Goal: Task Accomplishment & Management: Use online tool/utility

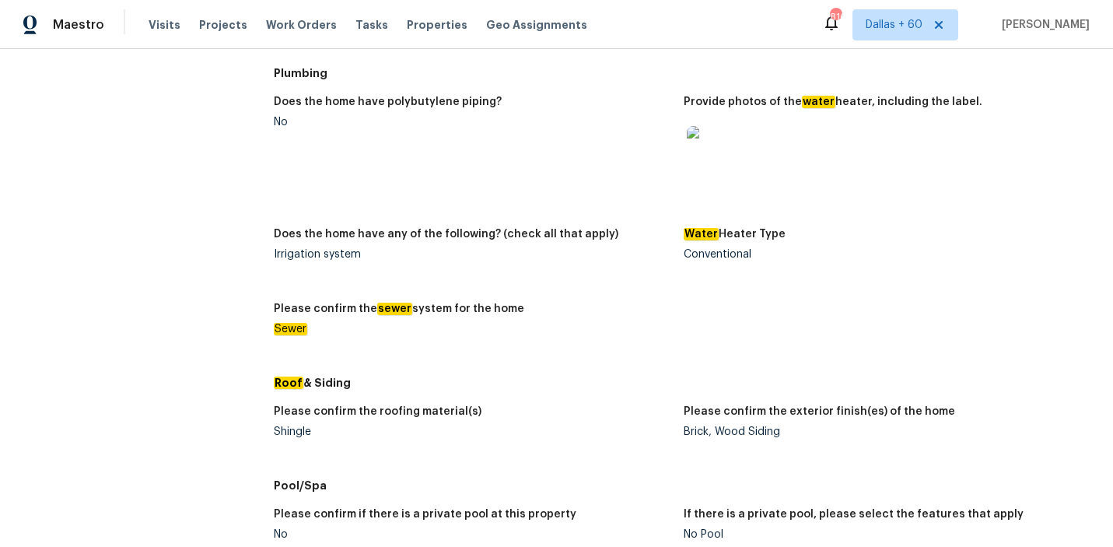
scroll to position [492, 0]
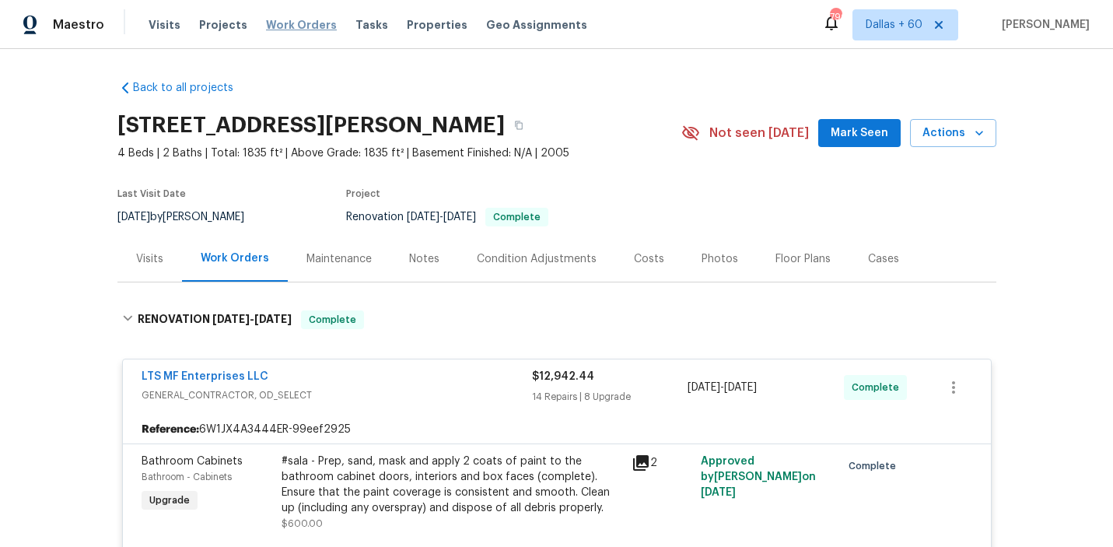
click at [298, 26] on span "Work Orders" at bounding box center [301, 25] width 71 height 16
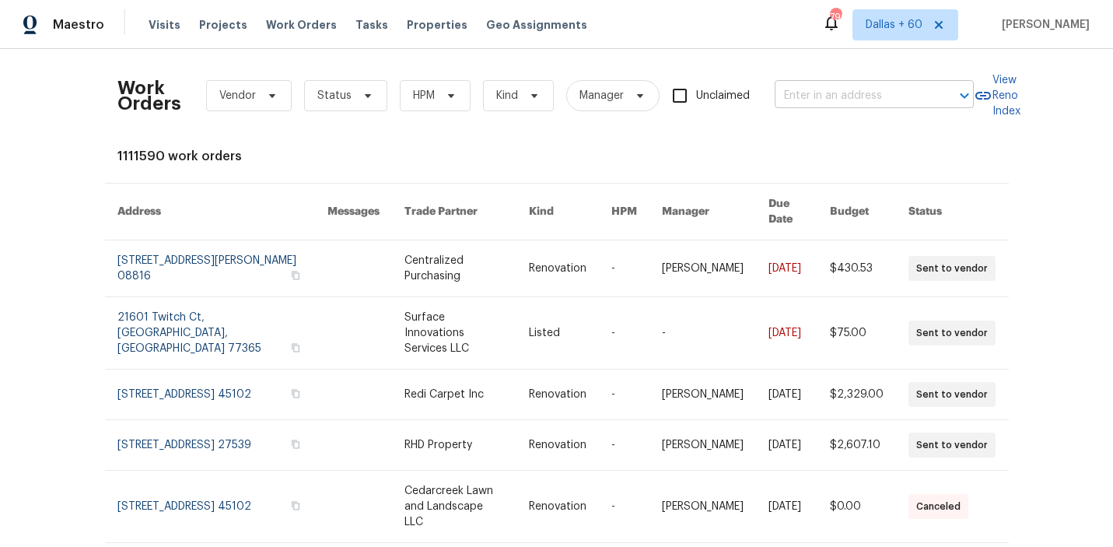
click at [839, 94] on input "text" at bounding box center [851, 96] width 155 height 24
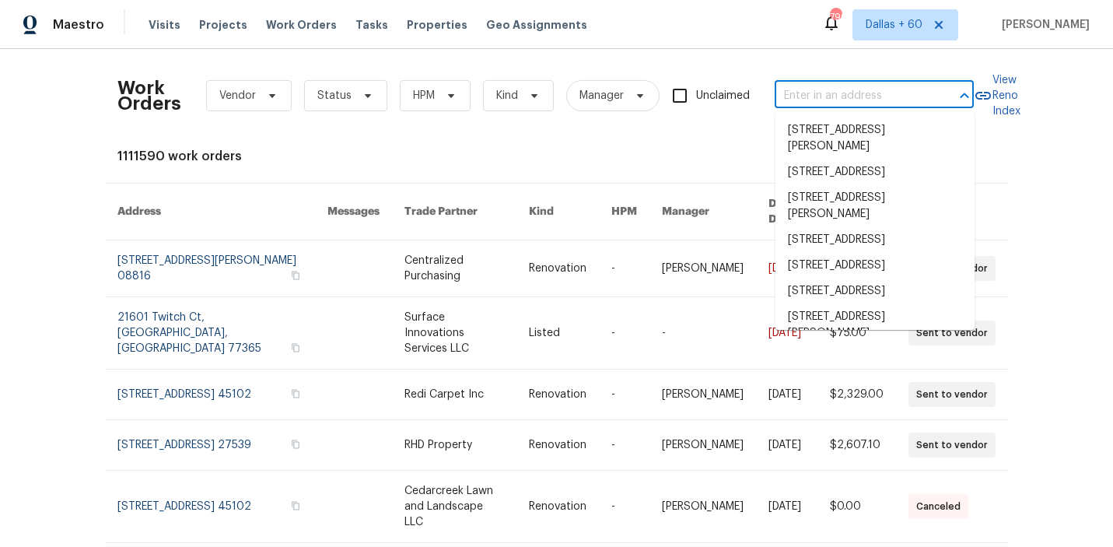
paste input "4408 Coney Island Dr Frisco, TX 75036"
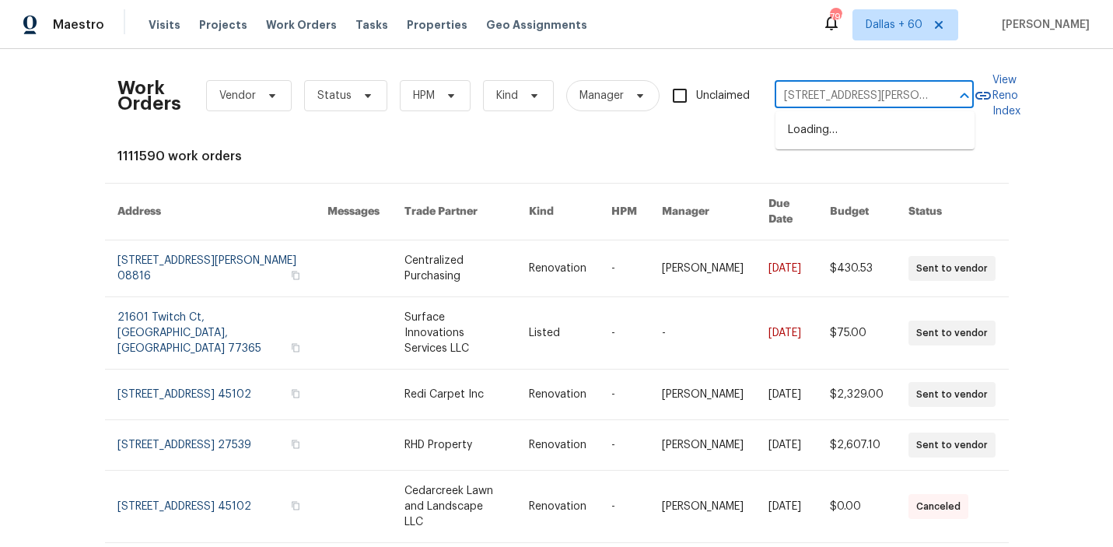
scroll to position [0, 52]
type input "4408 Coney Island Dr Frisco, TX 75036"
click at [832, 134] on li "4408 Coney Island Dr, Frisco, TX 75036" at bounding box center [874, 130] width 199 height 26
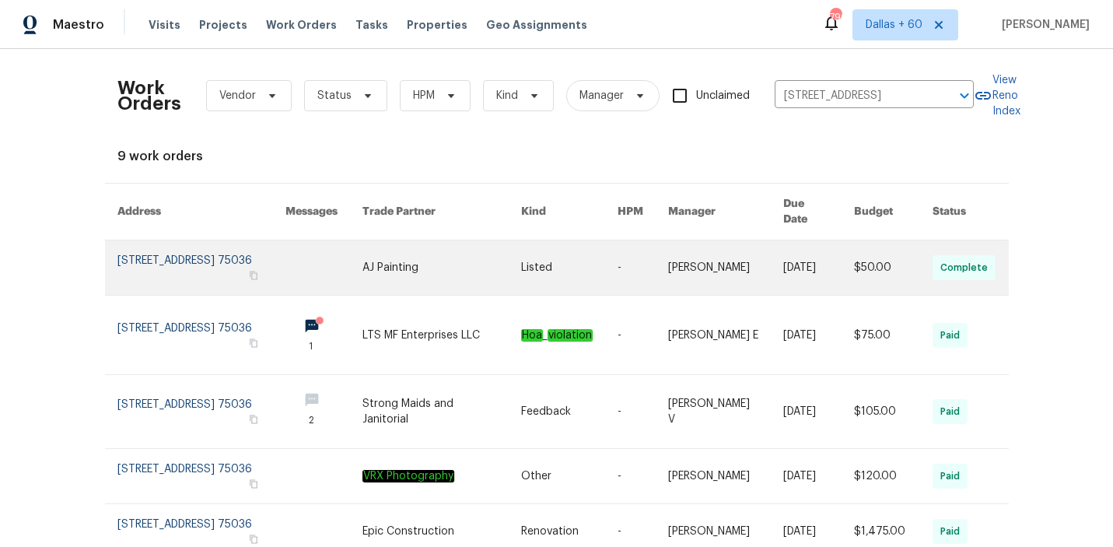
click at [318, 240] on link at bounding box center [323, 267] width 77 height 54
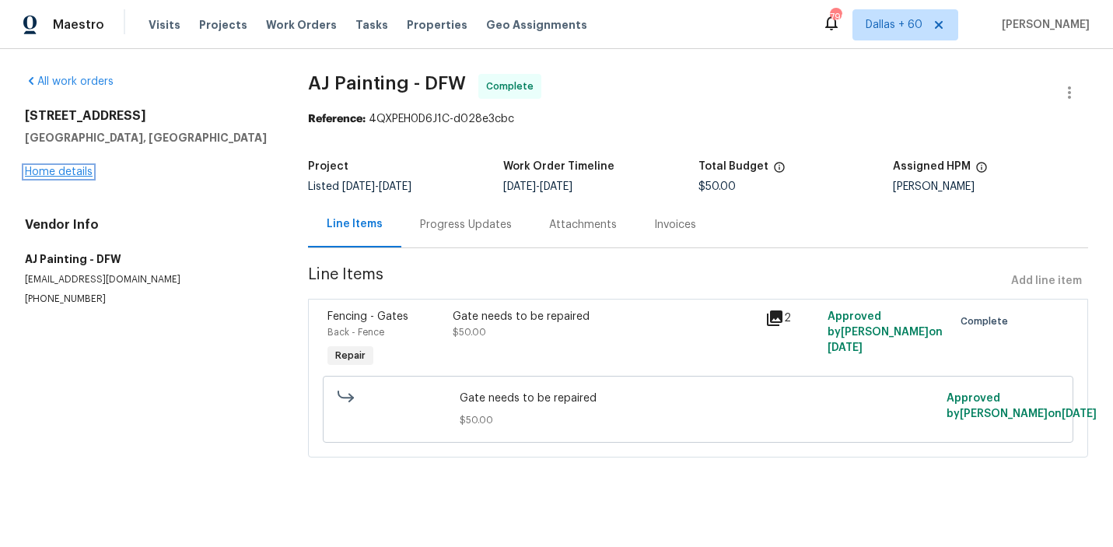
click at [52, 172] on link "Home details" at bounding box center [59, 171] width 68 height 11
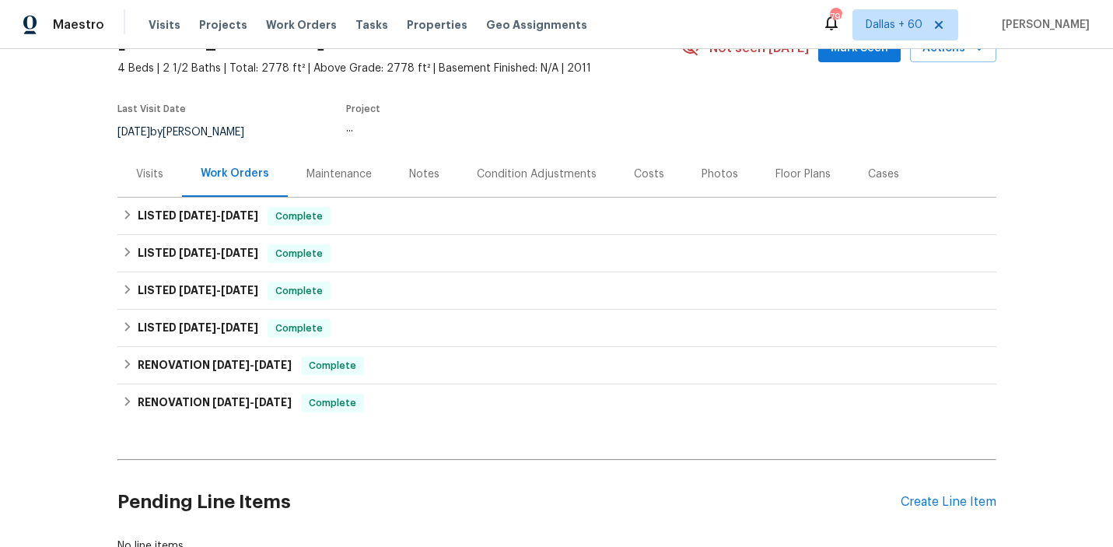
scroll to position [84, 0]
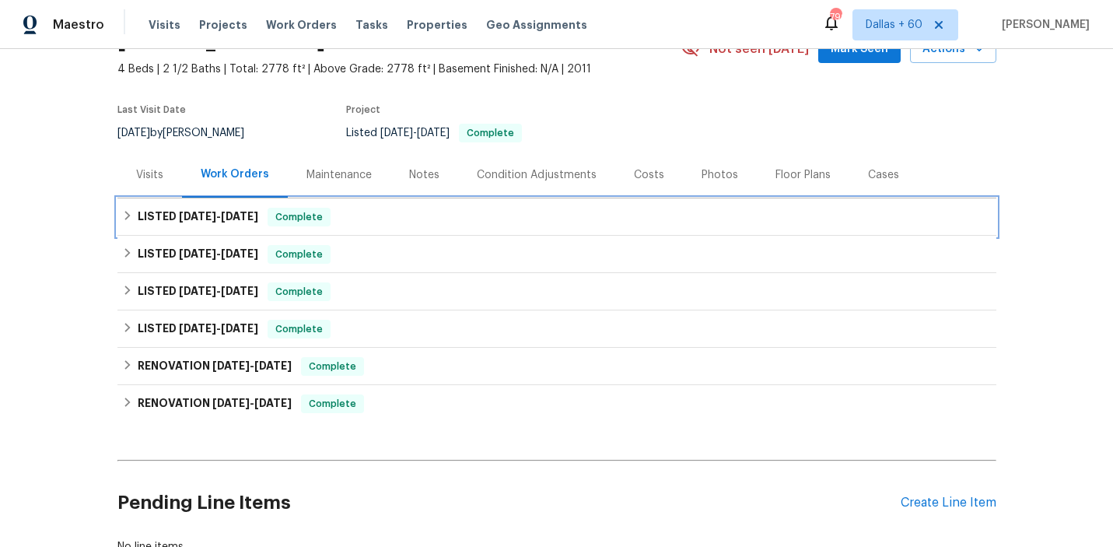
click at [476, 222] on div "LISTED 8/7/25 - 8/9/25 Complete" at bounding box center [556, 217] width 869 height 19
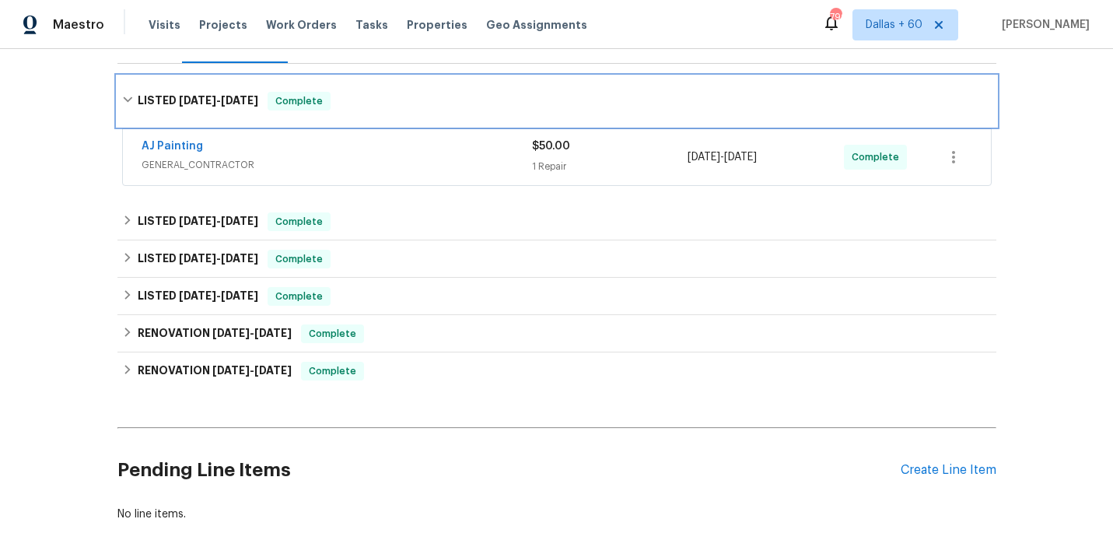
scroll to position [218, 0]
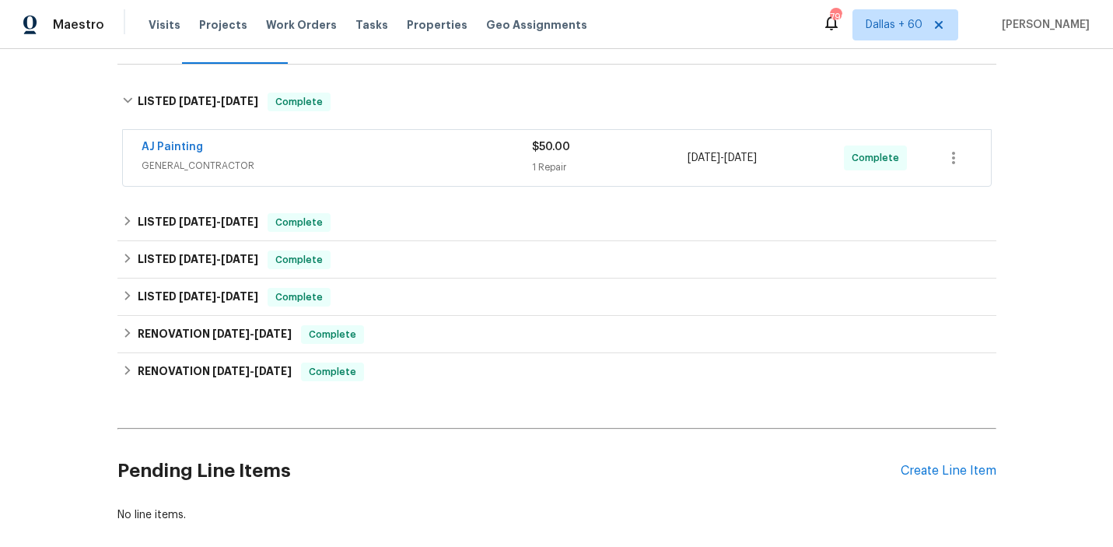
click at [452, 165] on span "GENERAL_CONTRACTOR" at bounding box center [336, 166] width 390 height 16
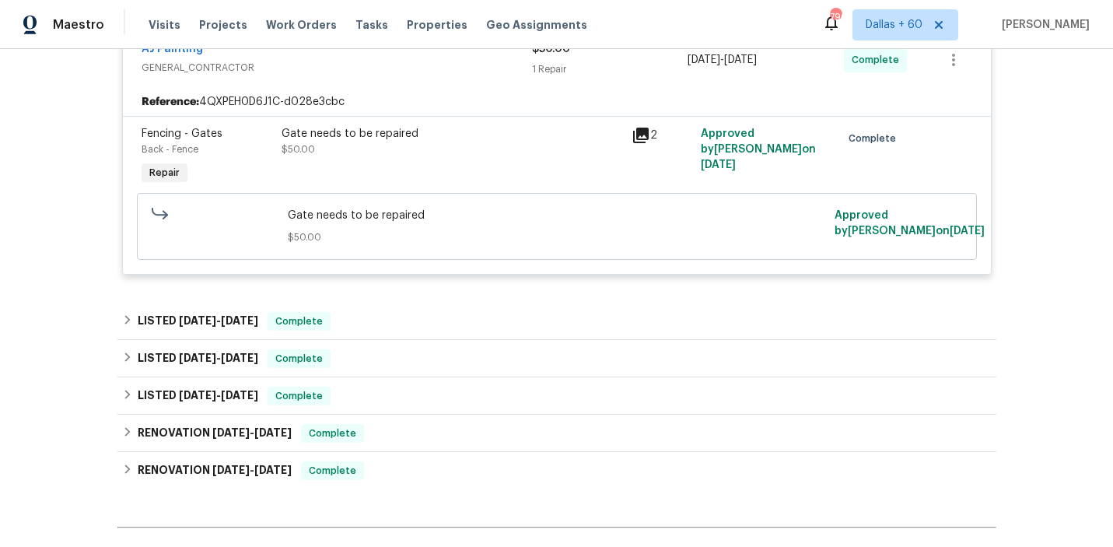
scroll to position [330, 0]
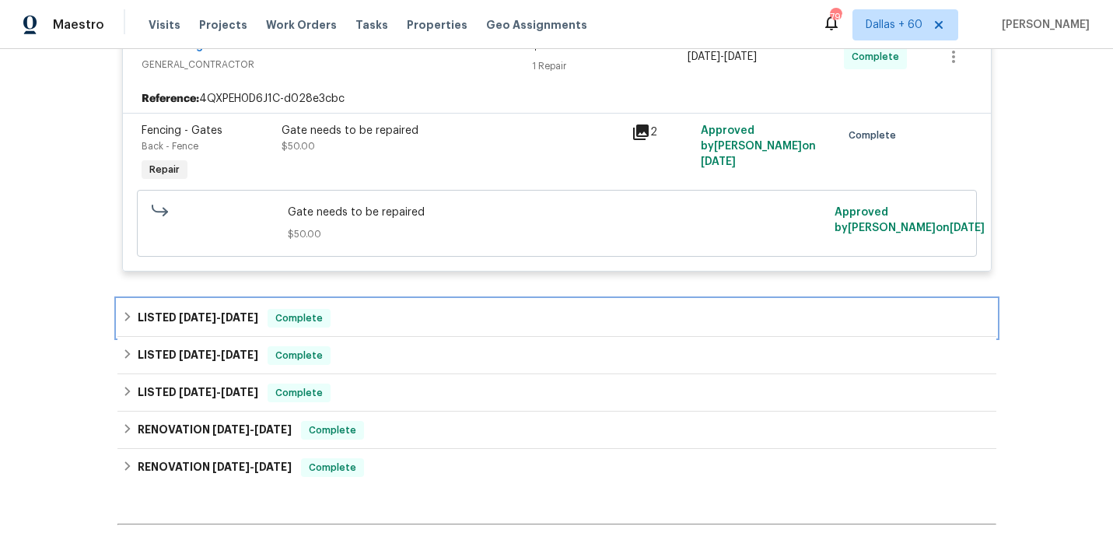
click at [387, 316] on div "LISTED 7/17/25 - 7/21/25 Complete" at bounding box center [556, 318] width 869 height 19
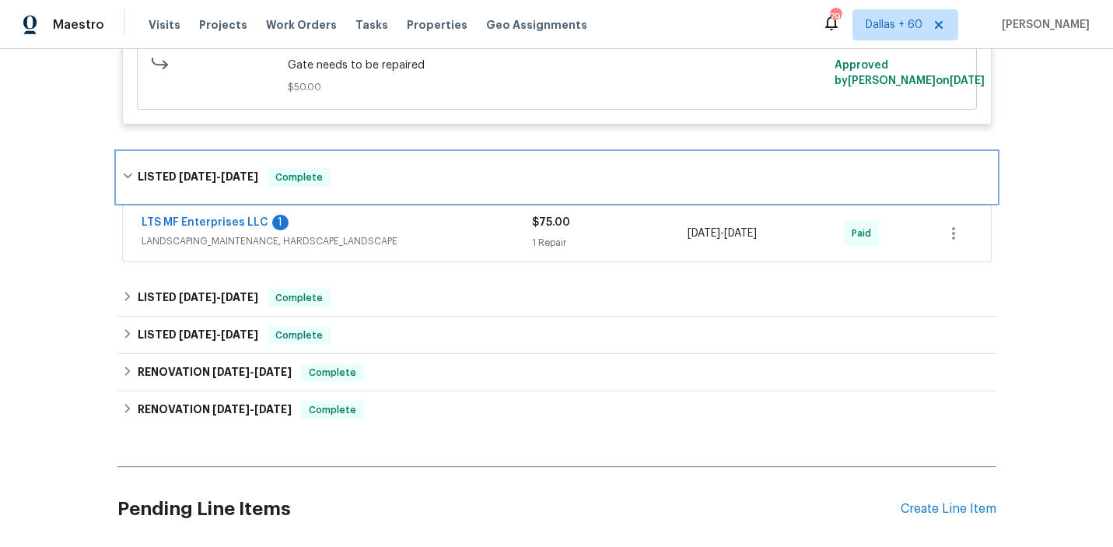
scroll to position [479, 0]
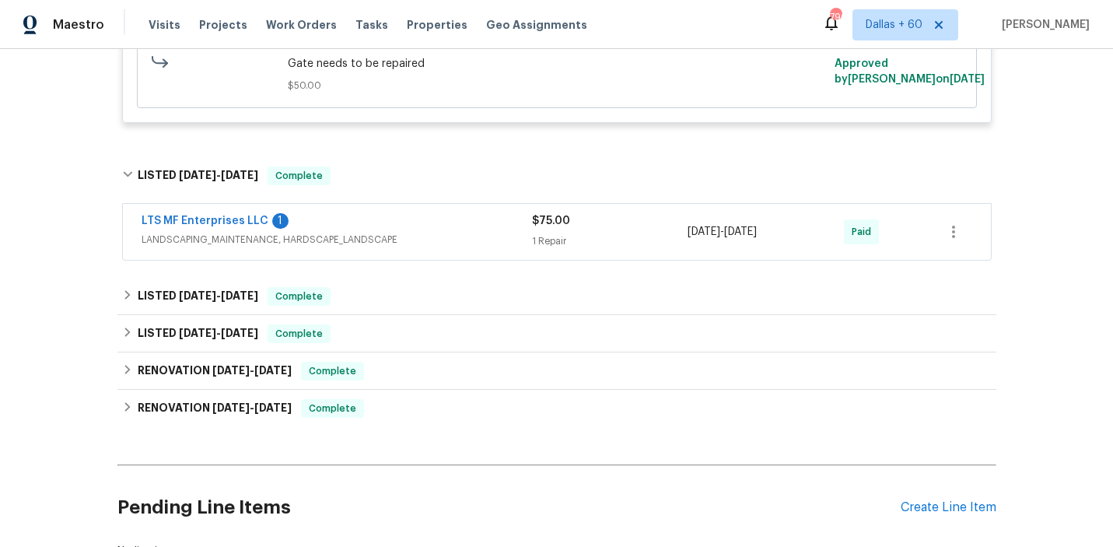
click at [452, 250] on div "LTS MF Enterprises LLC 1 LANDSCAPING_MAINTENANCE, HARDSCAPE_LANDSCAPE" at bounding box center [336, 231] width 390 height 37
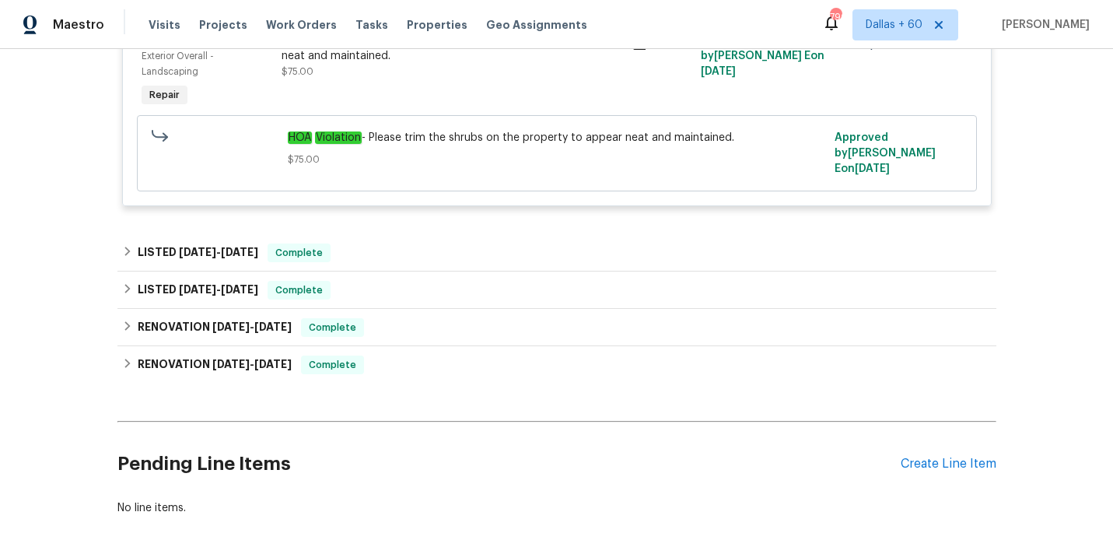
scroll to position [755, 0]
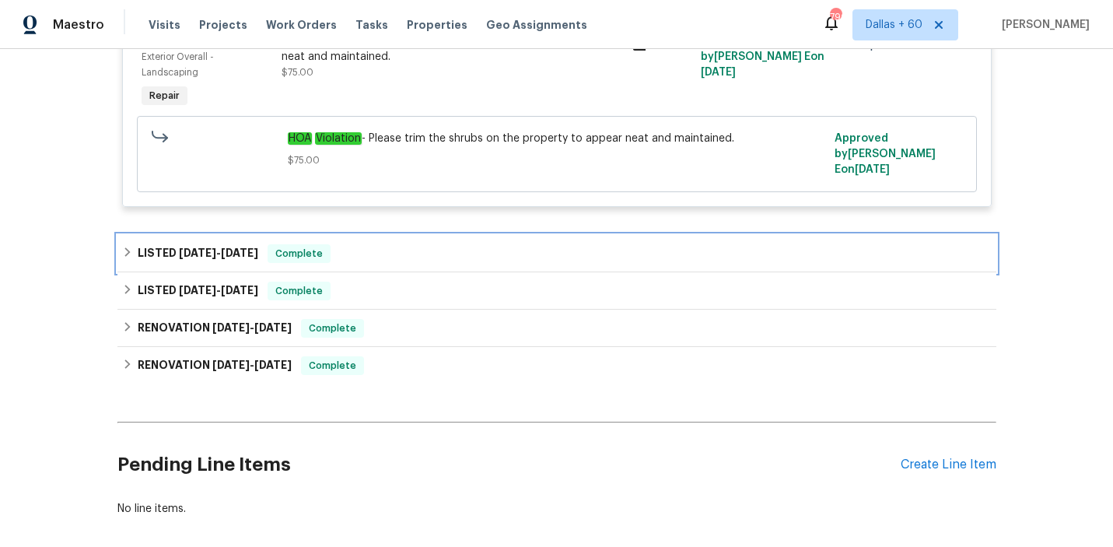
click at [390, 257] on div "LISTED 4/11/25 - 4/17/25 Complete" at bounding box center [556, 253] width 879 height 37
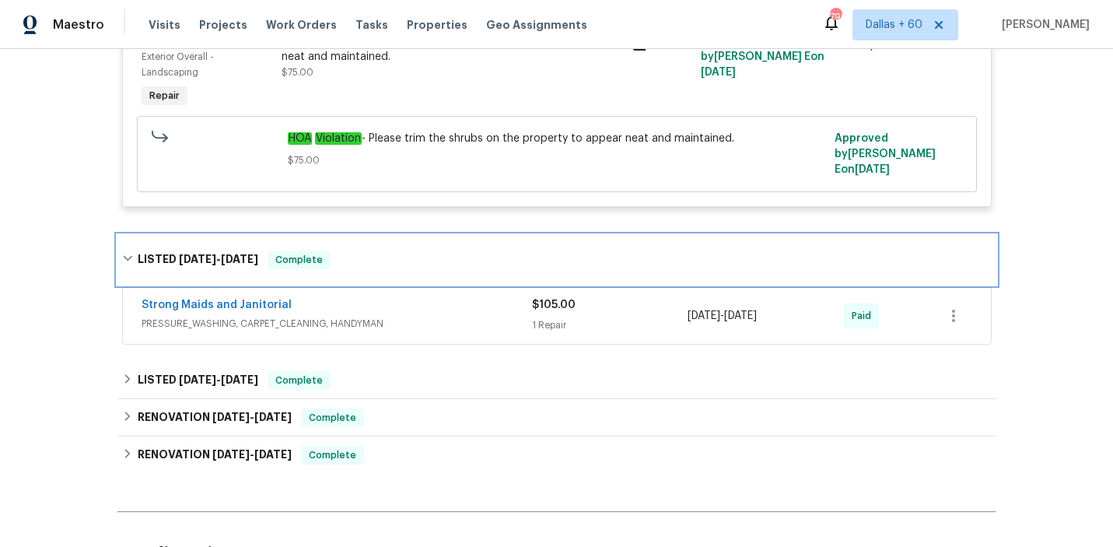
scroll to position [819, 0]
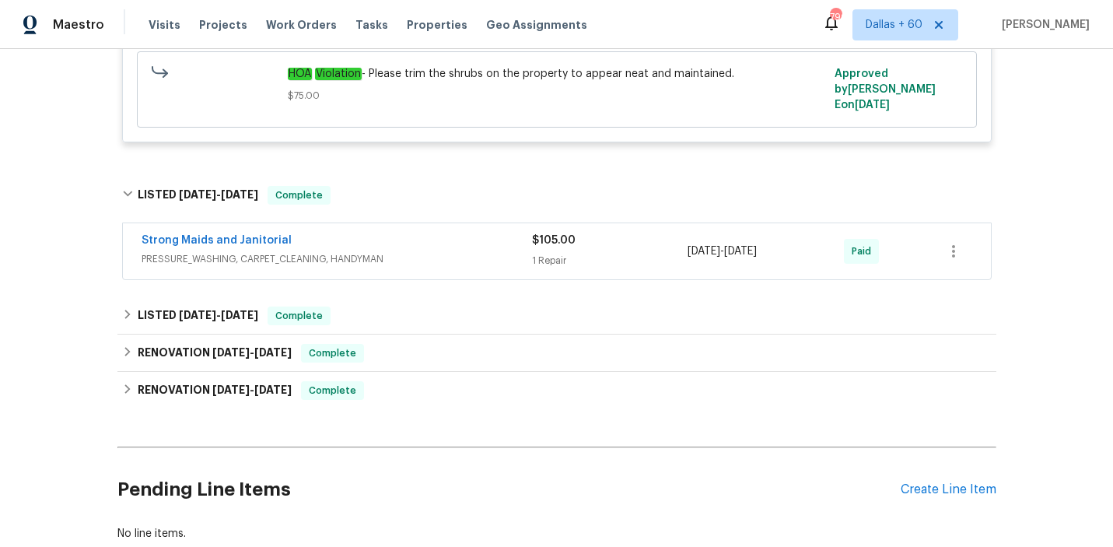
click at [422, 251] on span "PRESSURE_WASHING, CARPET_CLEANING, HANDYMAN" at bounding box center [336, 259] width 390 height 16
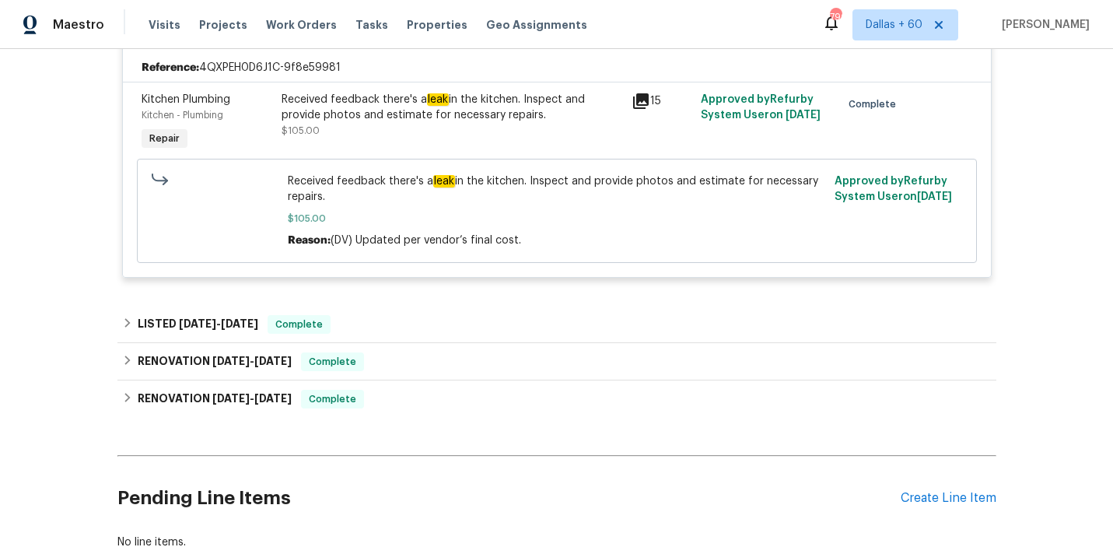
scroll to position [1058, 0]
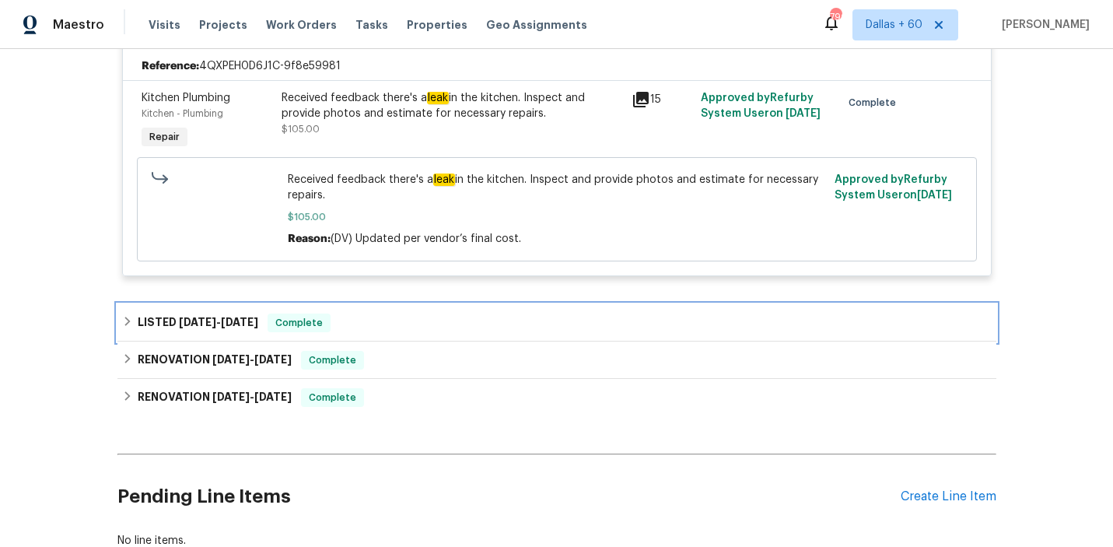
click at [429, 322] on div "LISTED 3/21/25 - 3/22/25 Complete" at bounding box center [556, 322] width 869 height 19
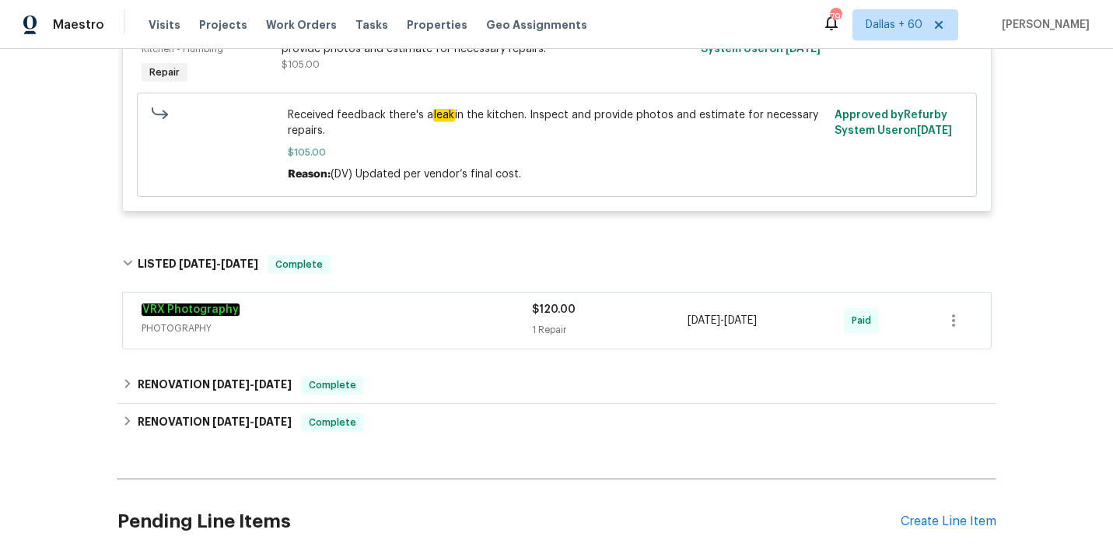
click at [429, 322] on span "PHOTOGRAPHY" at bounding box center [336, 328] width 390 height 16
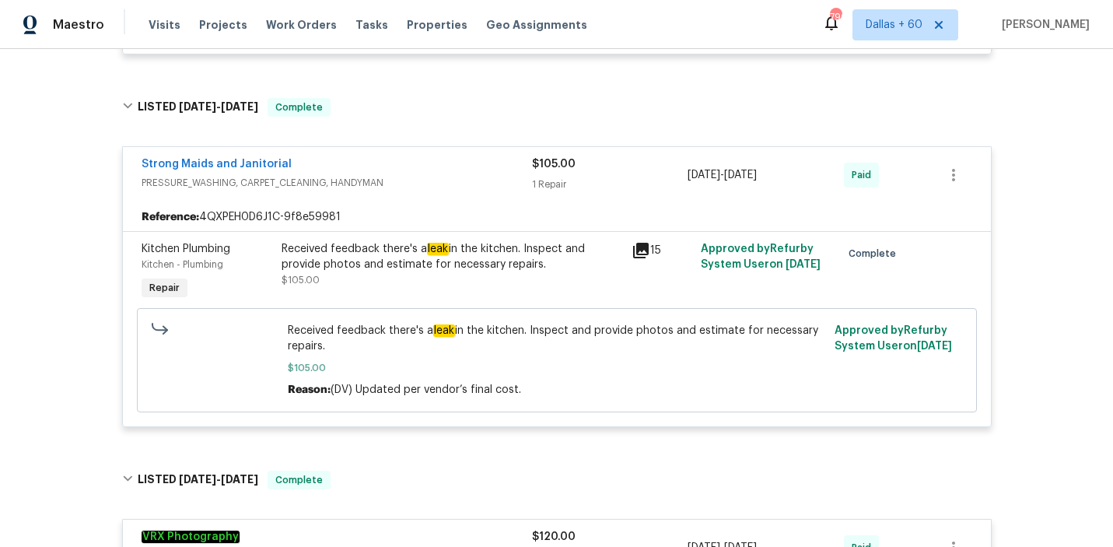
scroll to position [882, 0]
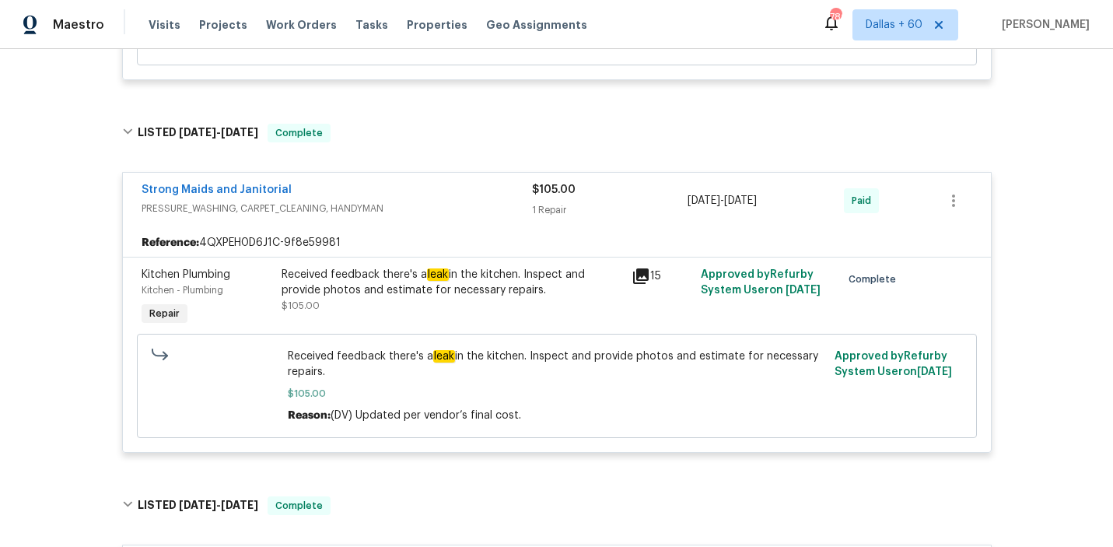
click at [366, 272] on div "Received feedback there's a leak in the kitchen. Inspect and provide photos and…" at bounding box center [451, 282] width 341 height 31
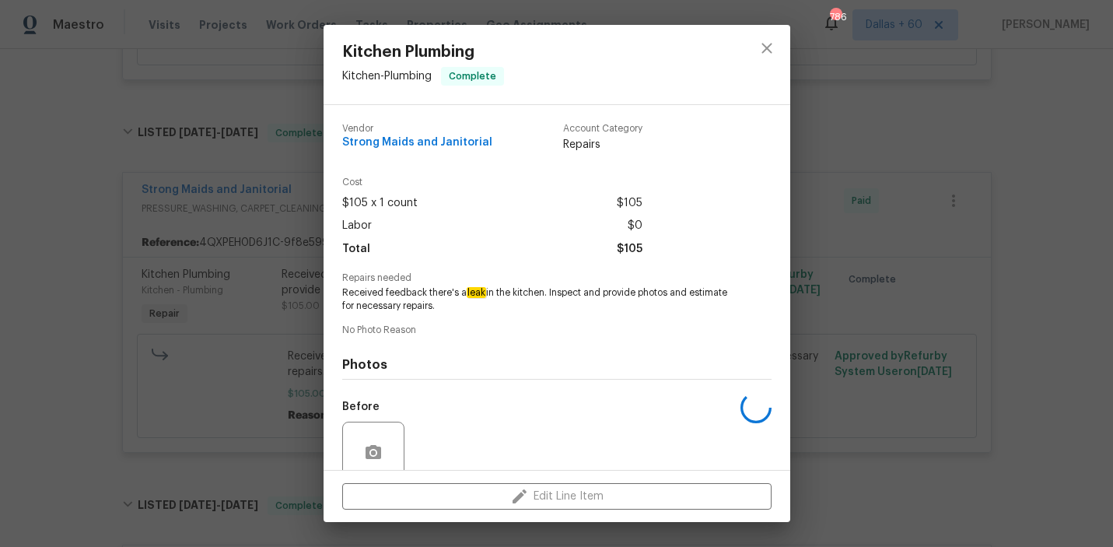
scroll to position [130, 0]
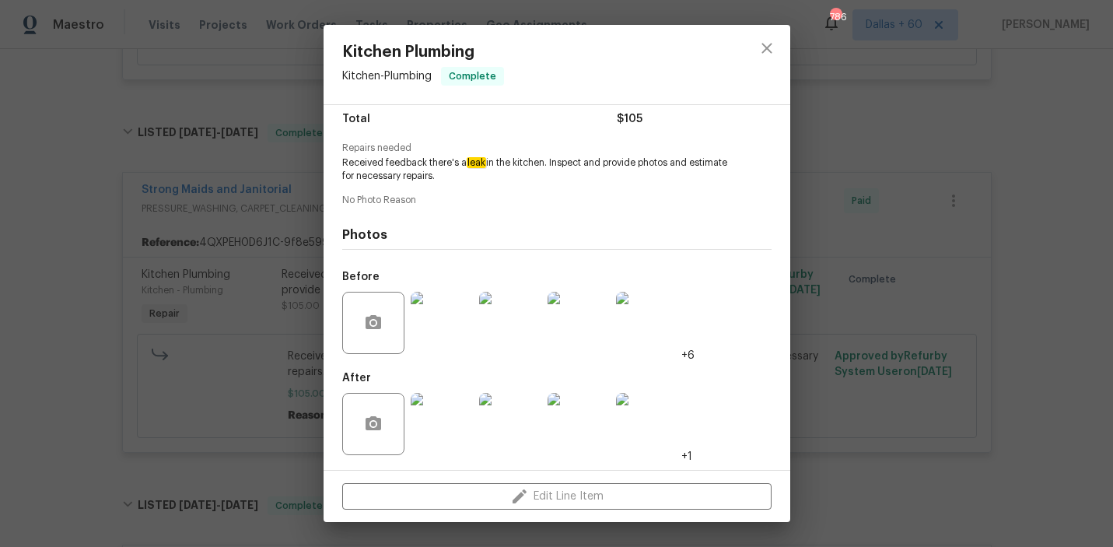
click at [451, 330] on img at bounding box center [441, 323] width 62 height 62
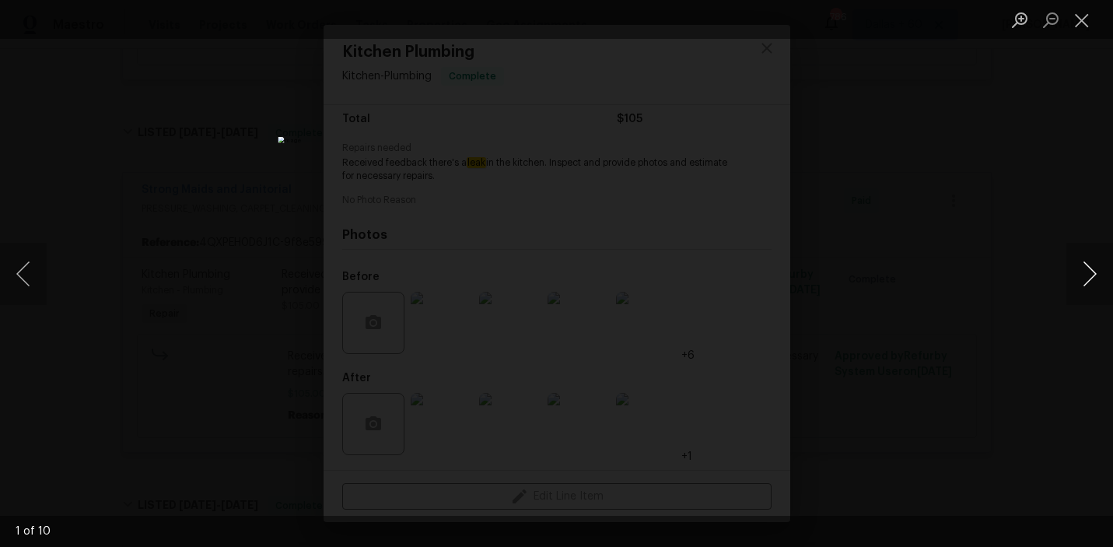
click at [1085, 267] on button "Next image" at bounding box center [1089, 274] width 47 height 62
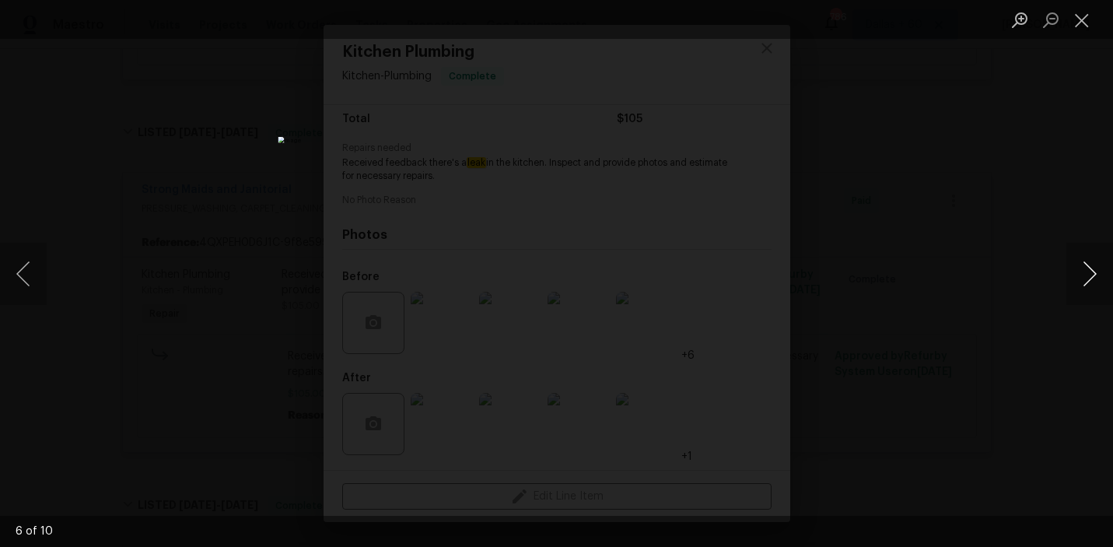
click at [1085, 267] on button "Next image" at bounding box center [1089, 274] width 47 height 62
click at [1095, 265] on button "Next image" at bounding box center [1089, 274] width 47 height 62
click at [1070, 273] on button "Next image" at bounding box center [1089, 274] width 47 height 62
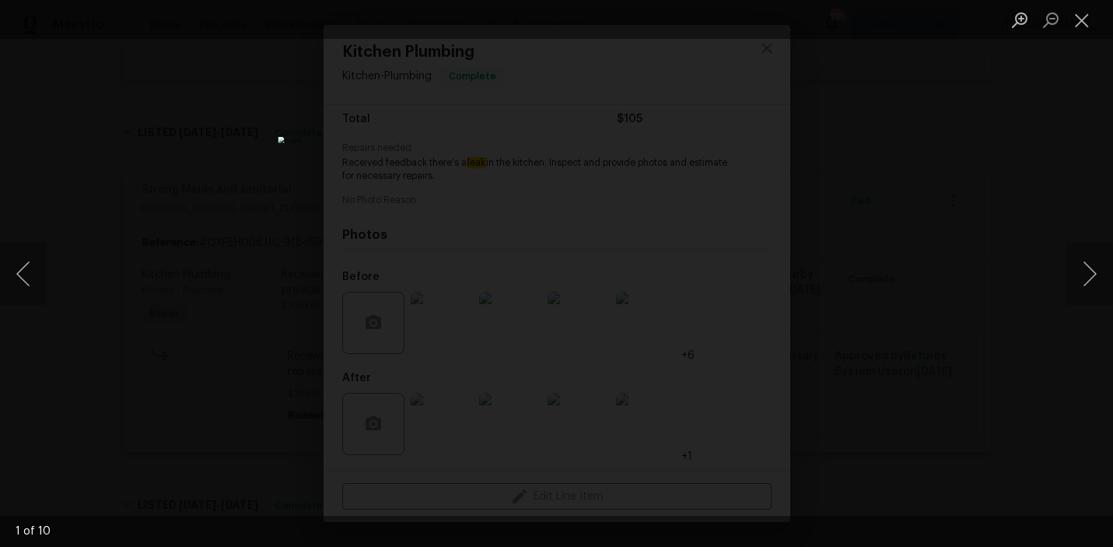
click at [1051, 377] on div "Lightbox" at bounding box center [556, 273] width 1113 height 547
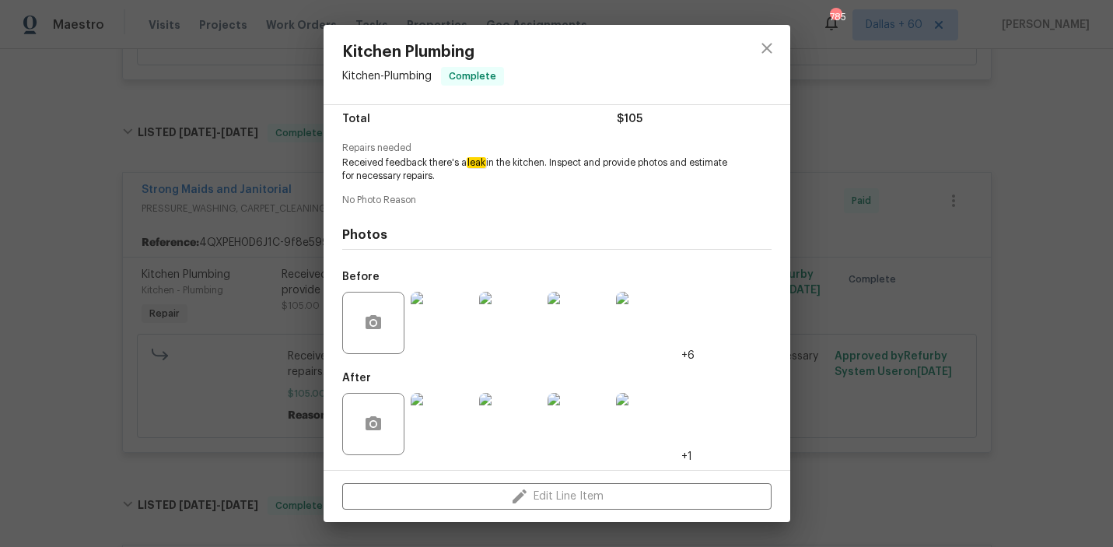
click at [162, 246] on div "Kitchen Plumbing Kitchen - Plumbing Complete Vendor Strong Maids and Janitorial…" at bounding box center [556, 273] width 1113 height 547
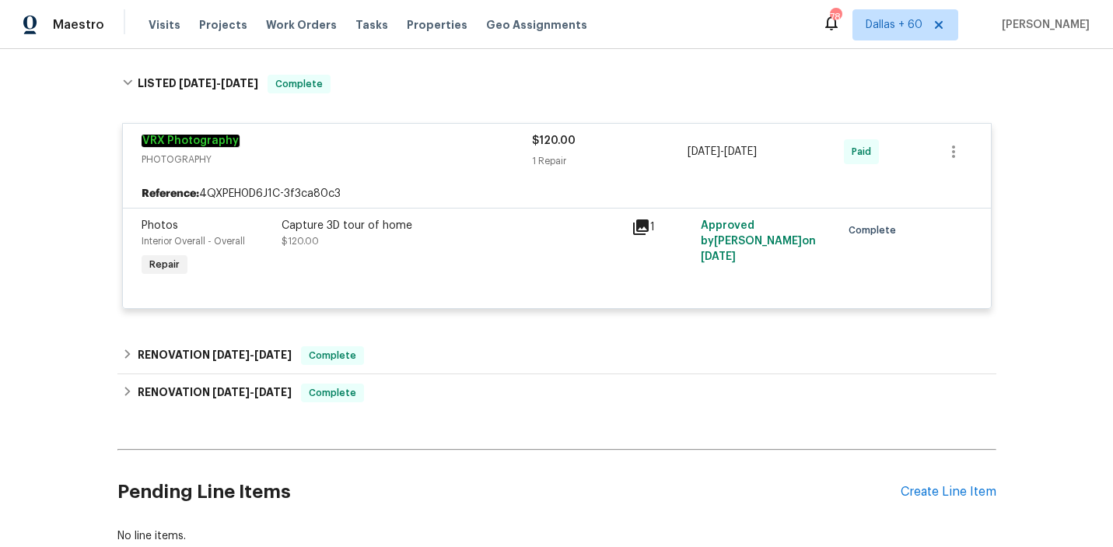
scroll to position [1399, 0]
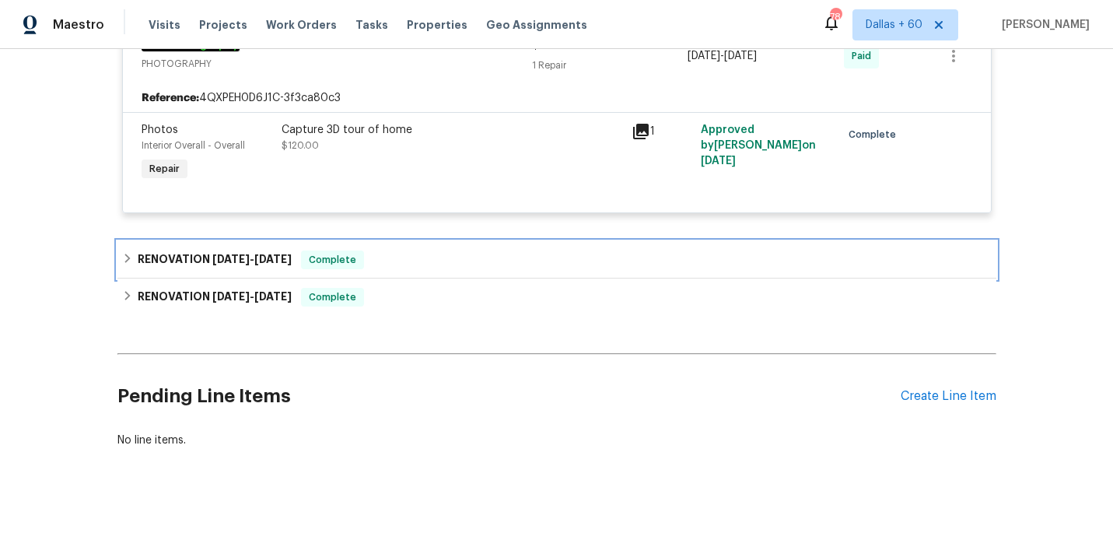
click at [456, 250] on div "RENOVATION 3/19/25 - 3/19/25 Complete" at bounding box center [556, 259] width 869 height 19
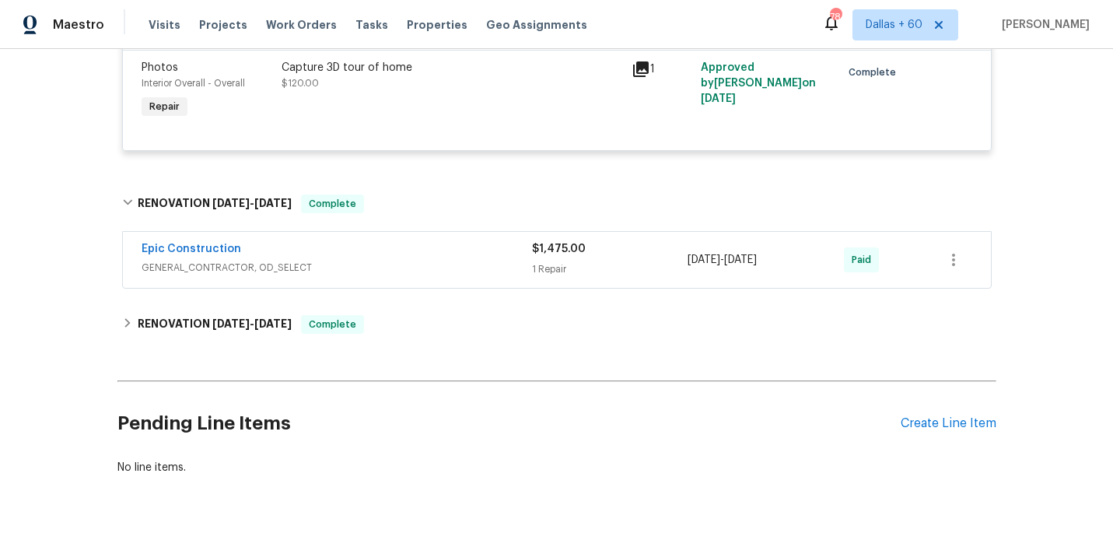
click at [456, 246] on div "Epic Construction" at bounding box center [336, 250] width 390 height 19
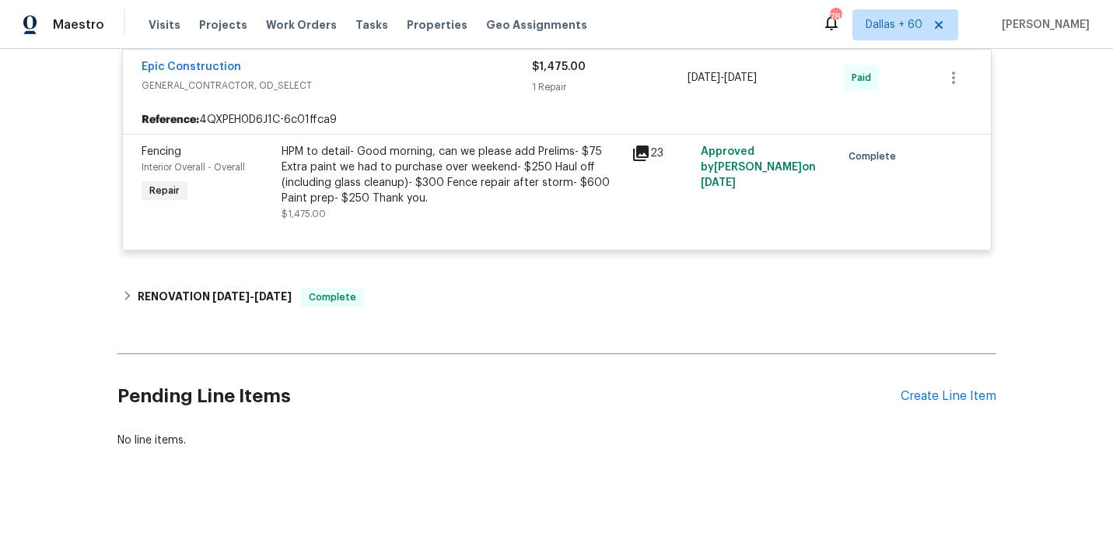
scroll to position [0, 0]
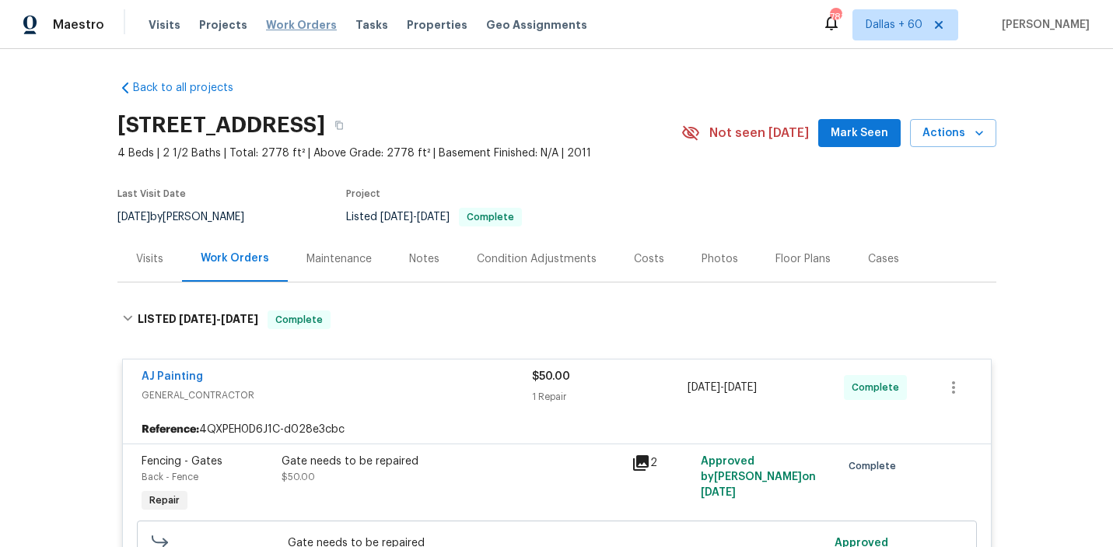
click at [292, 24] on span "Work Orders" at bounding box center [301, 25] width 71 height 16
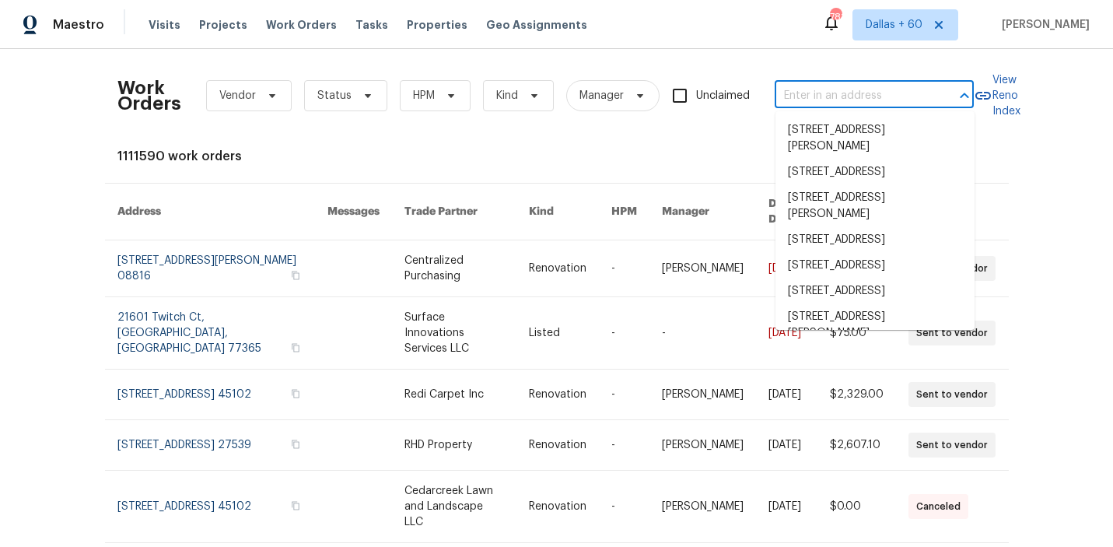
click at [819, 102] on input "text" at bounding box center [851, 96] width 155 height 24
paste input "611 Tom Kemp Dr New Braunfels, TX 78130"
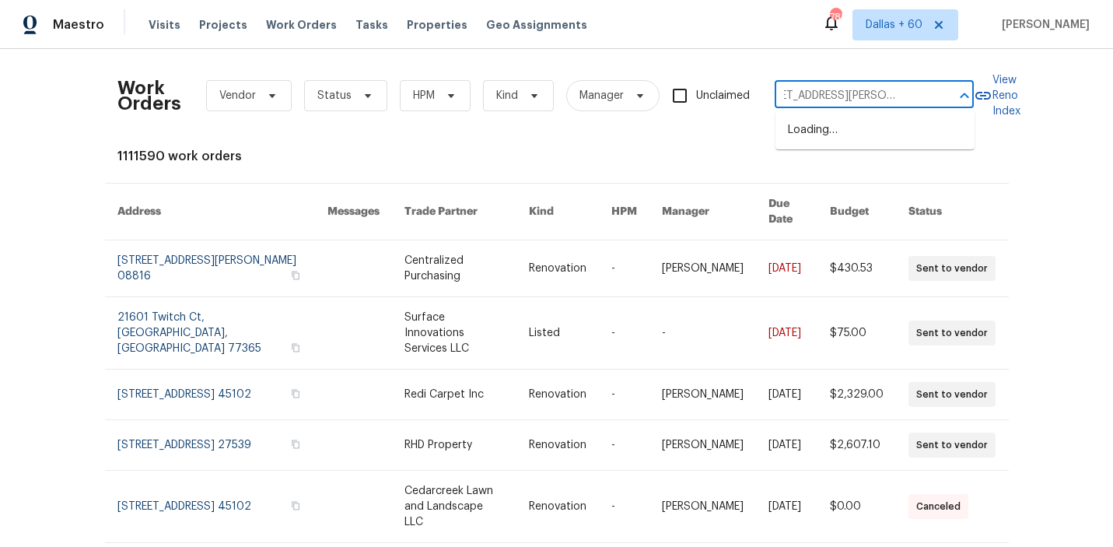
type input "611 Tom Kemp Dr New Braunfels, TX 78130"
click at [819, 133] on li "611 Tom Kemp Dr, New Braunfels, TX 78130" at bounding box center [874, 138] width 199 height 42
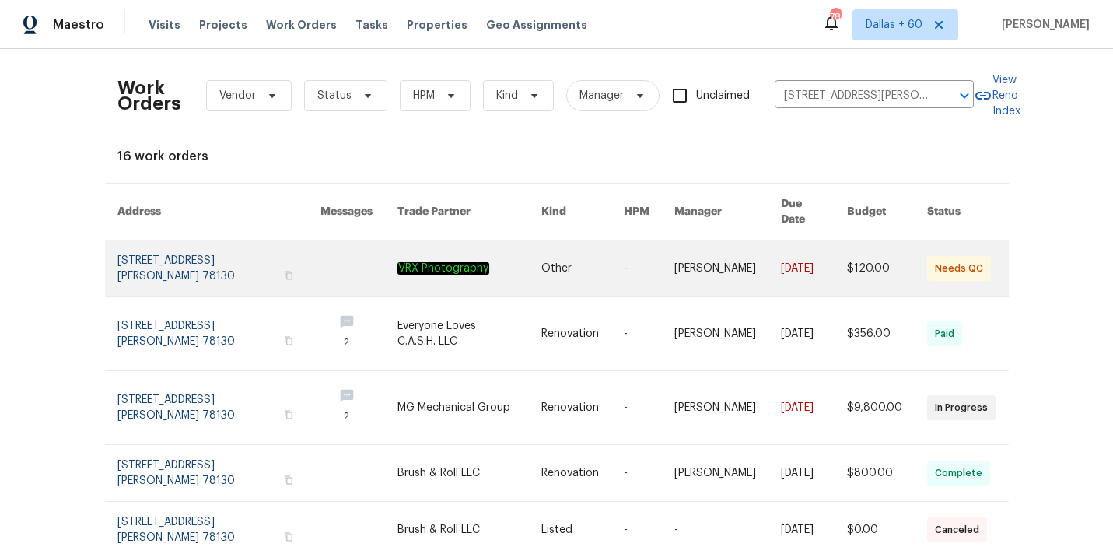
click at [327, 257] on link at bounding box center [358, 268] width 77 height 56
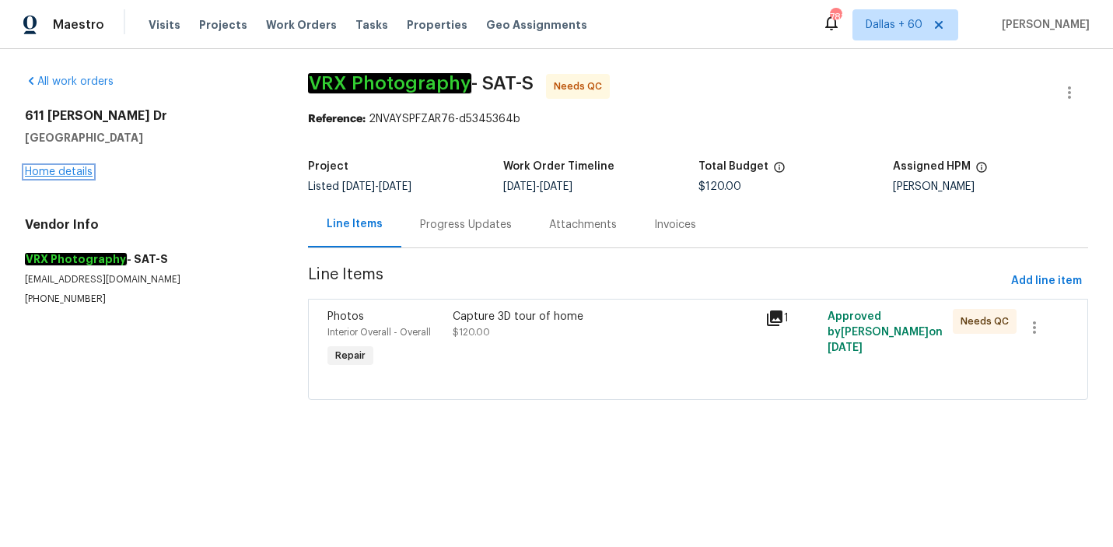
click at [65, 173] on link "Home details" at bounding box center [59, 171] width 68 height 11
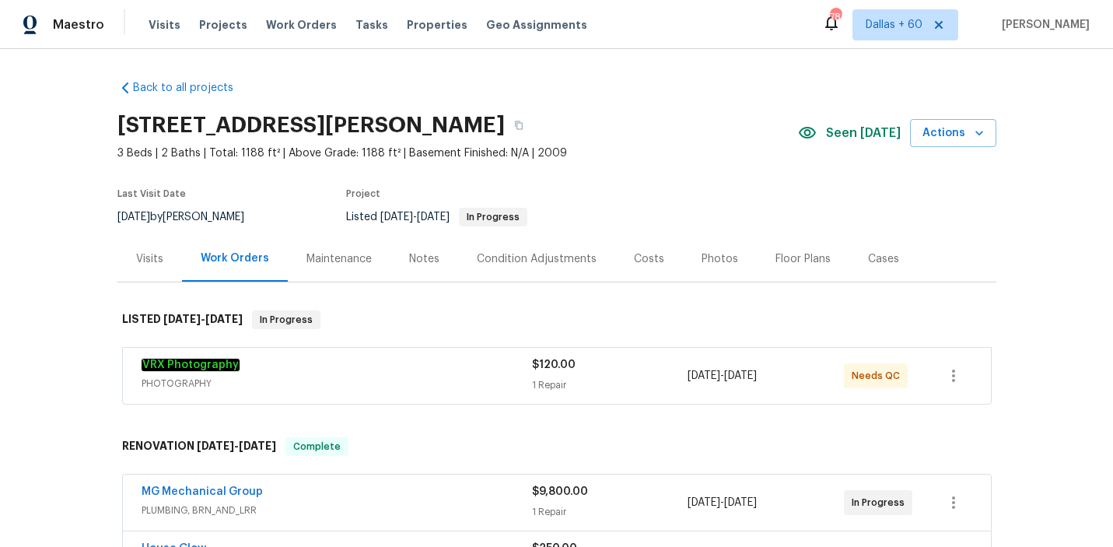
click at [377, 362] on div "VRX Photography" at bounding box center [336, 366] width 390 height 19
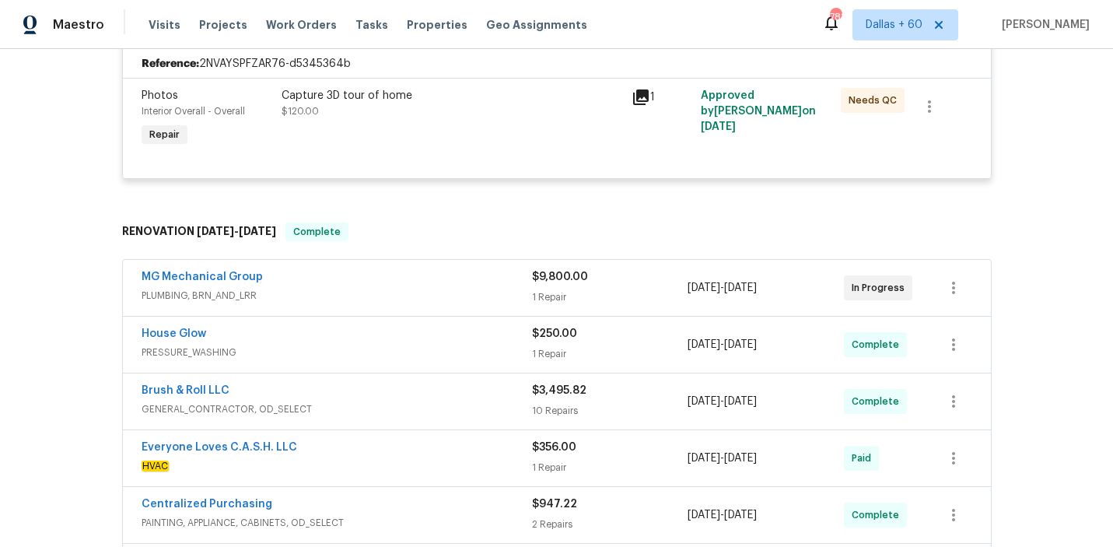
scroll to position [445, 0]
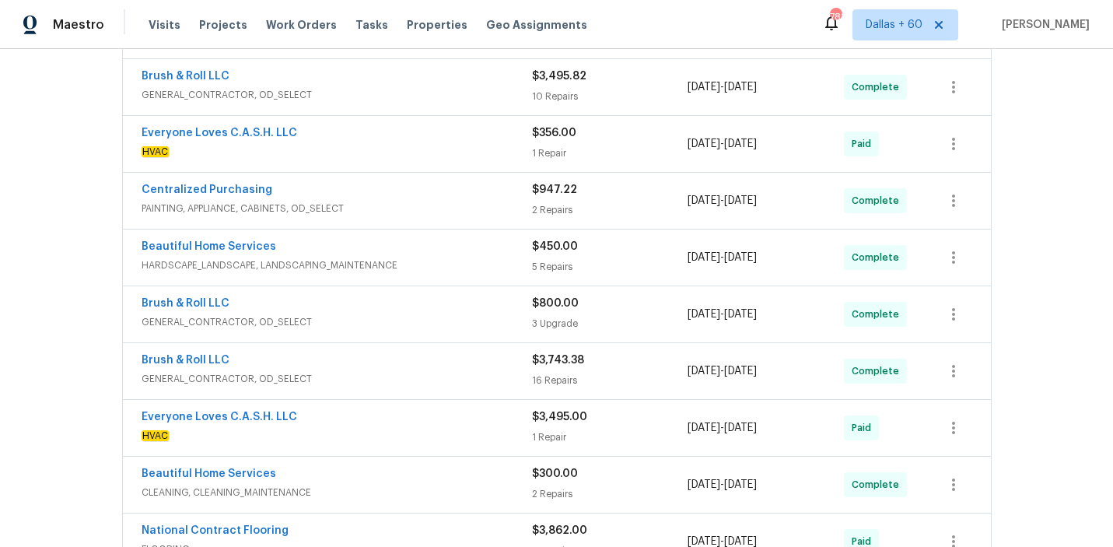
click at [393, 258] on span "HARDSCAPE_LANDSCAPE, LANDSCAPING_MAINTENANCE" at bounding box center [336, 265] width 390 height 16
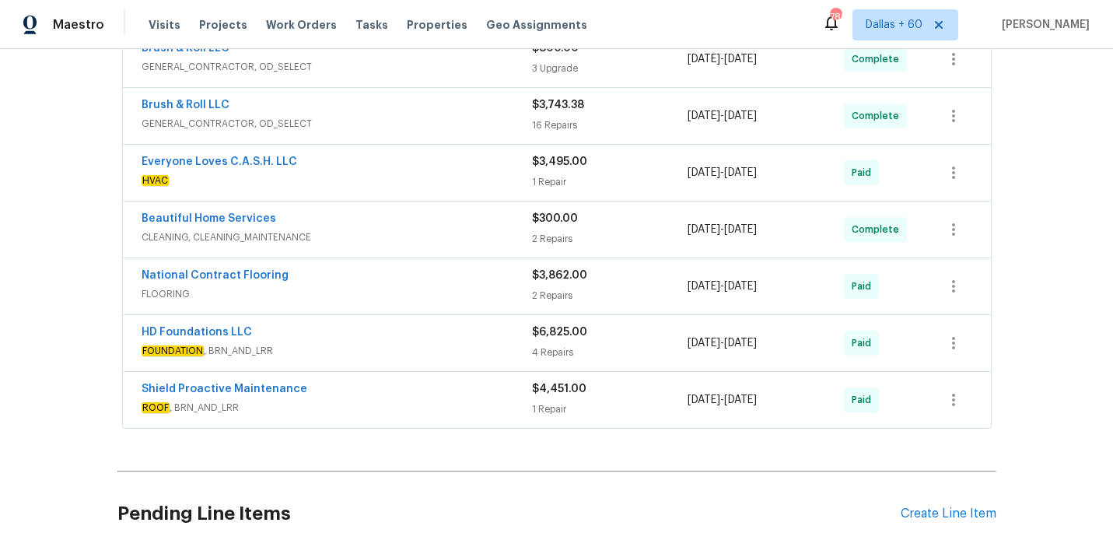
scroll to position [1628, 0]
click at [424, 241] on span "CLEANING, CLEANING_MAINTENANCE" at bounding box center [336, 236] width 390 height 16
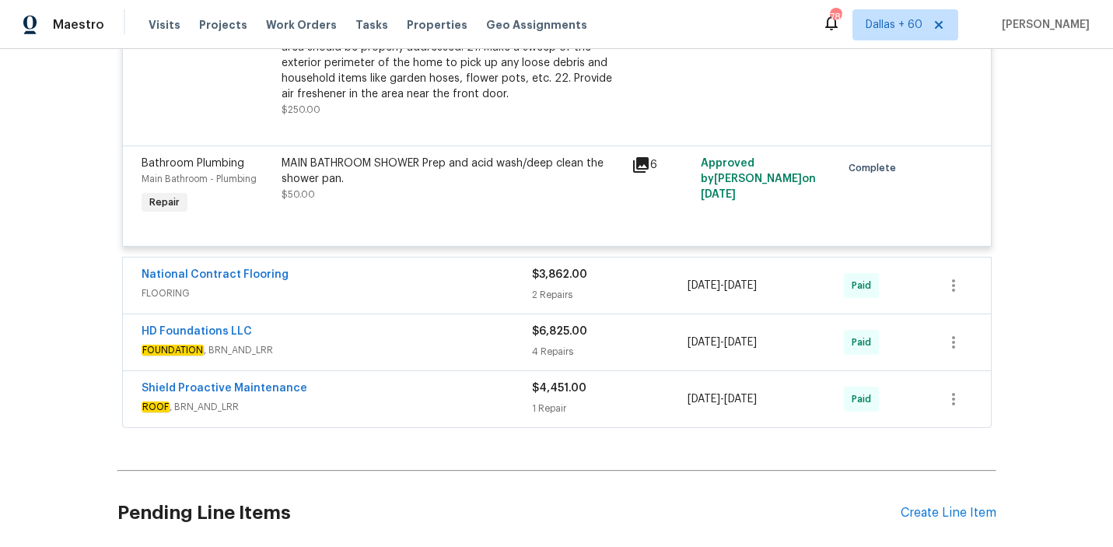
scroll to position [2160, 0]
click at [426, 294] on span "FLOORING" at bounding box center [336, 292] width 390 height 16
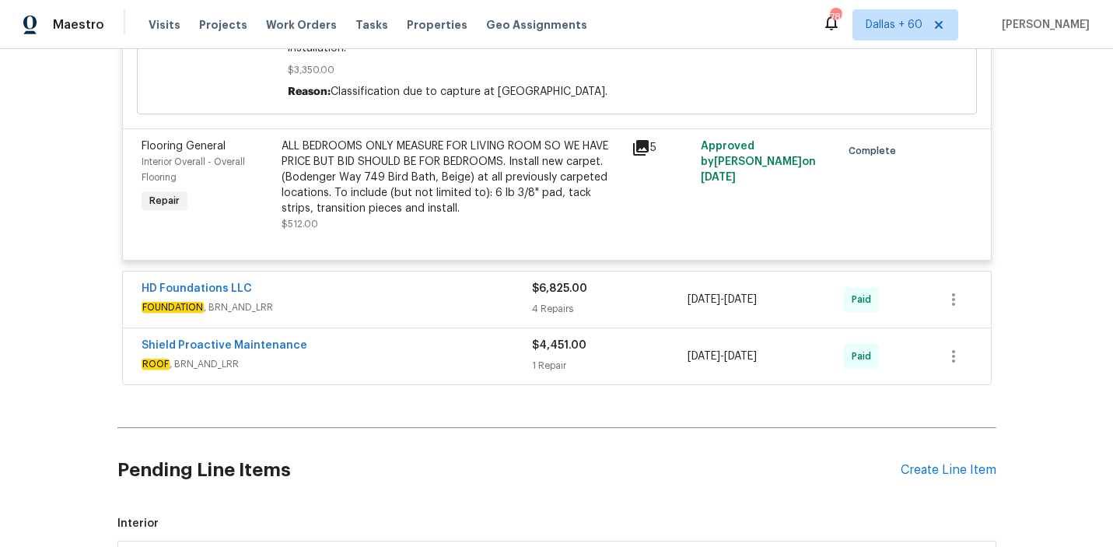
scroll to position [2646, 0]
click at [418, 304] on span "FOUNDATION , BRN_AND_LRR" at bounding box center [336, 307] width 390 height 16
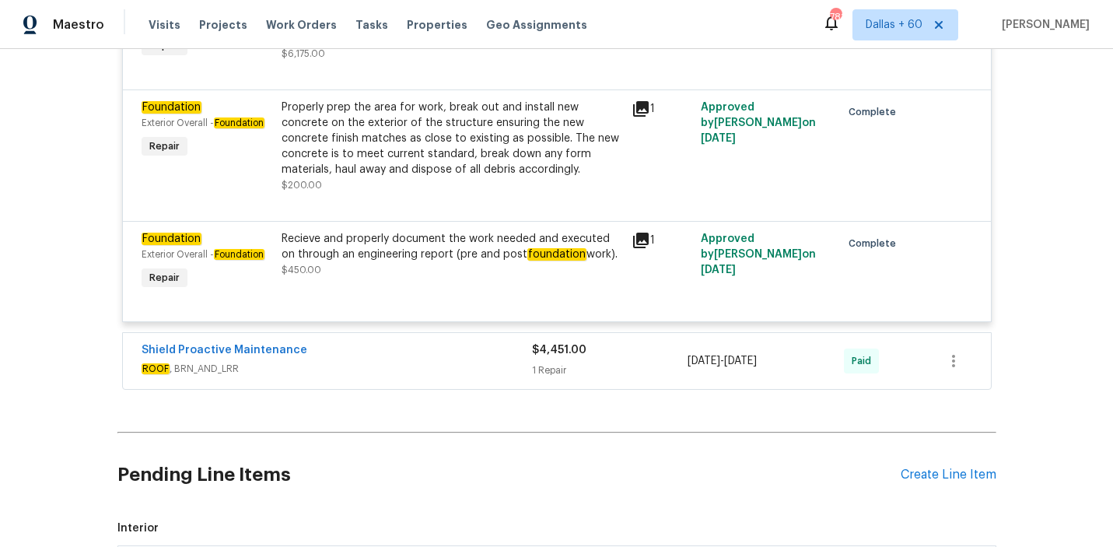
scroll to position [3248, 0]
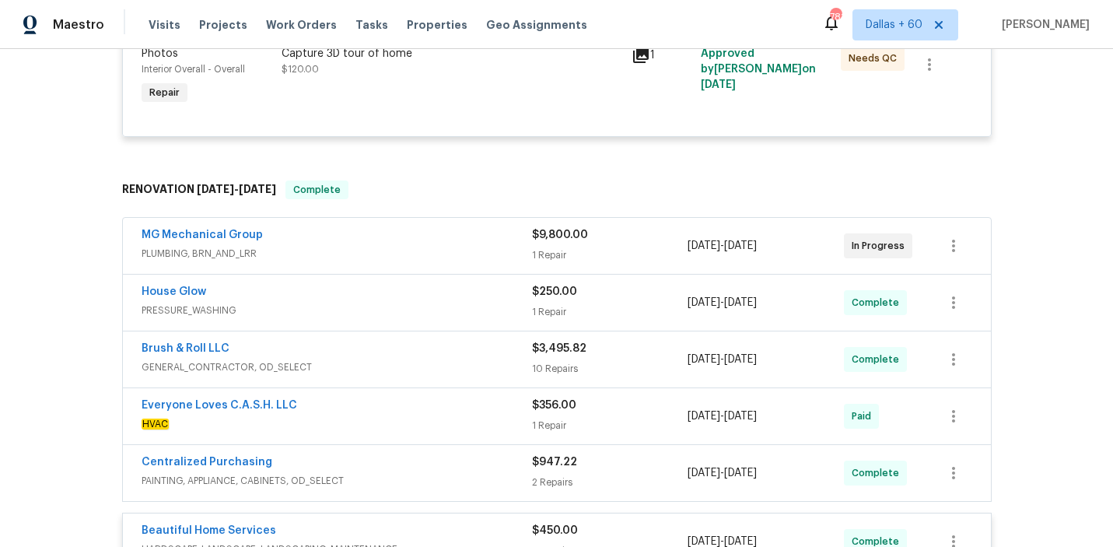
click at [401, 292] on div "House Glow" at bounding box center [336, 293] width 390 height 19
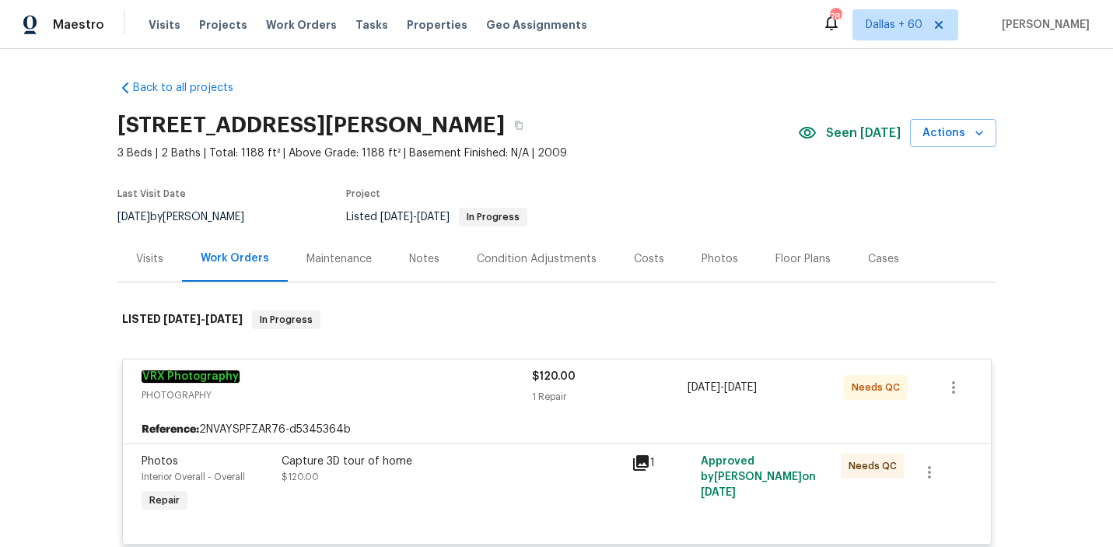
scroll to position [3, 0]
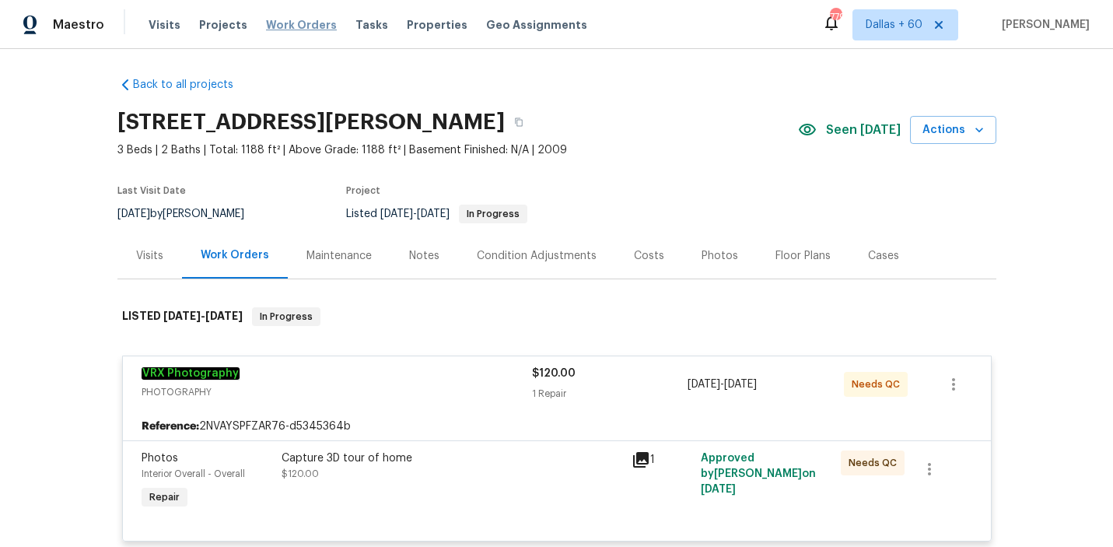
click at [295, 29] on span "Work Orders" at bounding box center [301, 25] width 71 height 16
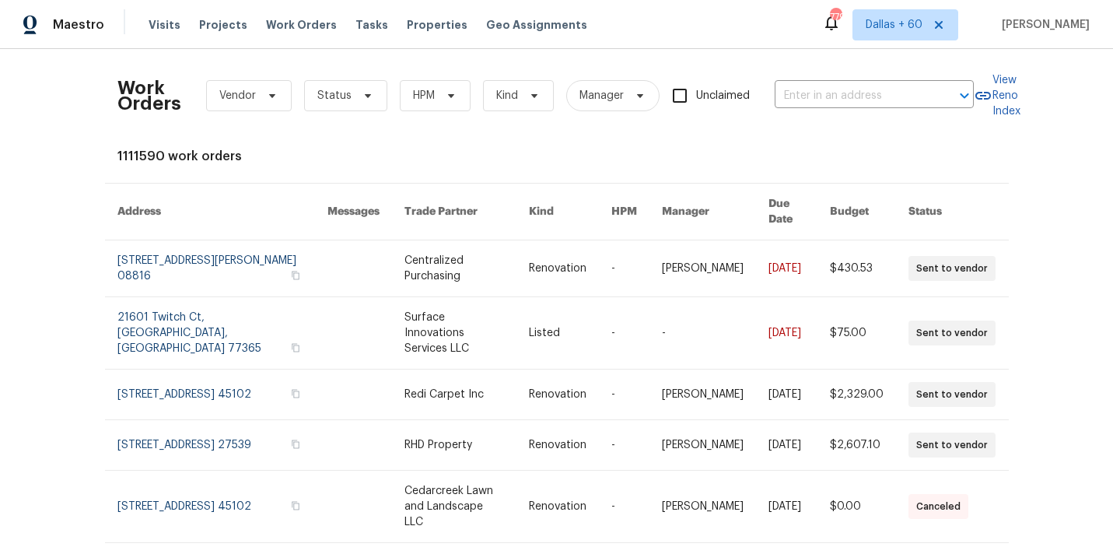
click at [868, 74] on div "Work Orders Vendor Status HPM Kind Manager Unclaimed ​" at bounding box center [545, 95] width 856 height 68
click at [868, 80] on div "Work Orders Vendor Status HPM Kind Manager Unclaimed ​" at bounding box center [545, 95] width 856 height 68
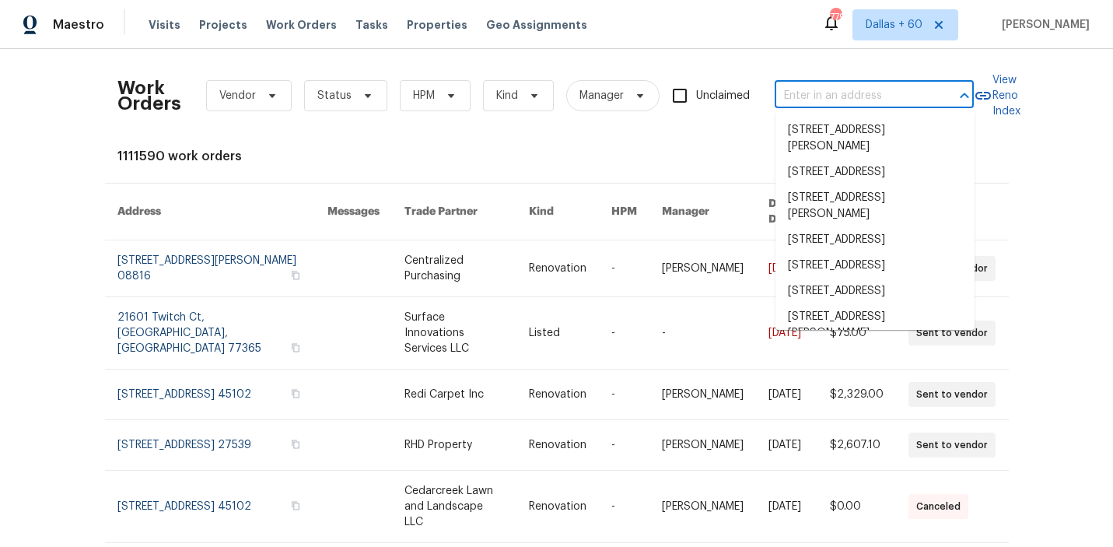
click at [866, 94] on input "text" at bounding box center [851, 96] width 155 height 24
paste input "456 E 3675 N Ogden, UT 84414"
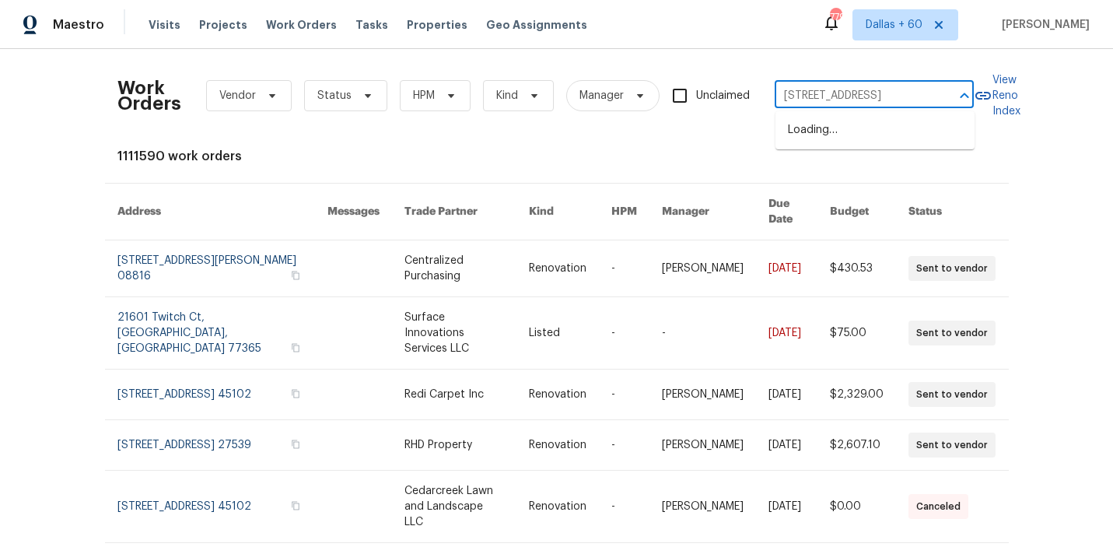
scroll to position [0, 12]
type input "456 E 3675 N Ogden, UT 84414"
click at [839, 135] on li "456 E 3675 N, Ogden, UT 84414" at bounding box center [874, 130] width 199 height 26
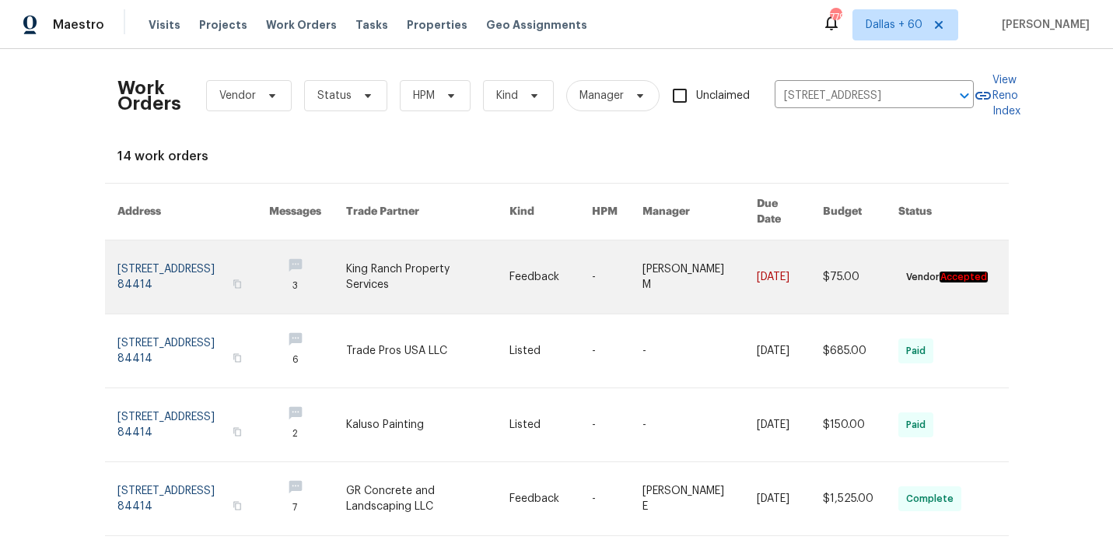
click at [467, 257] on link at bounding box center [427, 276] width 163 height 73
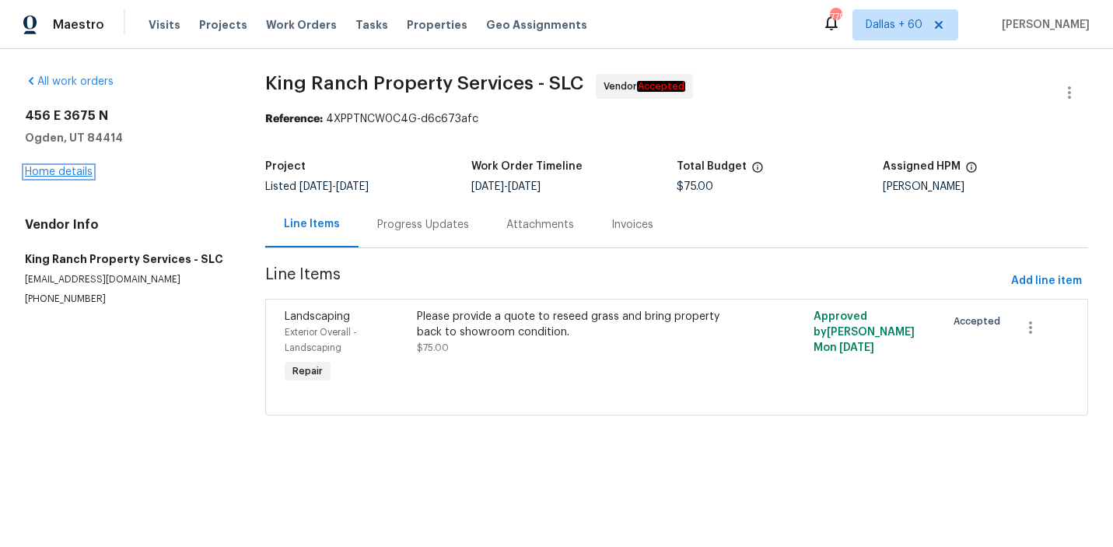
click at [43, 170] on link "Home details" at bounding box center [59, 171] width 68 height 11
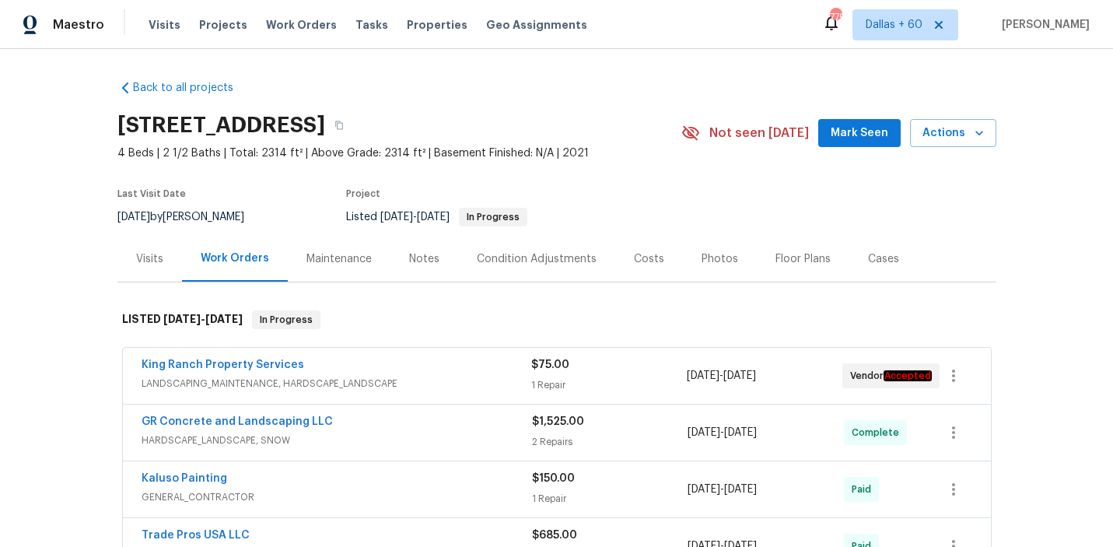
click at [439, 384] on span "LANDSCAPING_MAINTENANCE, HARDSCAPE_LANDSCAPE" at bounding box center [336, 384] width 390 height 16
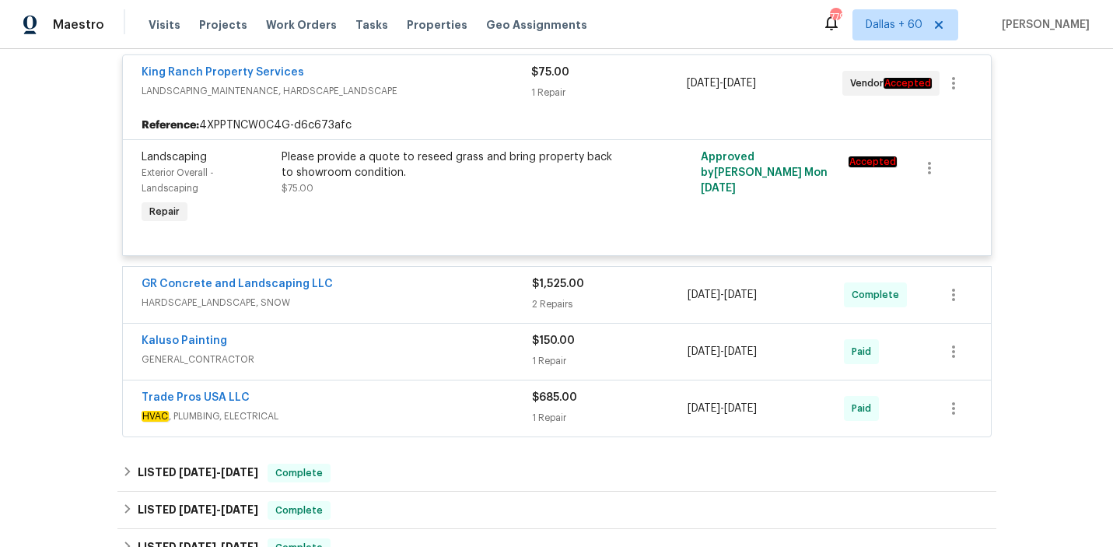
scroll to position [326, 0]
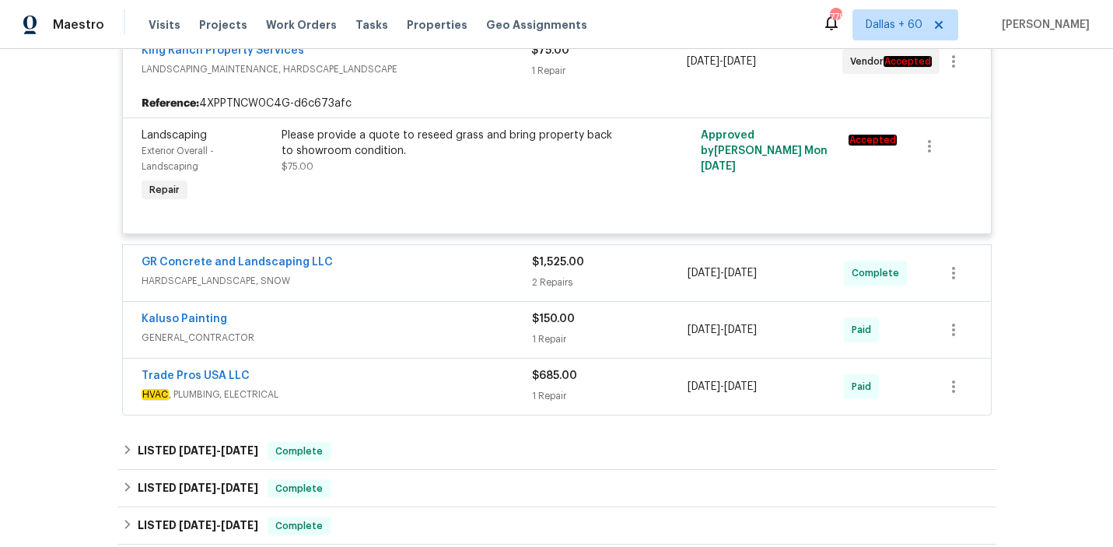
click at [445, 272] on div "GR Concrete and Landscaping LLC" at bounding box center [336, 263] width 390 height 19
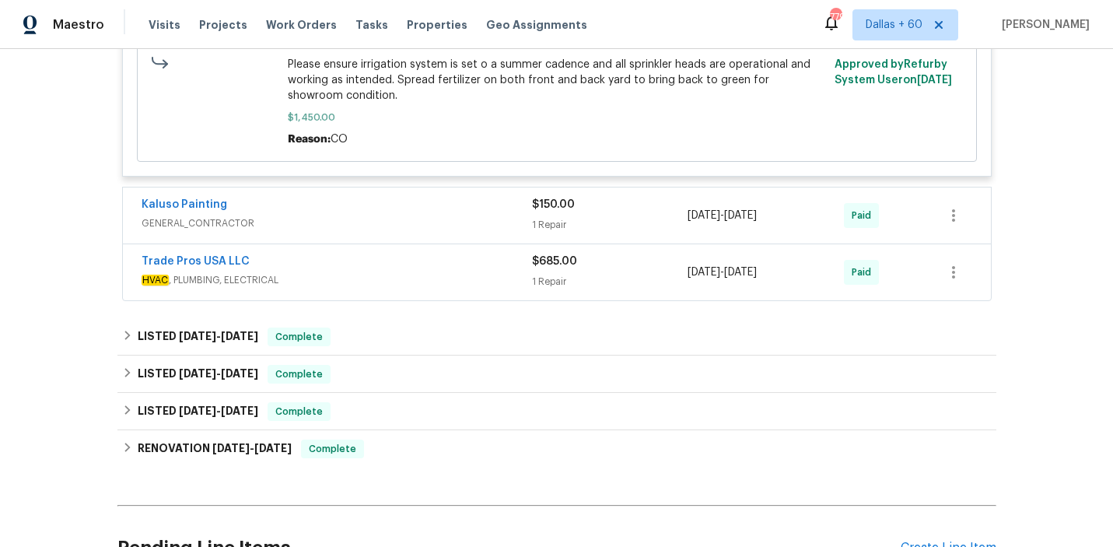
scroll to position [851, 0]
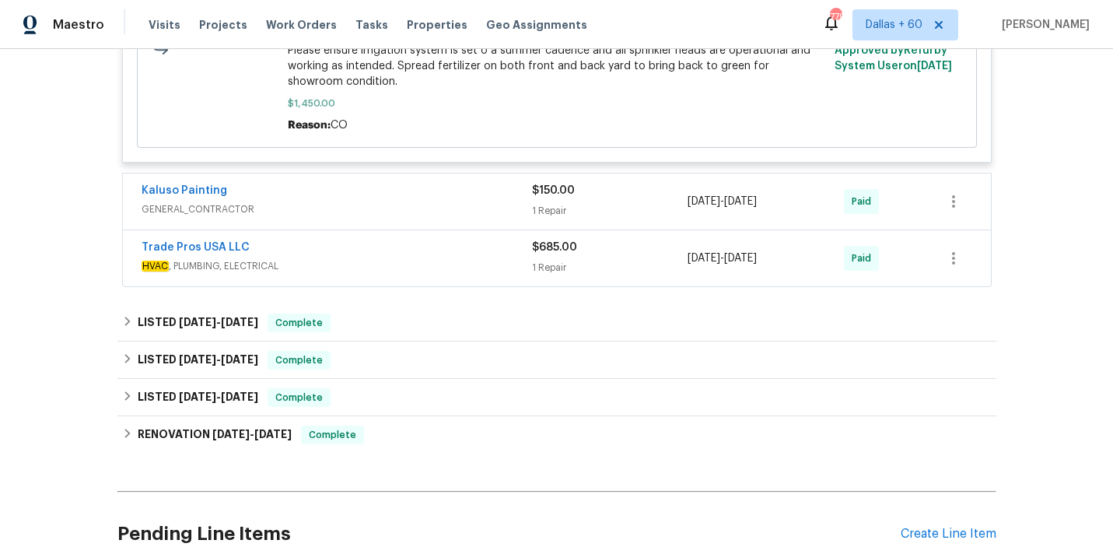
click at [386, 204] on span "GENERAL_CONTRACTOR" at bounding box center [336, 209] width 390 height 16
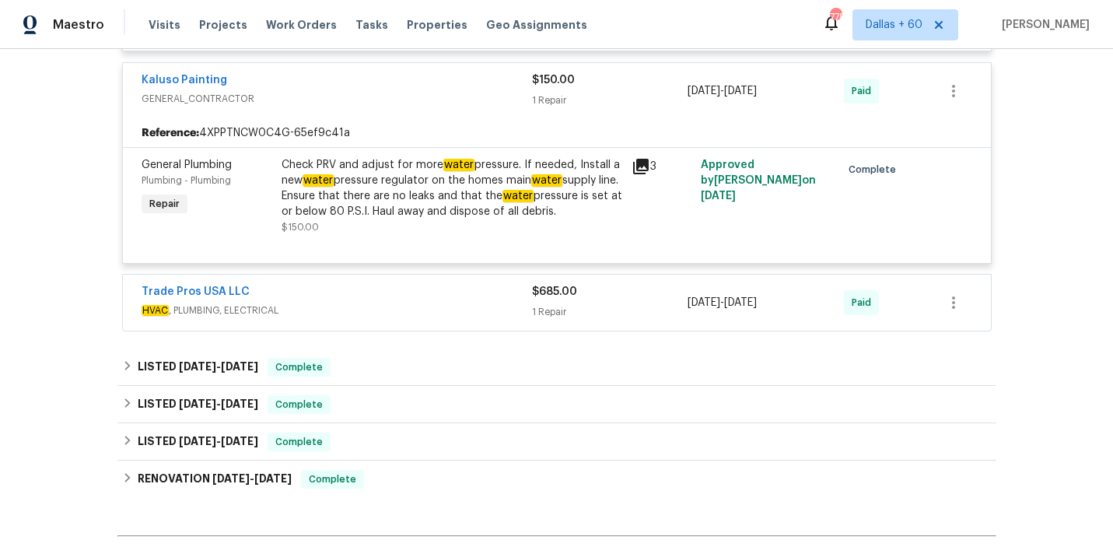
scroll to position [0, 0]
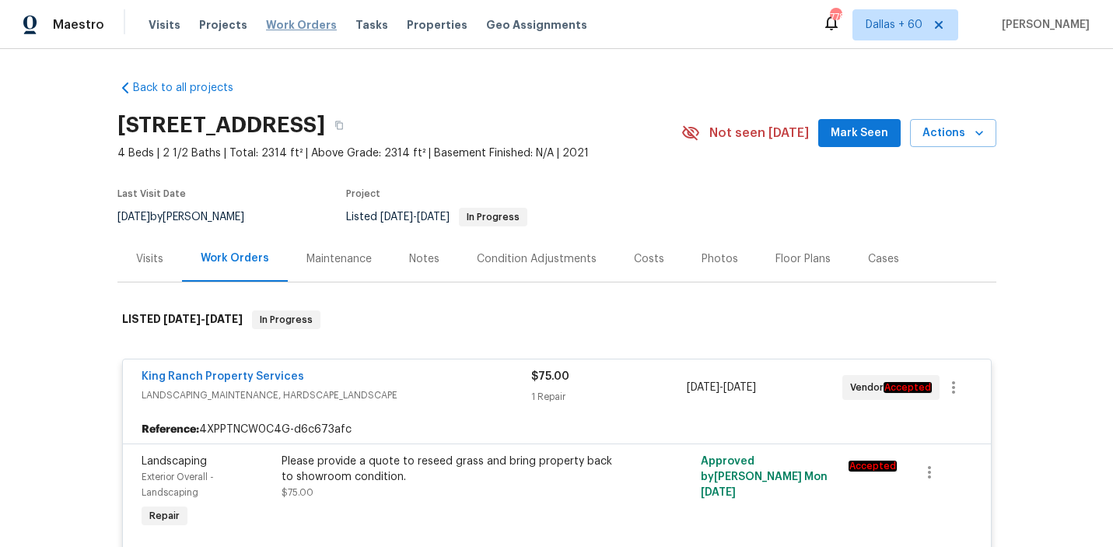
click at [288, 27] on span "Work Orders" at bounding box center [301, 25] width 71 height 16
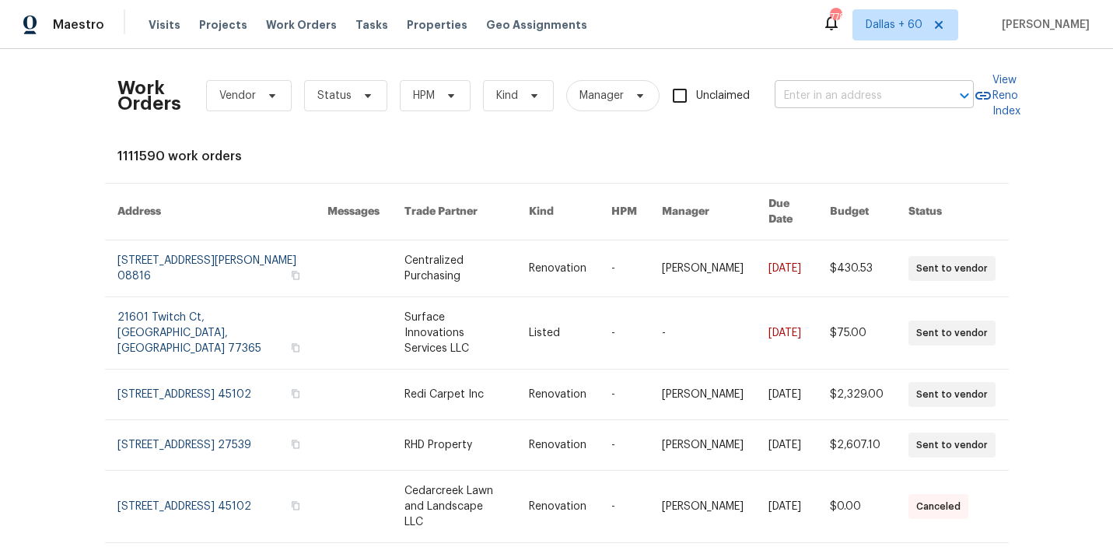
click at [806, 94] on input "text" at bounding box center [851, 96] width 155 height 24
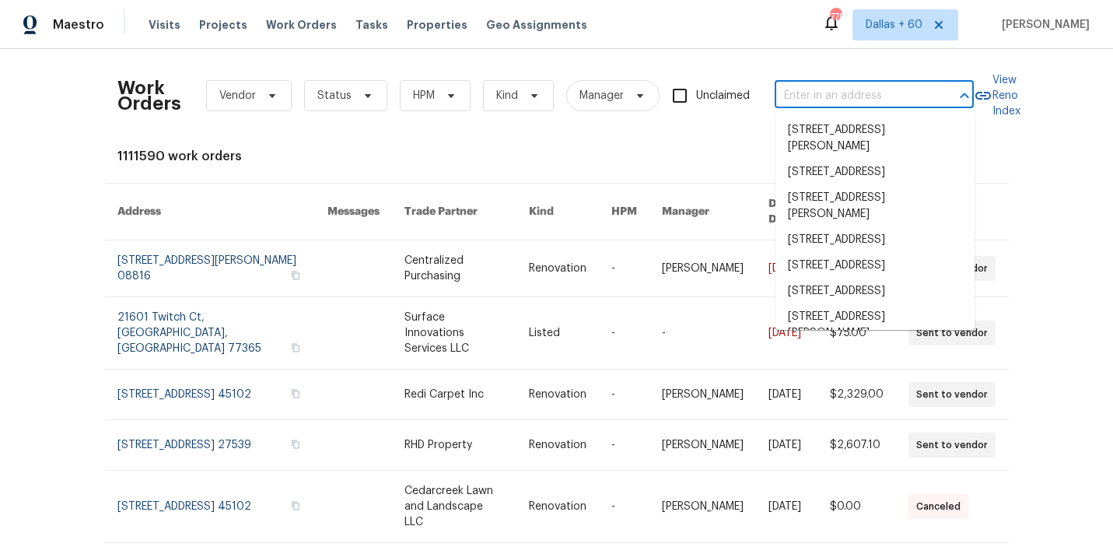
paste input "738 Pebblebranch Ln Blythewood, SC, 29016"
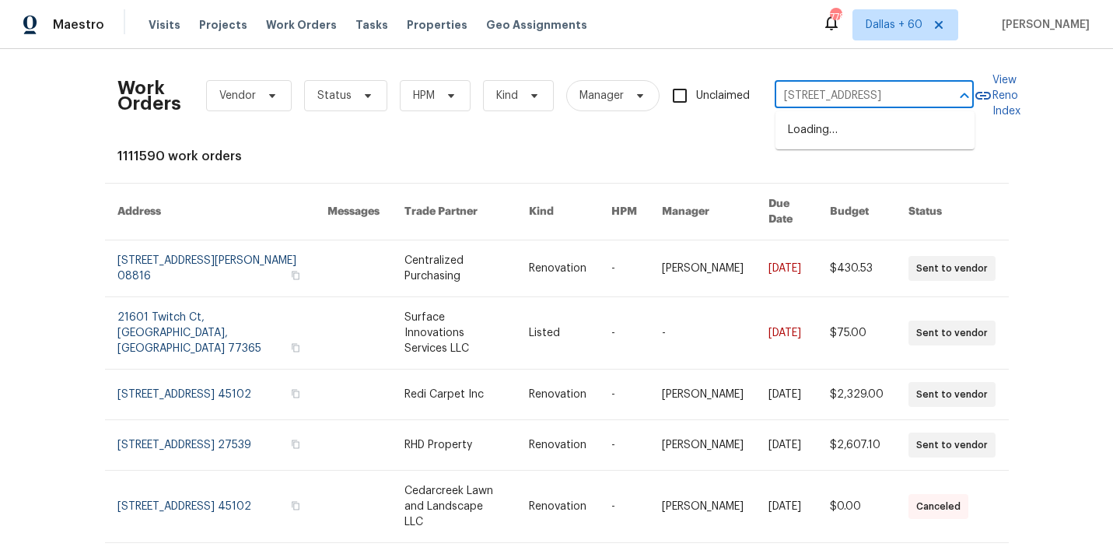
scroll to position [0, 82]
type input "738 Pebblebranch Ln Blythewood, SC, 29016"
click at [809, 135] on li "738 Pebblebranch Ln, Blythewood, SC 29016" at bounding box center [874, 130] width 199 height 26
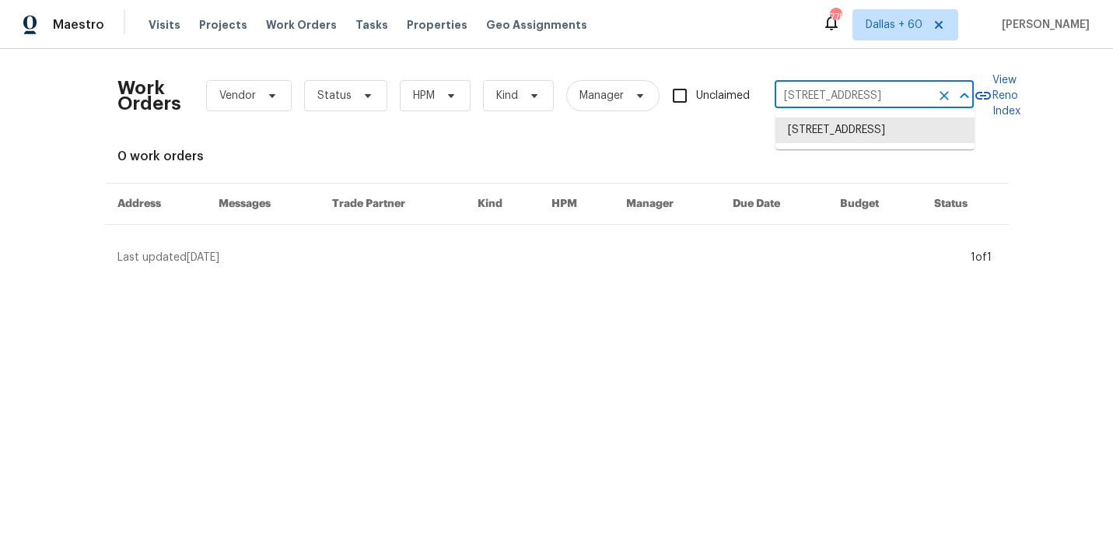
click at [853, 100] on input "738 Pebblebranch Ln, Blythewood, SC 29016" at bounding box center [851, 96] width 155 height 24
type input "738 Pebblebranch L"
click at [835, 133] on li "738 Pebblebranch Ln, Blythewood, SC 29016" at bounding box center [874, 130] width 199 height 26
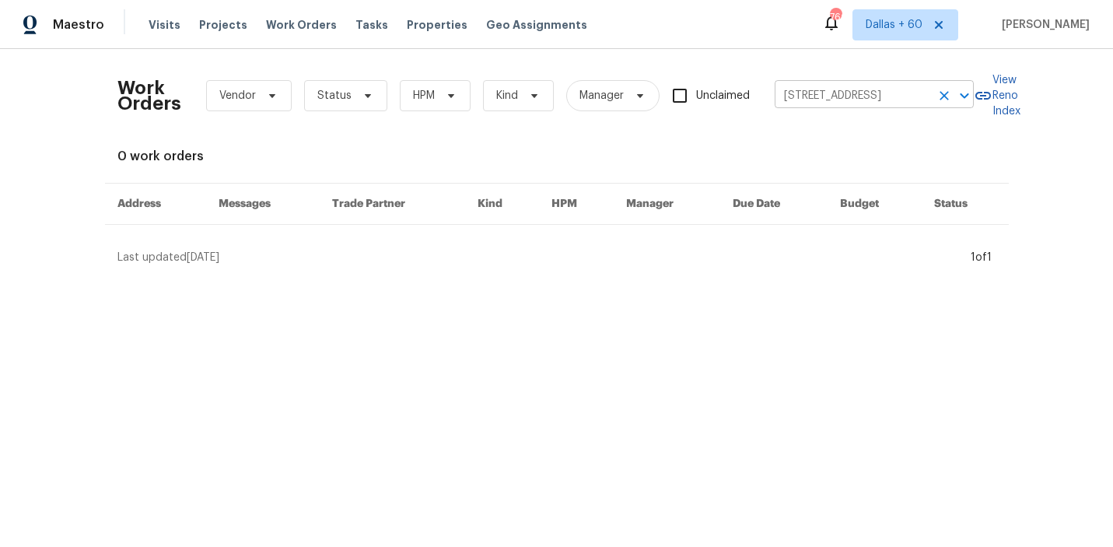
click at [831, 96] on input "738 Pebblebranch Ln, Blythewood, SC 29016" at bounding box center [851, 96] width 155 height 24
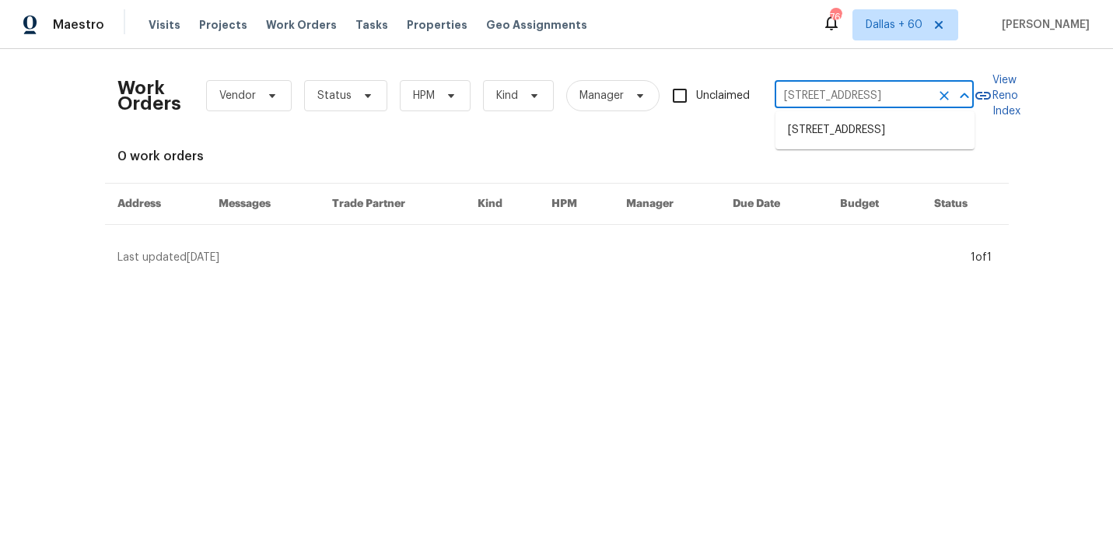
click at [831, 96] on input "738 Pebblebranch Ln, Blythewood, SC 29016" at bounding box center [851, 96] width 155 height 24
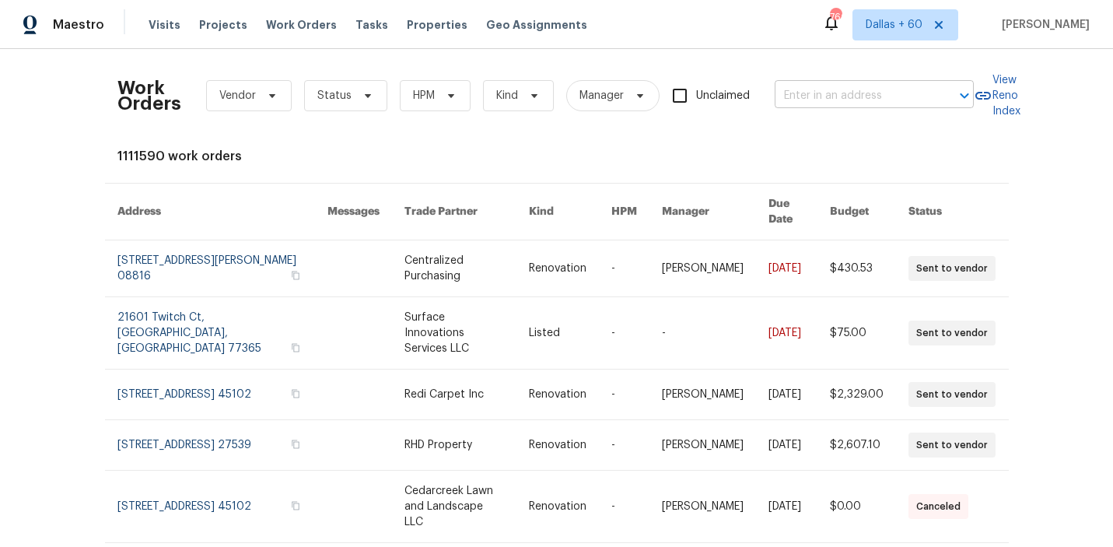
click at [858, 98] on input "text" at bounding box center [851, 96] width 155 height 24
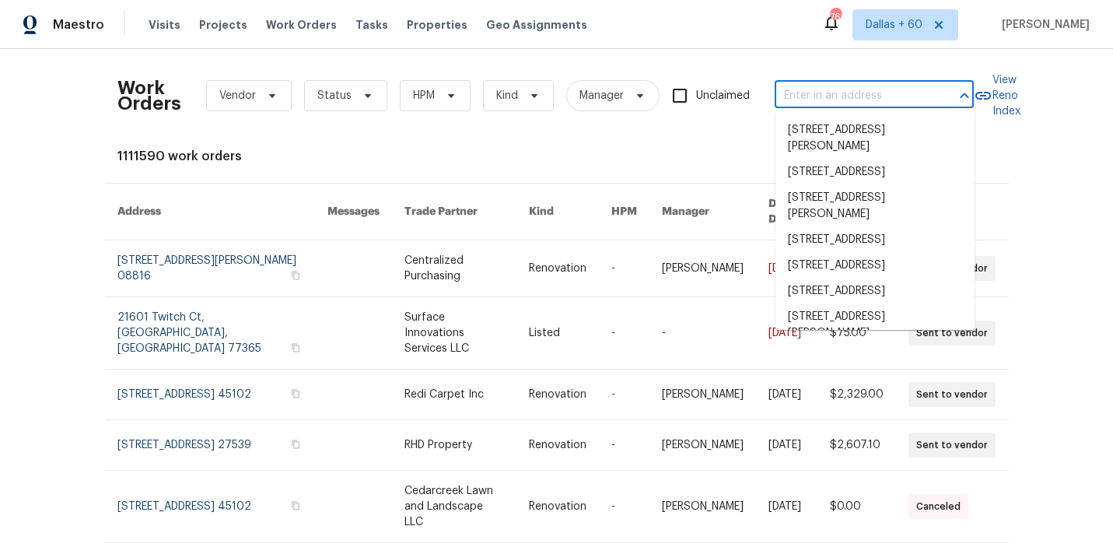
paste input "1405 Cross Link Rd, Raleigh, NC 27610"
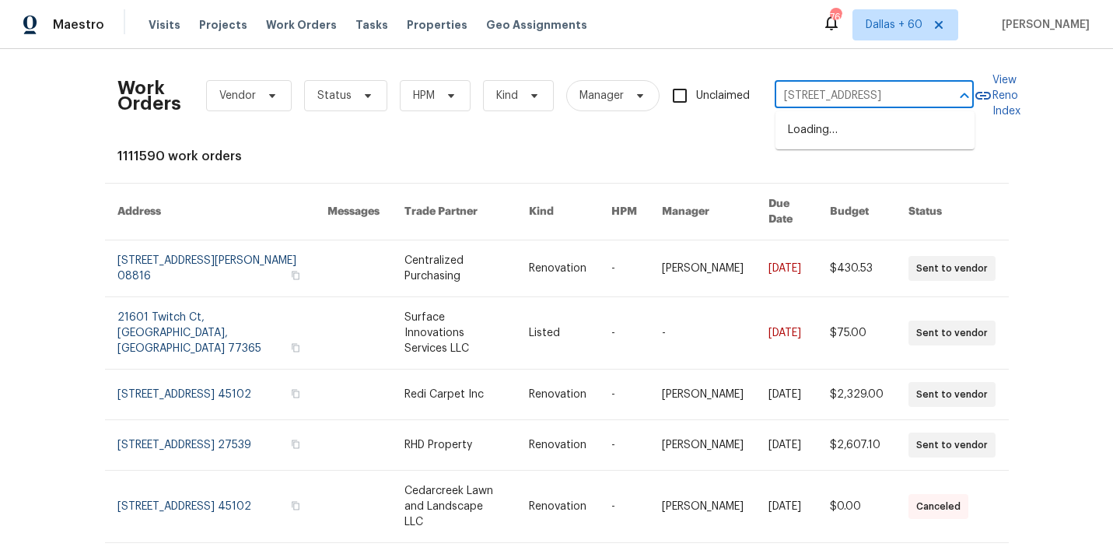
scroll to position [0, 48]
type input "1405 Cross Link Rd, Raleigh, NC 27610"
click at [832, 131] on li "1405 Cross Link Rd, Raleigh, NC 27610" at bounding box center [874, 130] width 199 height 26
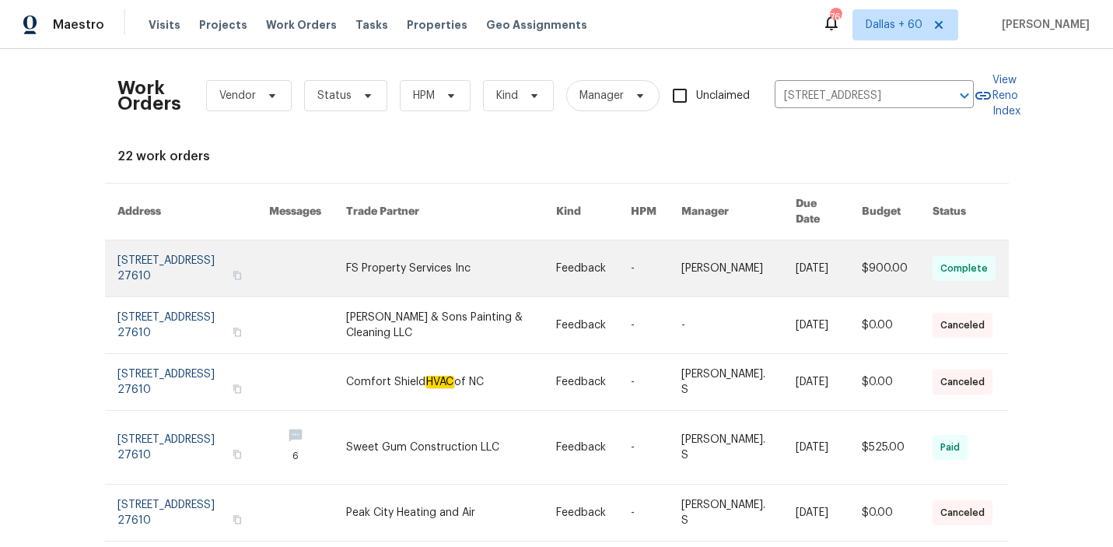
click at [371, 243] on link at bounding box center [450, 268] width 209 height 56
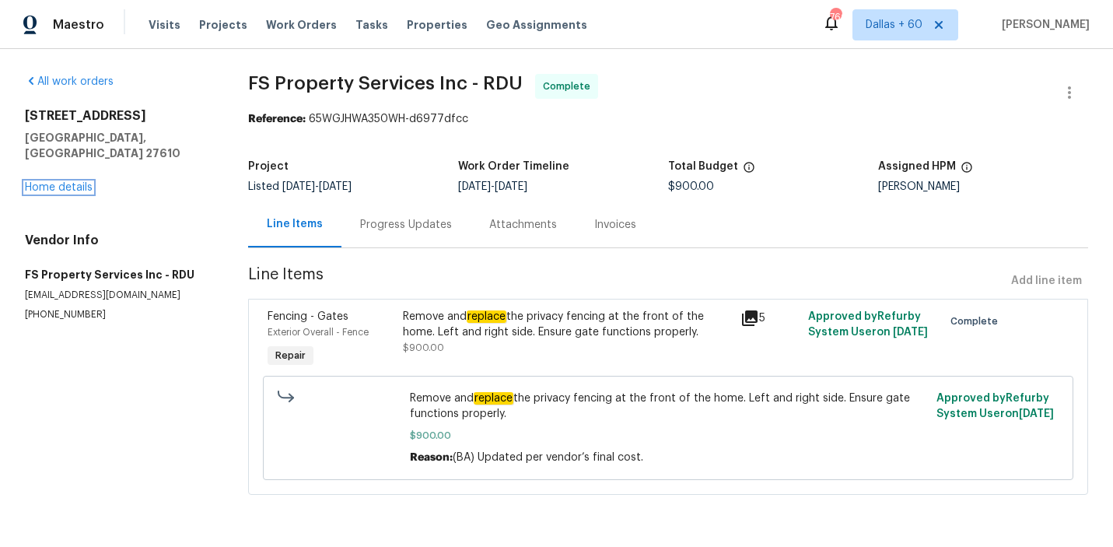
click at [61, 182] on link "Home details" at bounding box center [59, 187] width 68 height 11
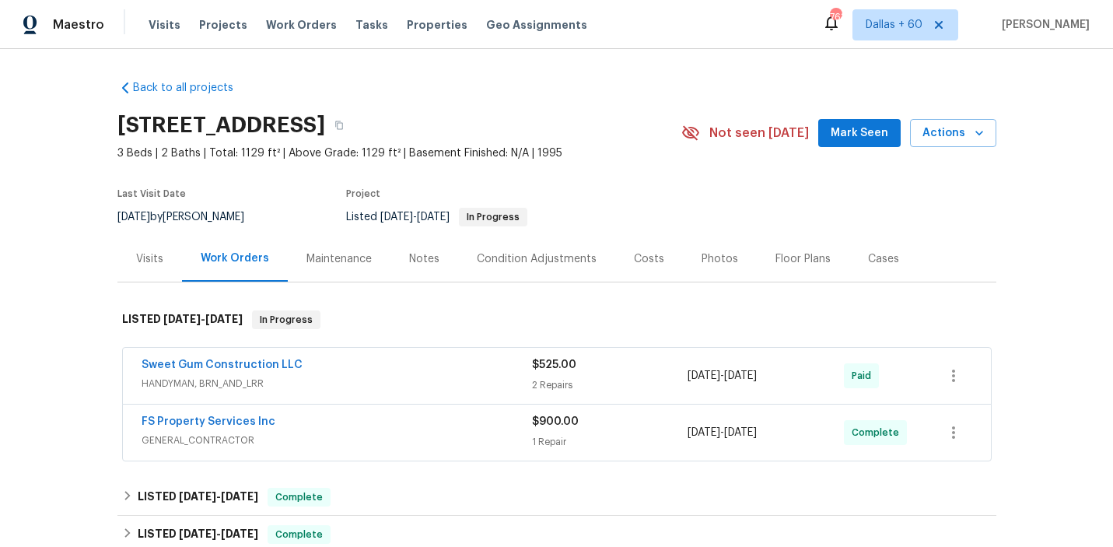
click at [341, 362] on div "Sweet Gum Construction LLC" at bounding box center [336, 366] width 390 height 19
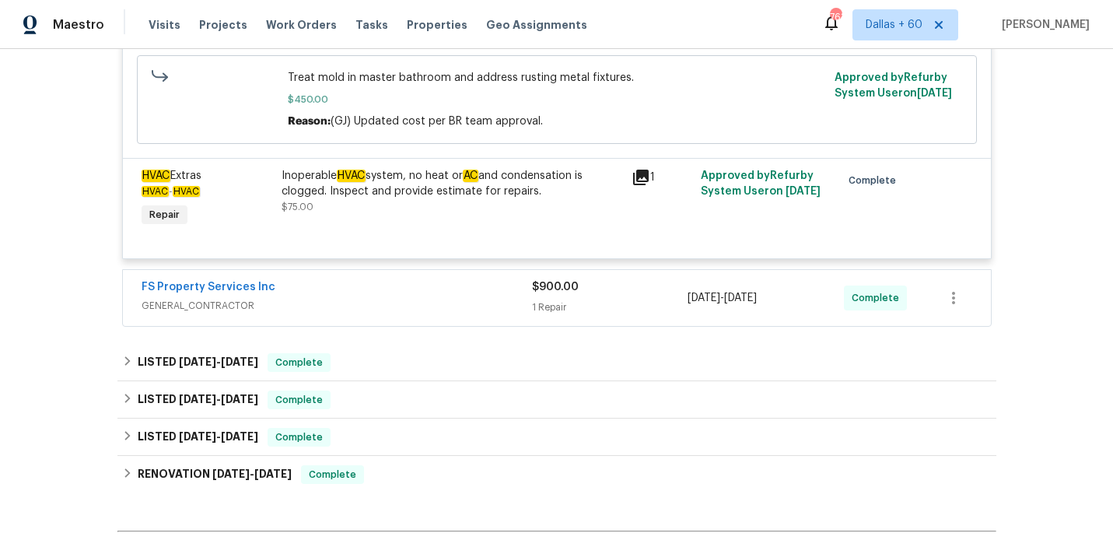
scroll to position [466, 0]
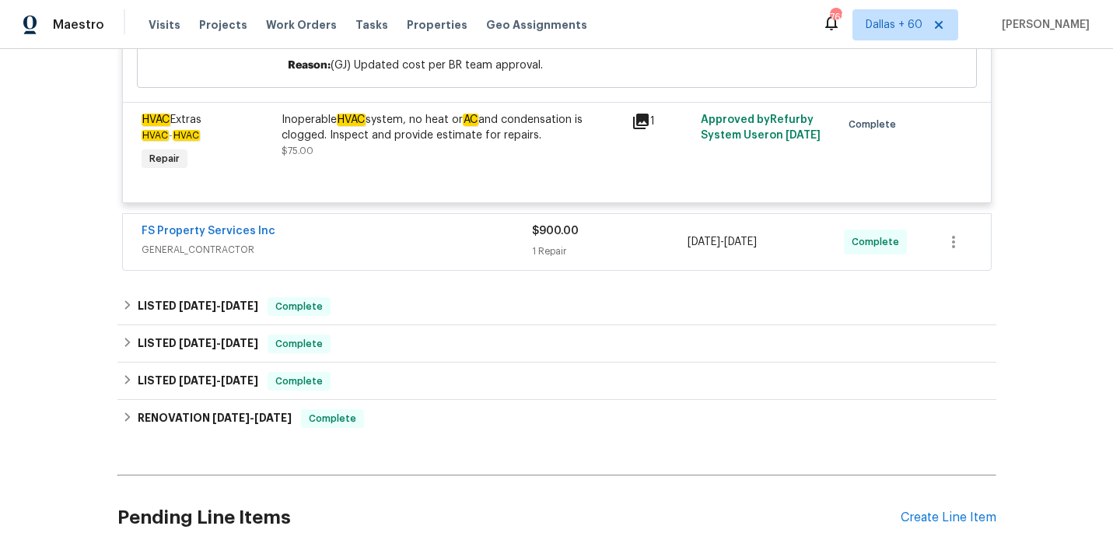
click at [348, 236] on div "FS Property Services Inc" at bounding box center [336, 232] width 390 height 19
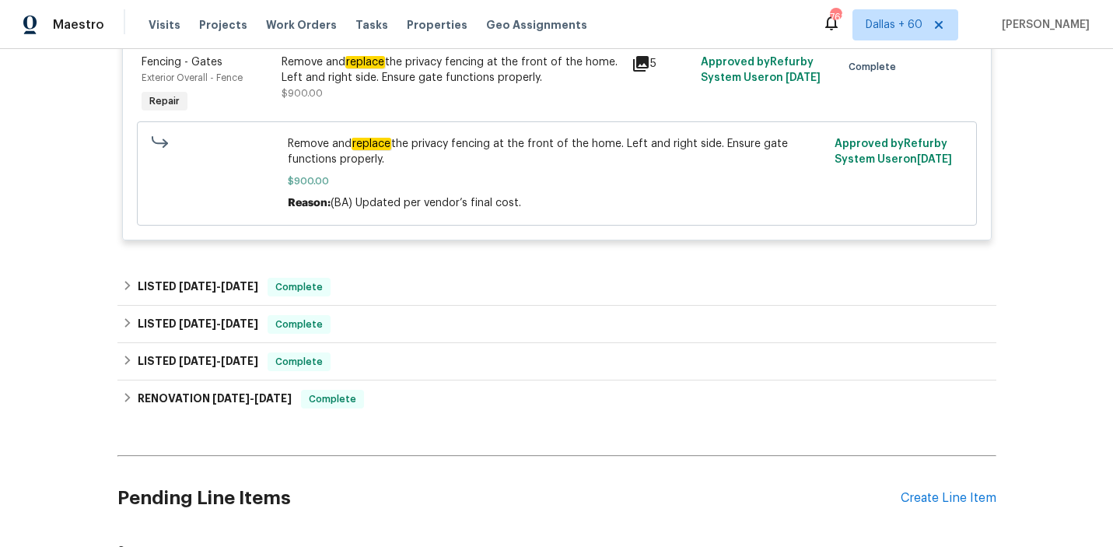
scroll to position [774, 0]
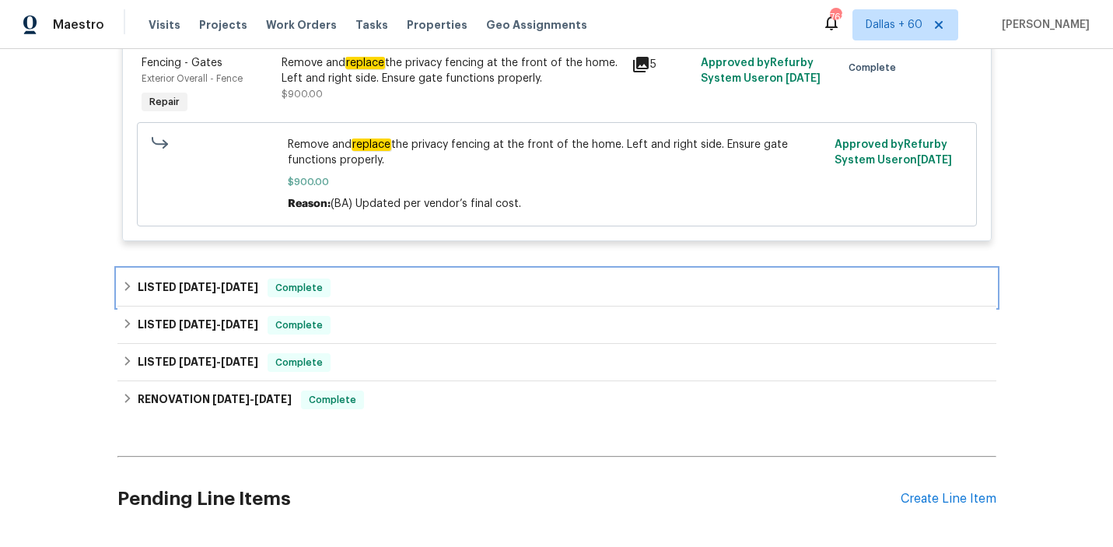
click at [377, 292] on div "LISTED 6/11/25 - 6/13/25 Complete" at bounding box center [556, 287] width 869 height 19
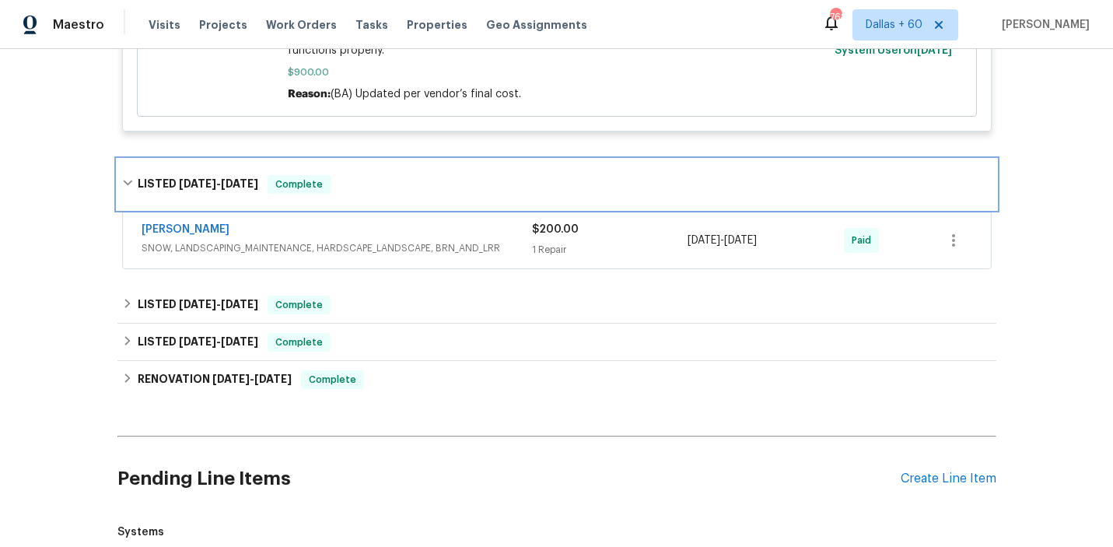
scroll to position [889, 0]
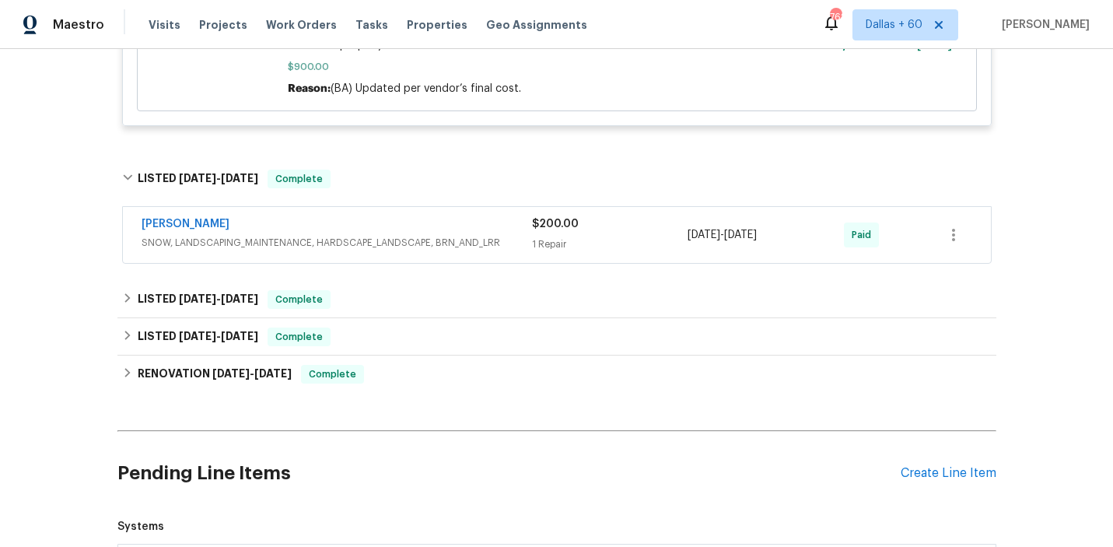
click at [383, 212] on div "Cameron Sweeney SNOW, LANDSCAPING_MAINTENANCE, HARDSCAPE_LANDSCAPE, BRN_AND_LRR…" at bounding box center [557, 235] width 868 height 56
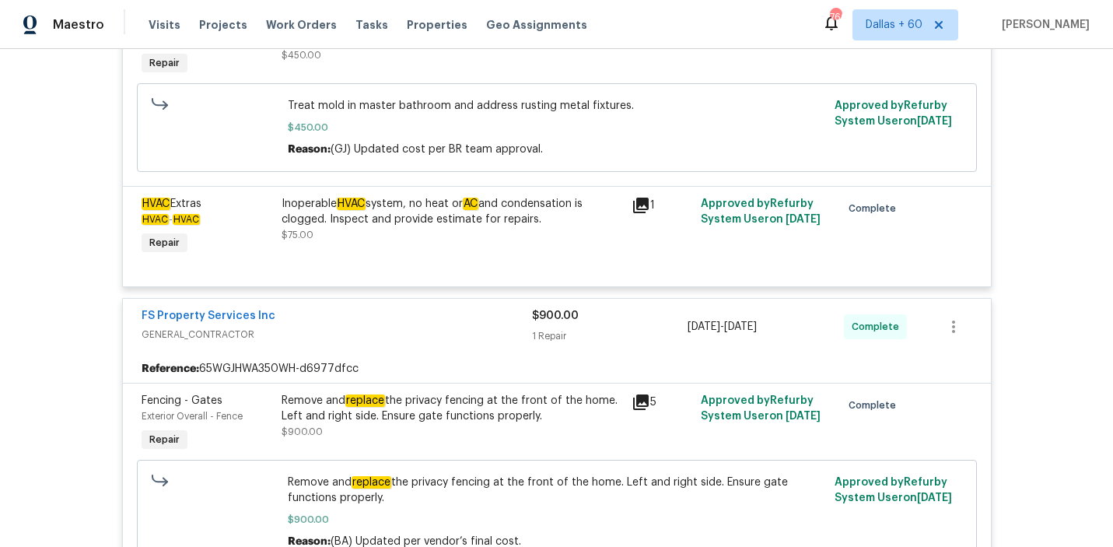
scroll to position [0, 0]
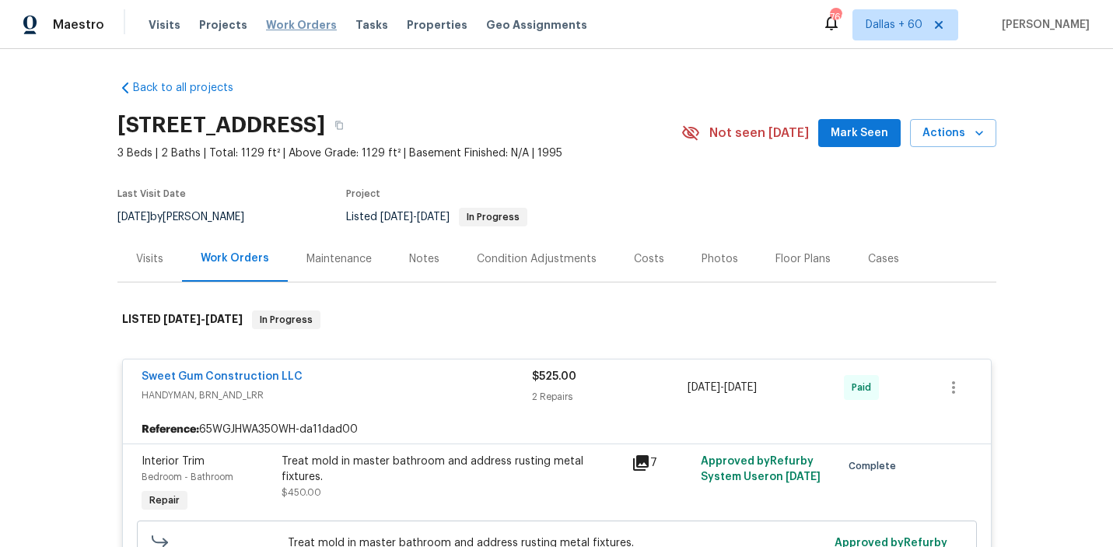
click at [301, 26] on span "Work Orders" at bounding box center [301, 25] width 71 height 16
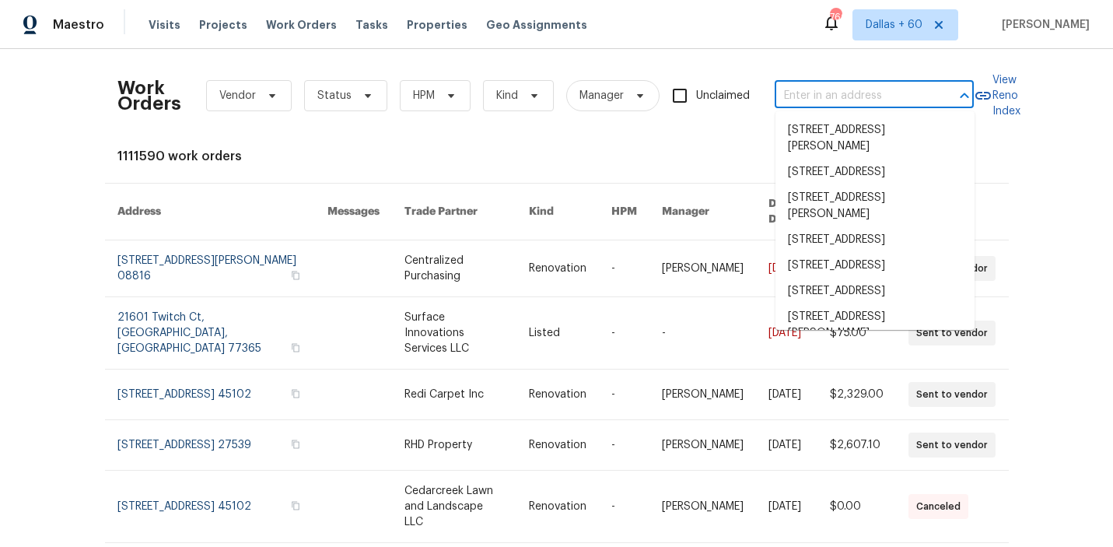
click at [853, 94] on input "text" at bounding box center [851, 96] width 155 height 24
paste input "https://drive.google.com/file/d/1mb-IpH6sWvok8qqFugvqATHVYLqqA5vN/view?usp=driv…"
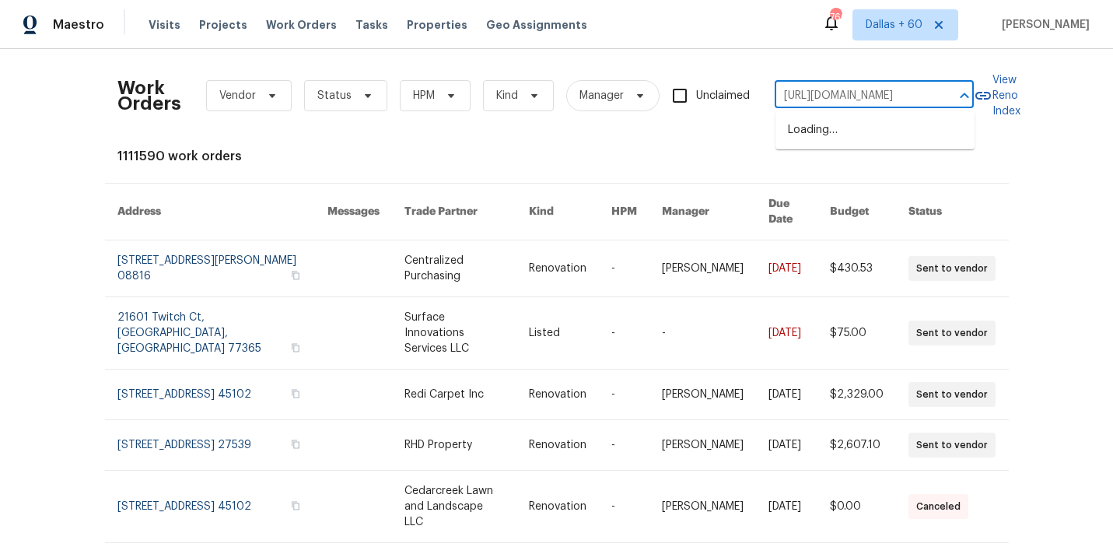
scroll to position [0, 333]
type input "https://drive.google.com/file/d/1mb-IpH6sWvok8qqFugvqATHVYLqqA5vN/view?usp=driv…"
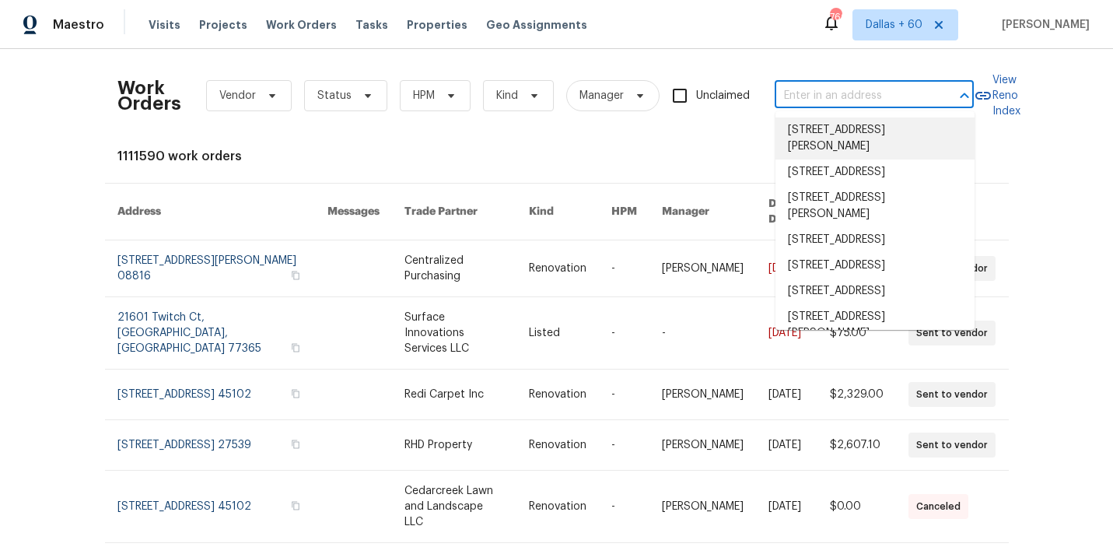
paste input "738 Pebblebranch Ln Blythewood, SC, 29016"
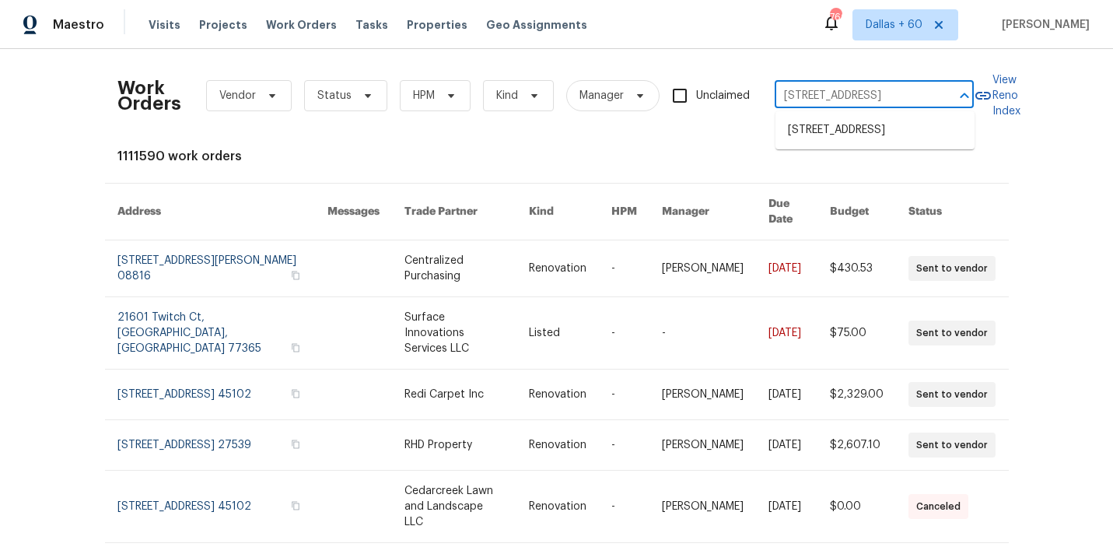
scroll to position [0, 82]
type input "738 Pebblebranch Ln Blythewood, SC, 29016"
click at [852, 140] on li "738 Pebblebranch Ln, Blythewood, SC 29016" at bounding box center [874, 130] width 199 height 26
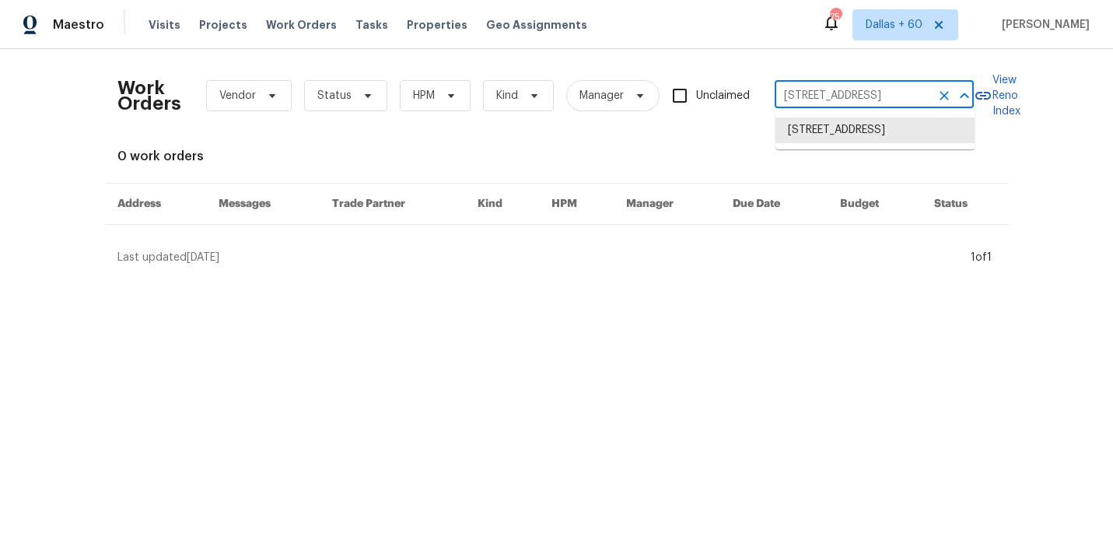
click at [830, 100] on input "738 Pebblebranch Ln, Blythewood, SC 29016" at bounding box center [851, 96] width 155 height 24
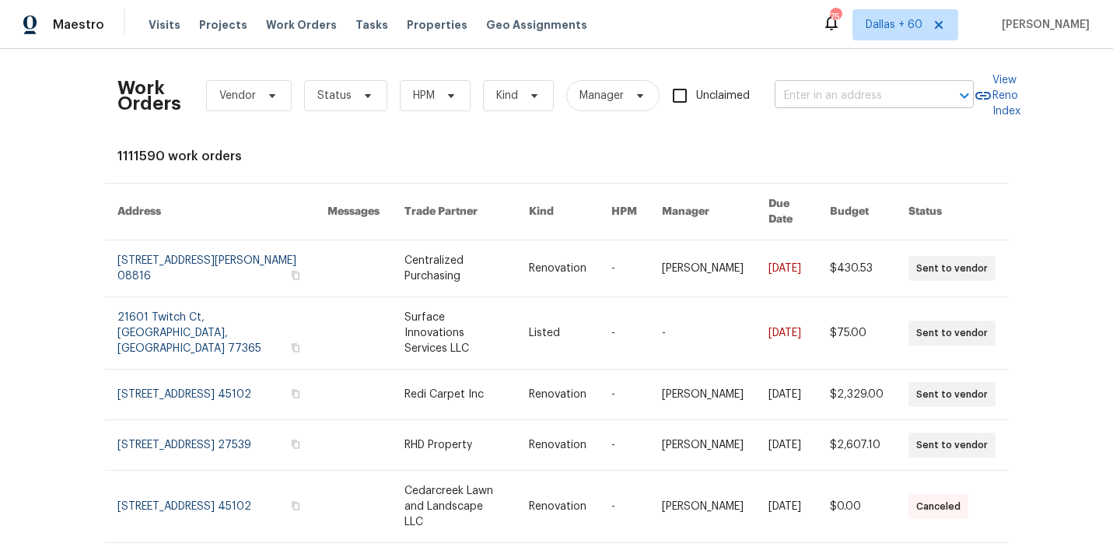
click at [833, 94] on input "text" at bounding box center [851, 96] width 155 height 24
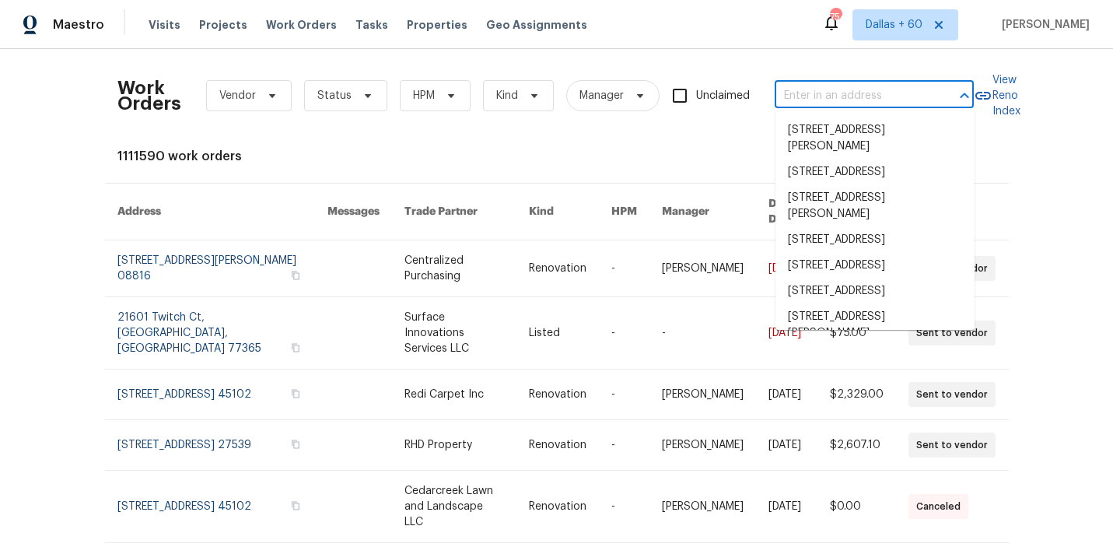
paste input "101 Greenfield Trl, Forney, TX 75126"
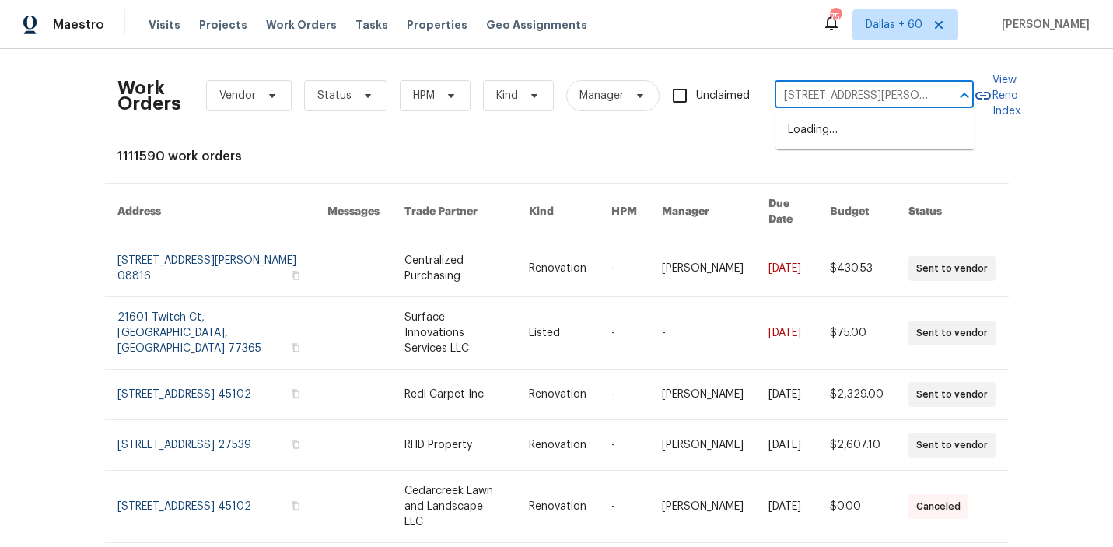
scroll to position [0, 32]
type input "101 Greenfield Trl, Forney, TX 75126"
click at [833, 131] on li "101 Greenfield Trl, Forney, TX 75126" at bounding box center [874, 138] width 199 height 42
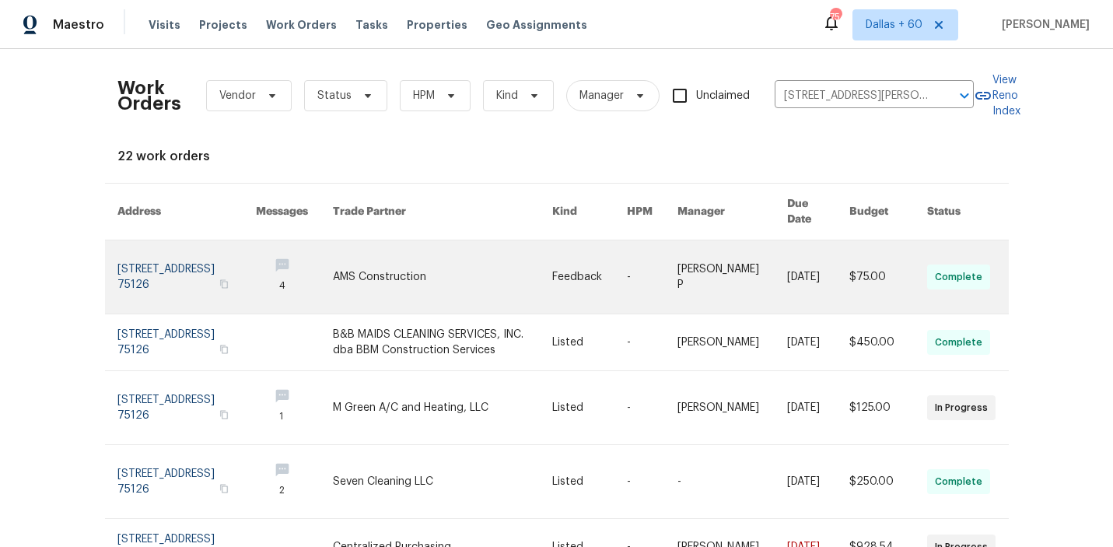
click at [469, 265] on link at bounding box center [442, 276] width 219 height 73
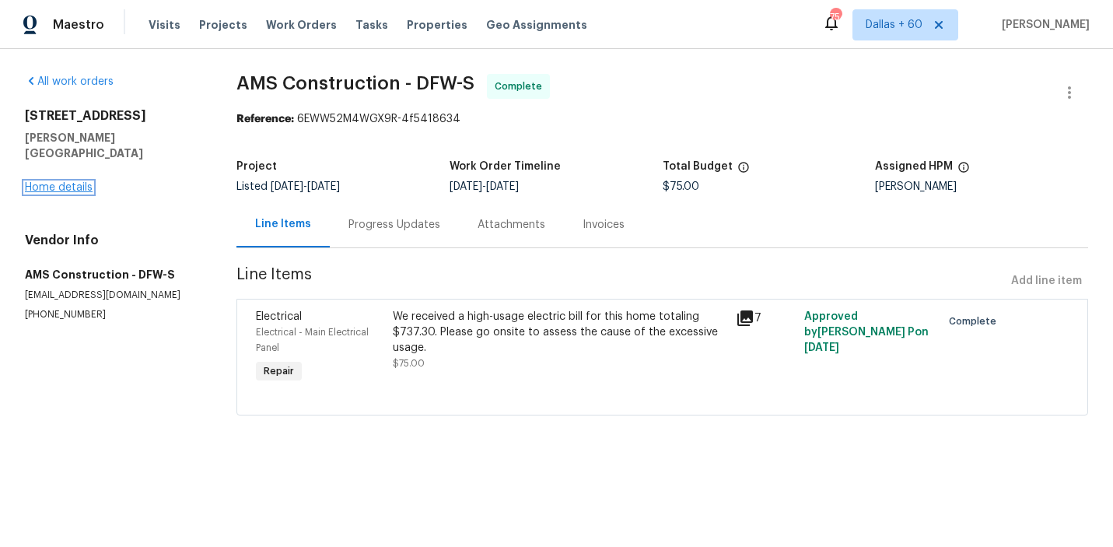
click at [57, 182] on link "Home details" at bounding box center [59, 187] width 68 height 11
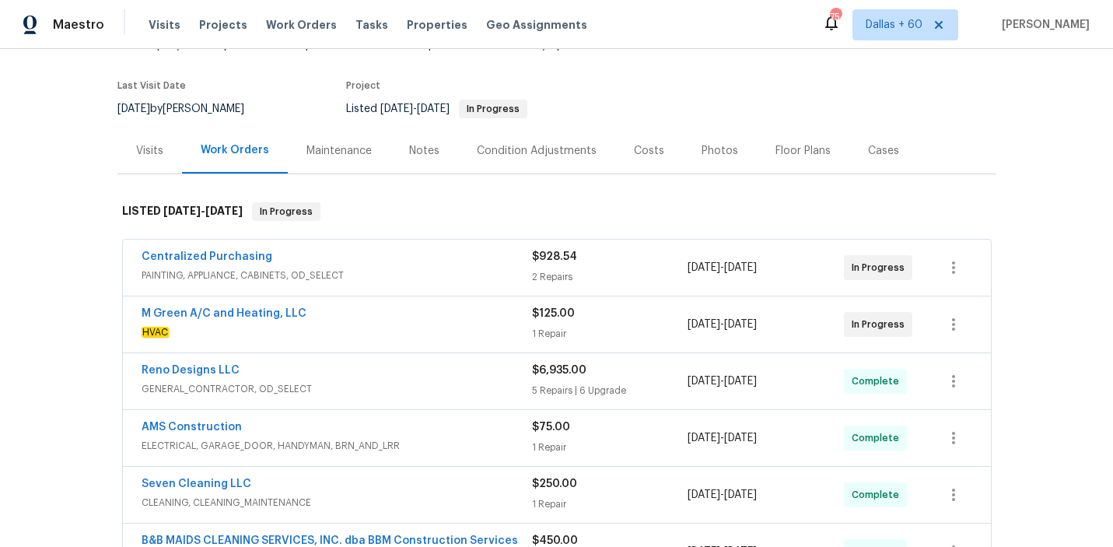
scroll to position [189, 0]
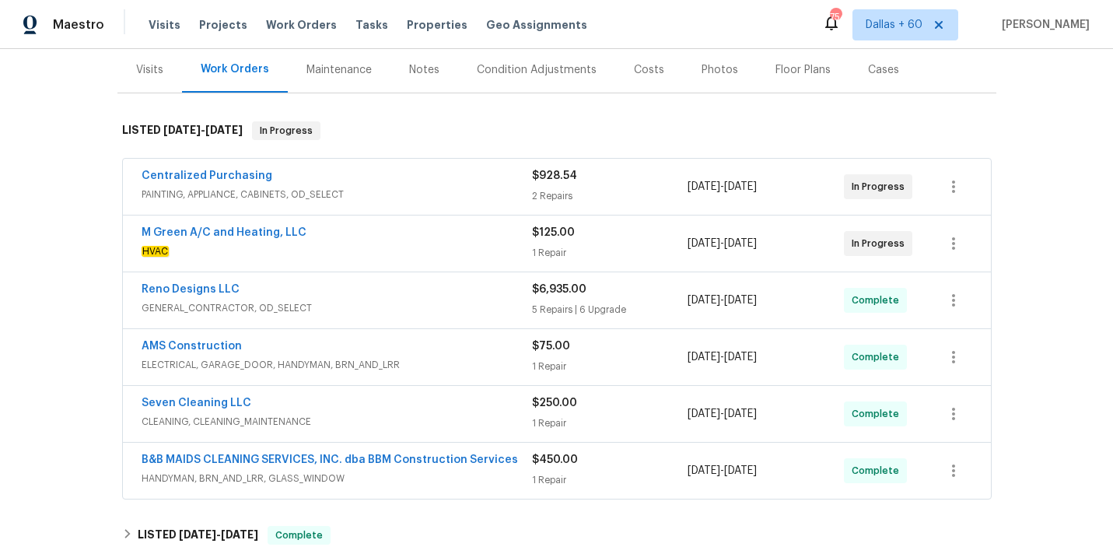
click at [413, 201] on span "PAINTING, APPLIANCE, CABINETS, OD_SELECT" at bounding box center [336, 195] width 390 height 16
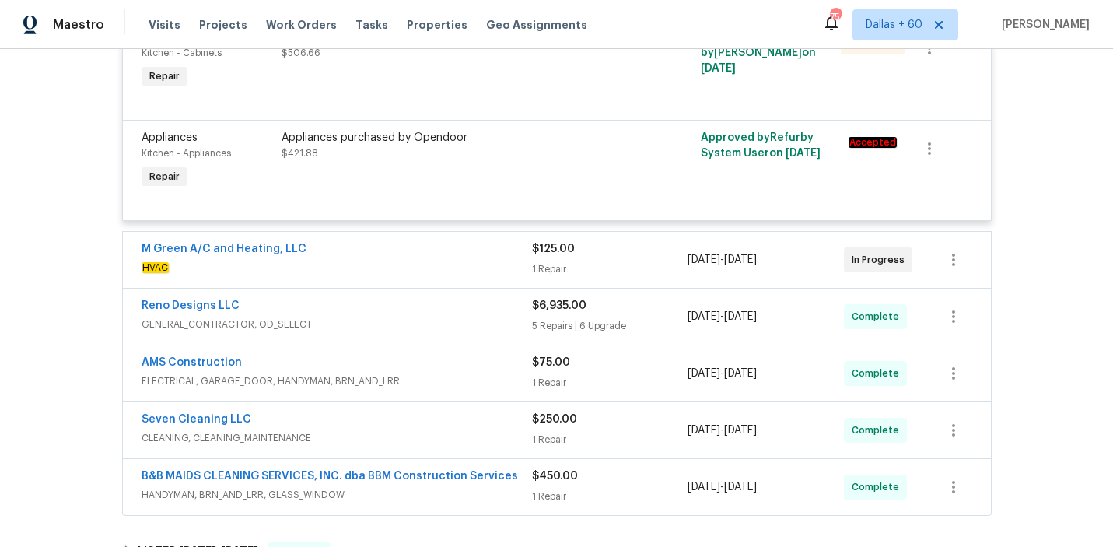
scroll to position [424, 0]
click at [415, 257] on div "M Green A/C and Heating, LLC" at bounding box center [336, 250] width 390 height 19
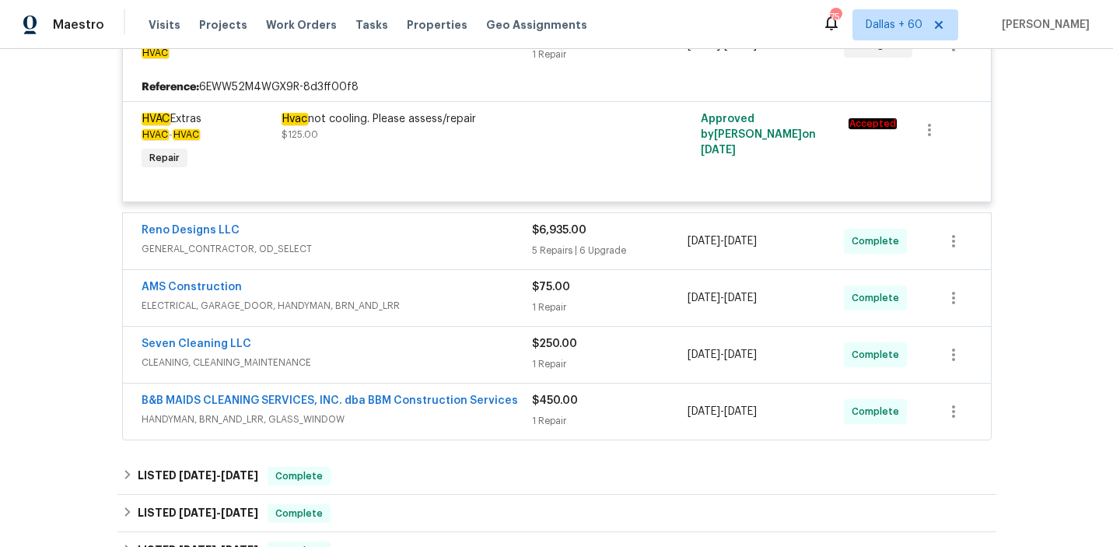
scroll to position [641, 0]
click at [431, 239] on div "Reno Designs LLC" at bounding box center [336, 230] width 390 height 19
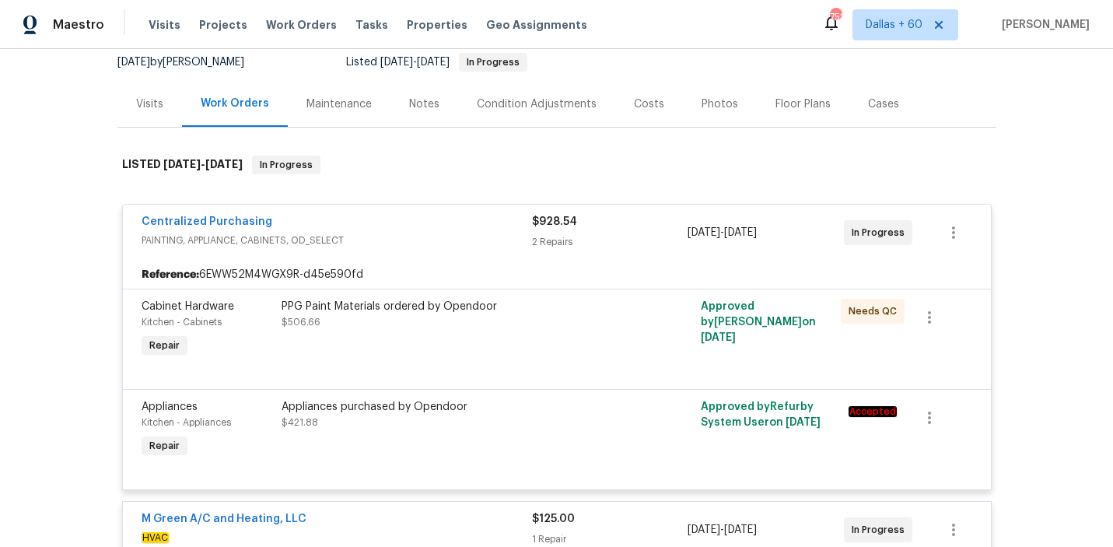
scroll to position [161, 0]
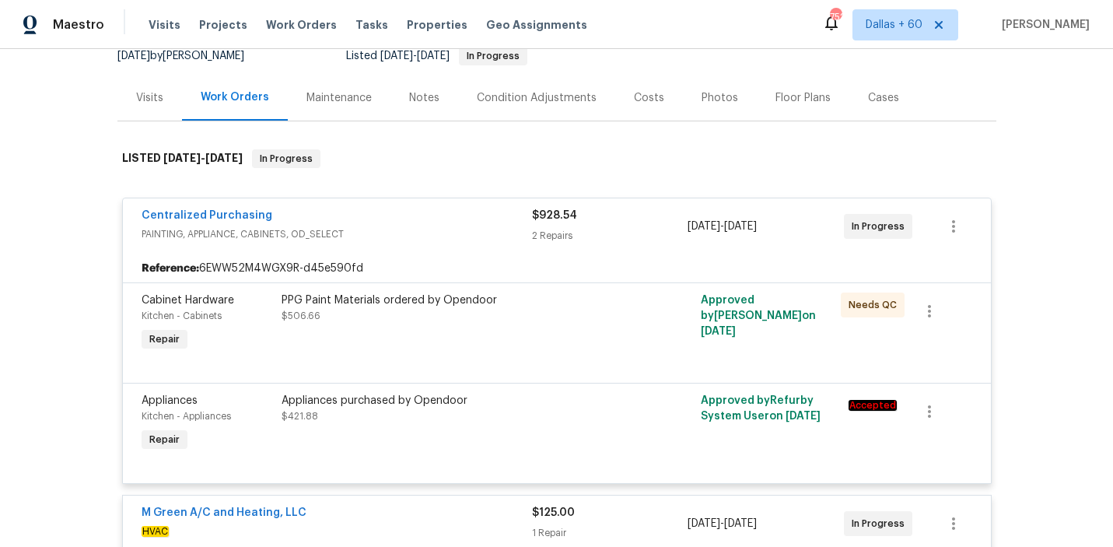
click at [413, 207] on div "Centralized Purchasing PAINTING, APPLIANCE, CABINETS, OD_SELECT $928.54 2 Repai…" at bounding box center [557, 226] width 868 height 56
click at [413, 218] on div "Centralized Purchasing" at bounding box center [336, 217] width 390 height 19
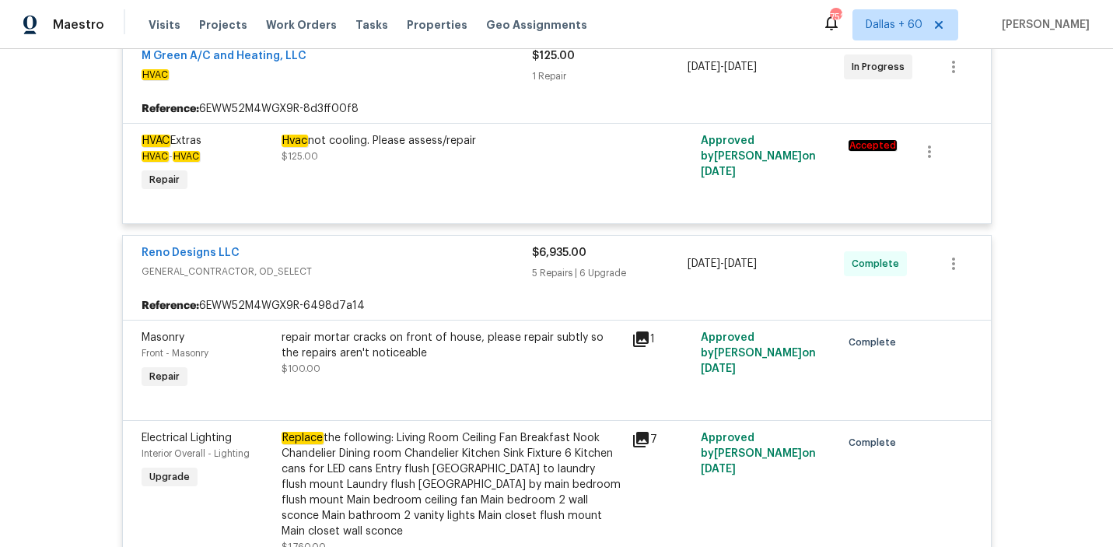
scroll to position [382, 0]
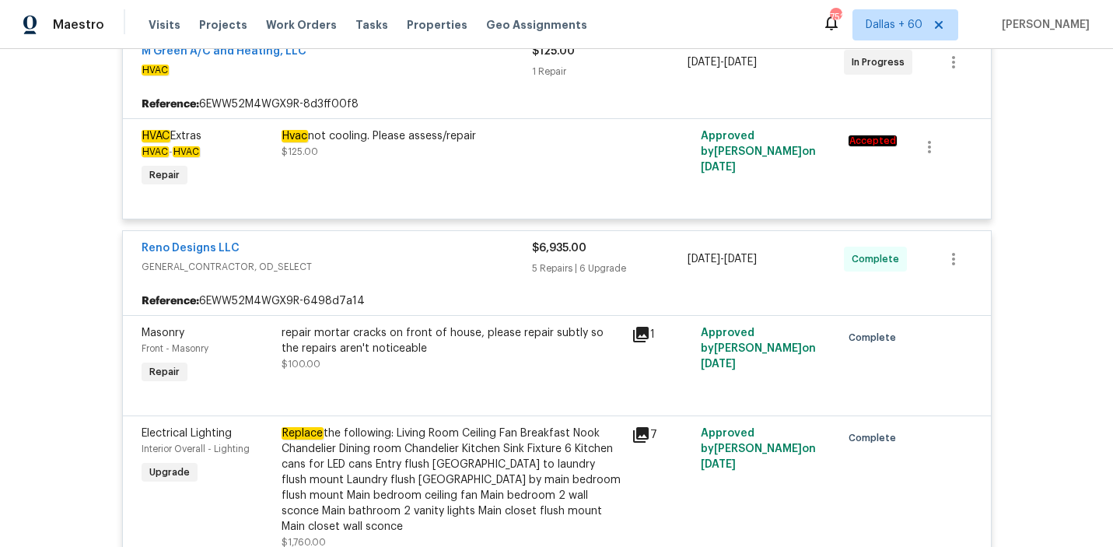
click at [369, 243] on div "Reno Designs LLC" at bounding box center [336, 249] width 390 height 19
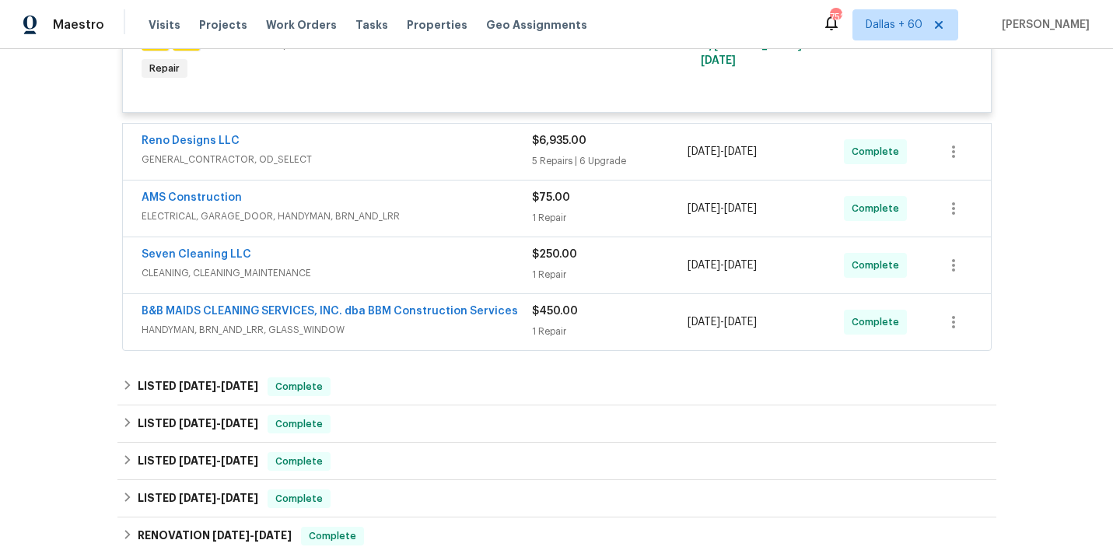
scroll to position [491, 0]
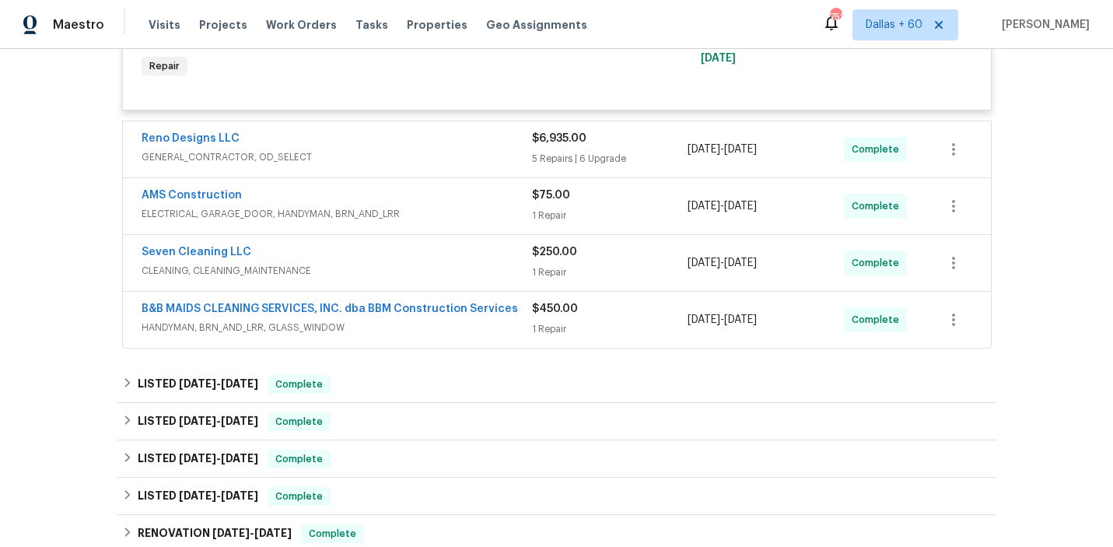
click at [456, 211] on span "ELECTRICAL, GARAGE_DOOR, HANDYMAN, BRN_AND_LRR" at bounding box center [336, 214] width 390 height 16
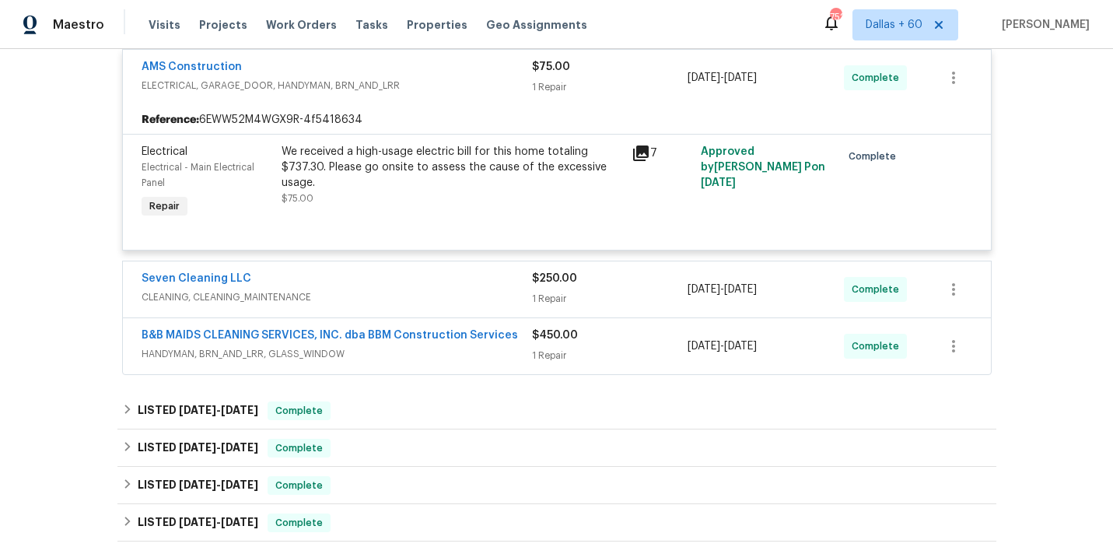
scroll to position [662, 0]
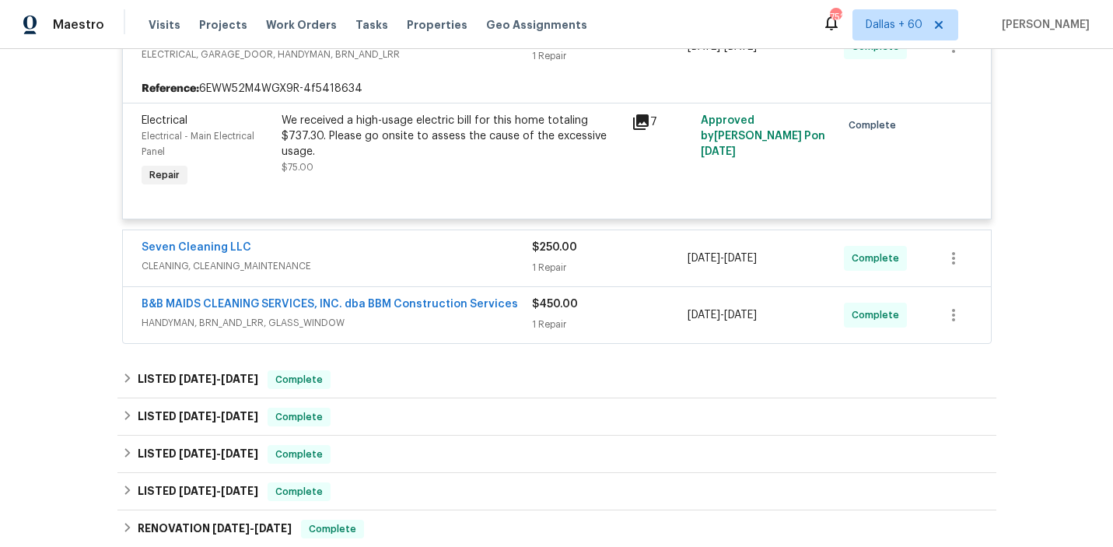
click at [437, 257] on div "Seven Cleaning LLC" at bounding box center [336, 248] width 390 height 19
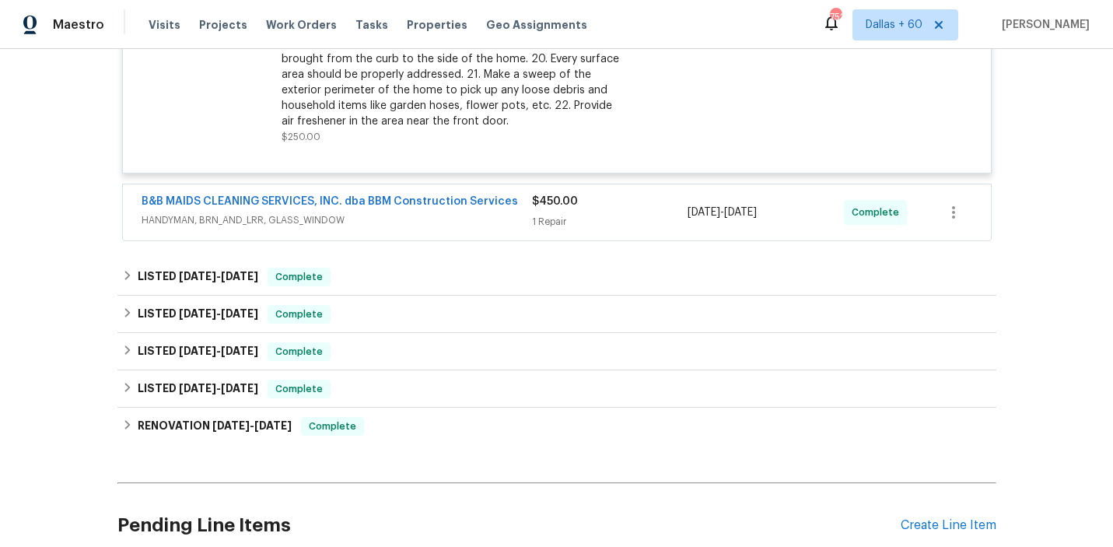
scroll to position [1185, 0]
click at [493, 229] on div "B&B MAIDS CLEANING SERVICES, INC. dba BBM Construction Services HANDYMAN, BRN_A…" at bounding box center [336, 211] width 390 height 37
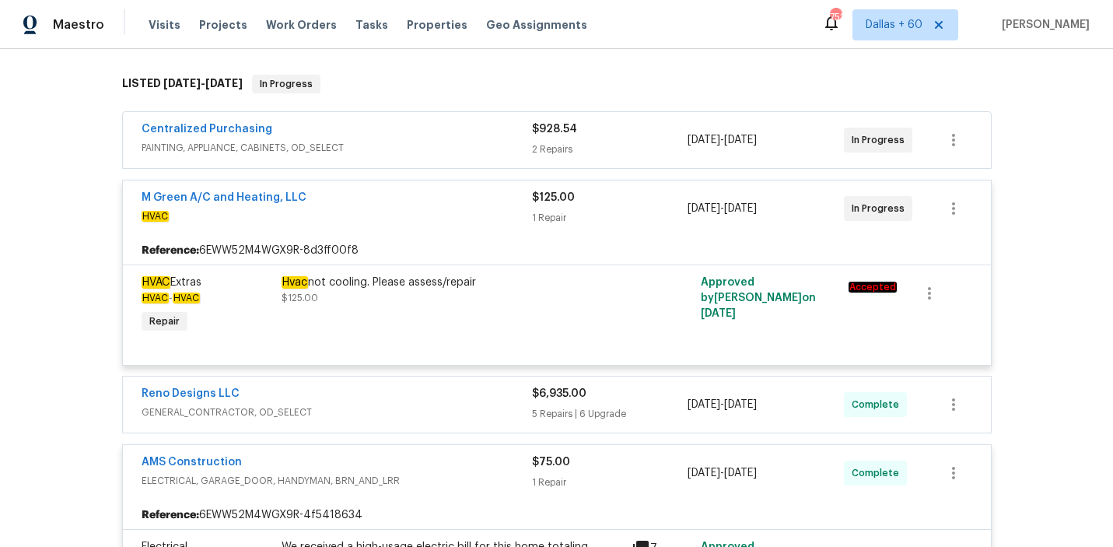
scroll to position [0, 0]
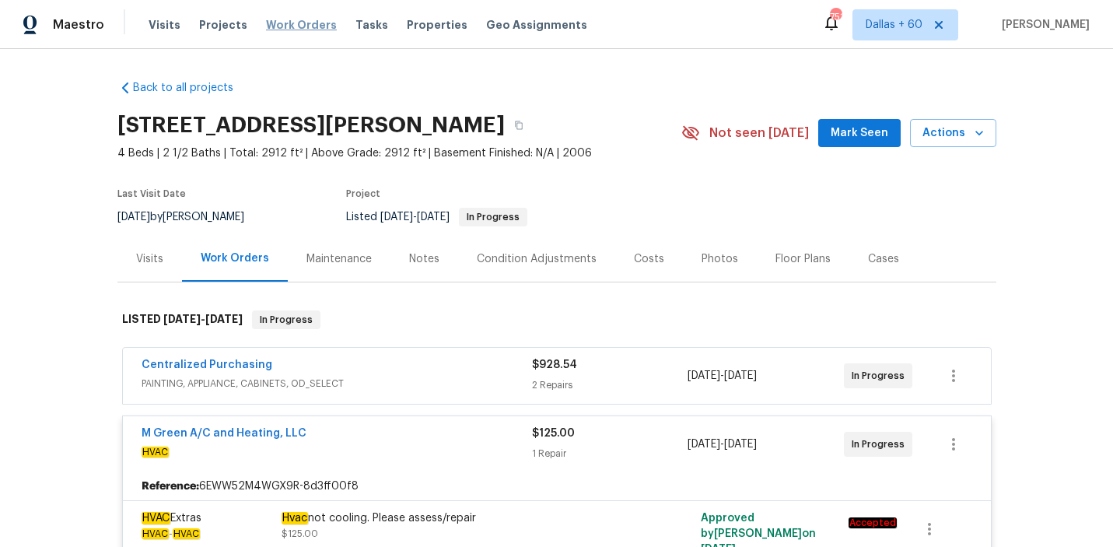
click at [295, 19] on span "Work Orders" at bounding box center [301, 25] width 71 height 16
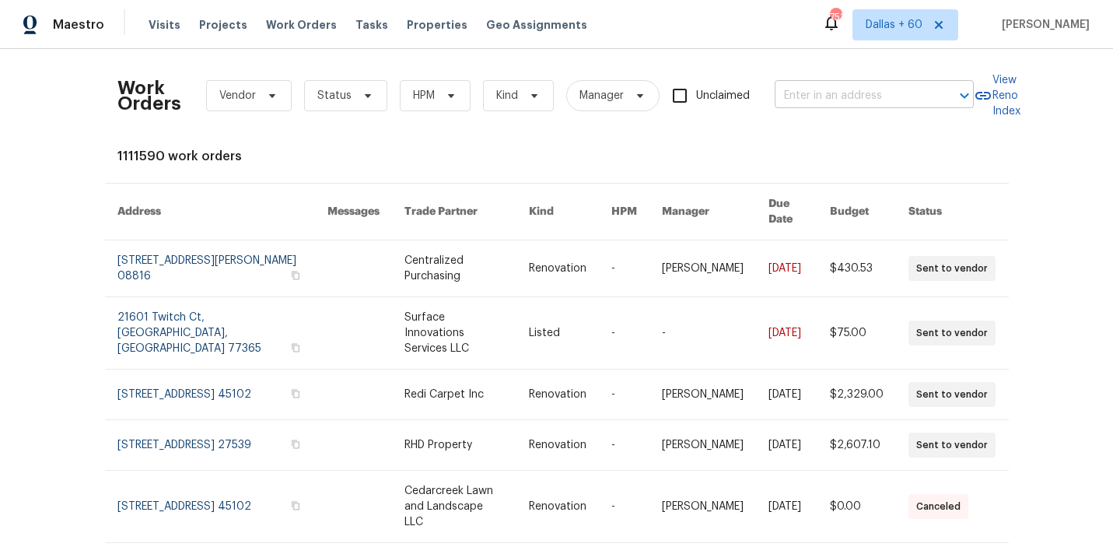
click at [818, 85] on input "text" at bounding box center [851, 96] width 155 height 24
click at [355, 24] on span "Tasks" at bounding box center [371, 24] width 33 height 11
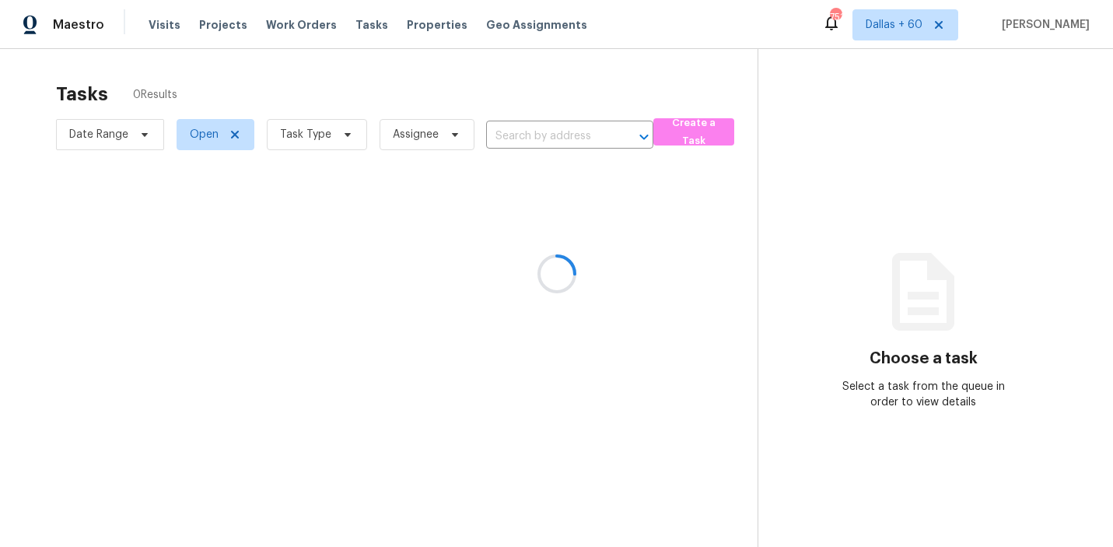
click at [536, 139] on div at bounding box center [556, 273] width 1113 height 547
click at [341, 135] on div at bounding box center [556, 273] width 1113 height 547
click at [347, 135] on div at bounding box center [556, 273] width 1113 height 547
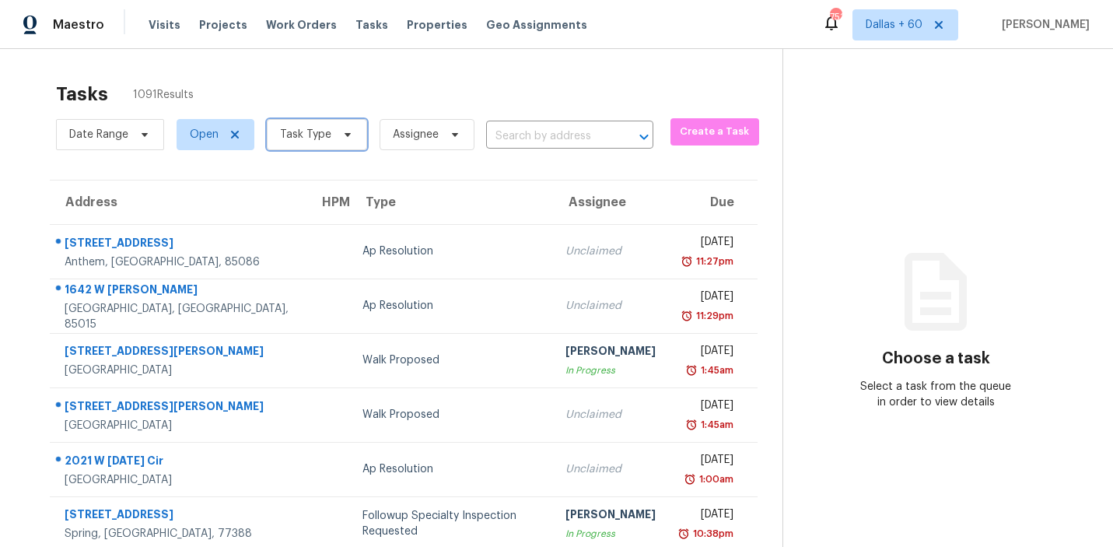
click at [346, 131] on icon at bounding box center [347, 134] width 12 height 12
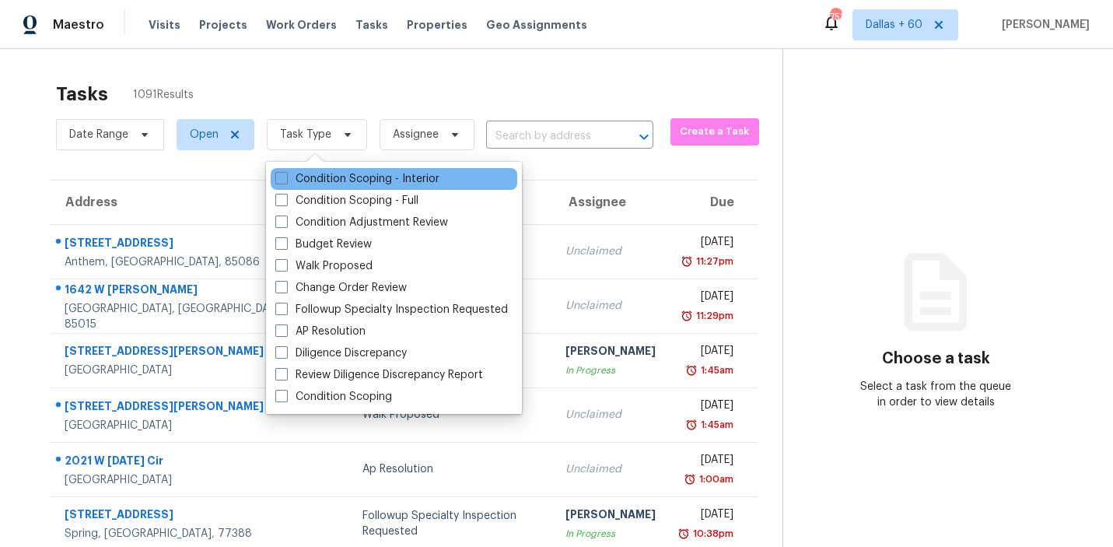
click at [358, 187] on div "Condition Scoping - Interior" at bounding box center [394, 179] width 246 height 22
click at [442, 177] on div "Condition Scoping - Interior" at bounding box center [394, 179] width 246 height 22
click at [285, 180] on span at bounding box center [281, 178] width 12 height 12
click at [285, 180] on input "Condition Scoping - Interior" at bounding box center [280, 176] width 10 height 10
checkbox input "true"
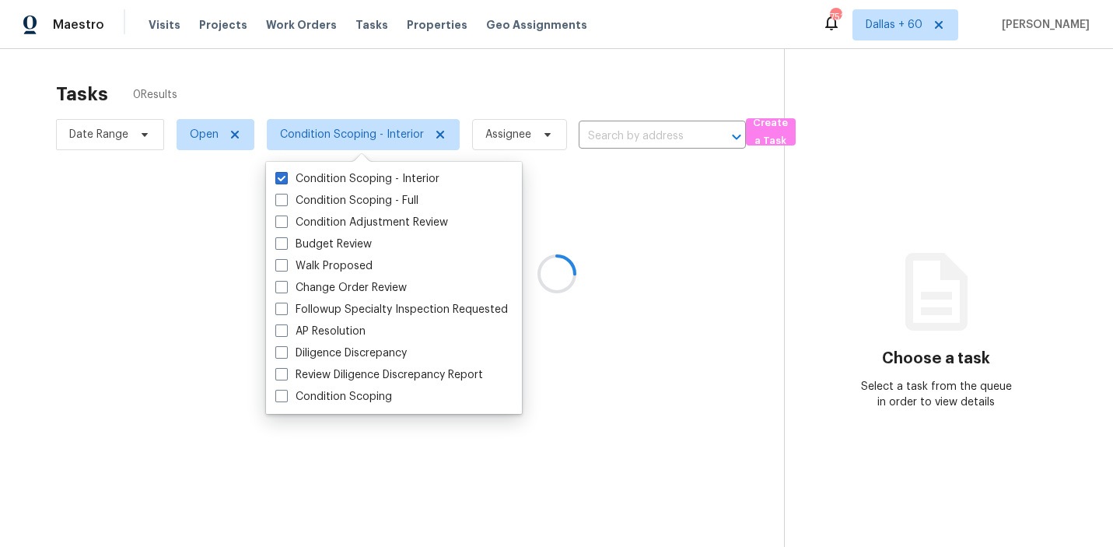
click at [644, 132] on div at bounding box center [556, 273] width 1113 height 547
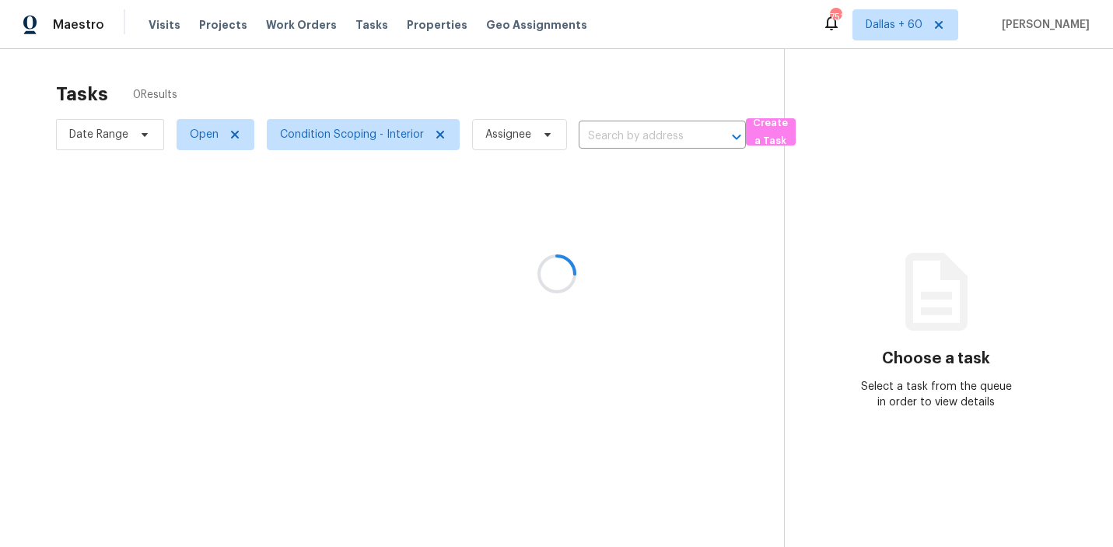
click at [644, 135] on div at bounding box center [556, 273] width 1113 height 547
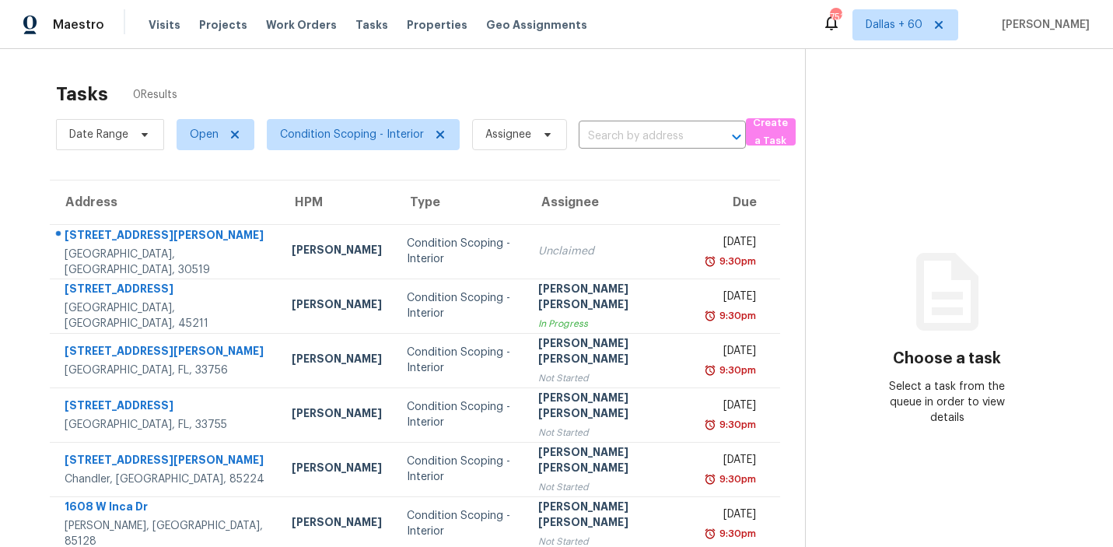
click at [644, 135] on input "text" at bounding box center [640, 136] width 124 height 24
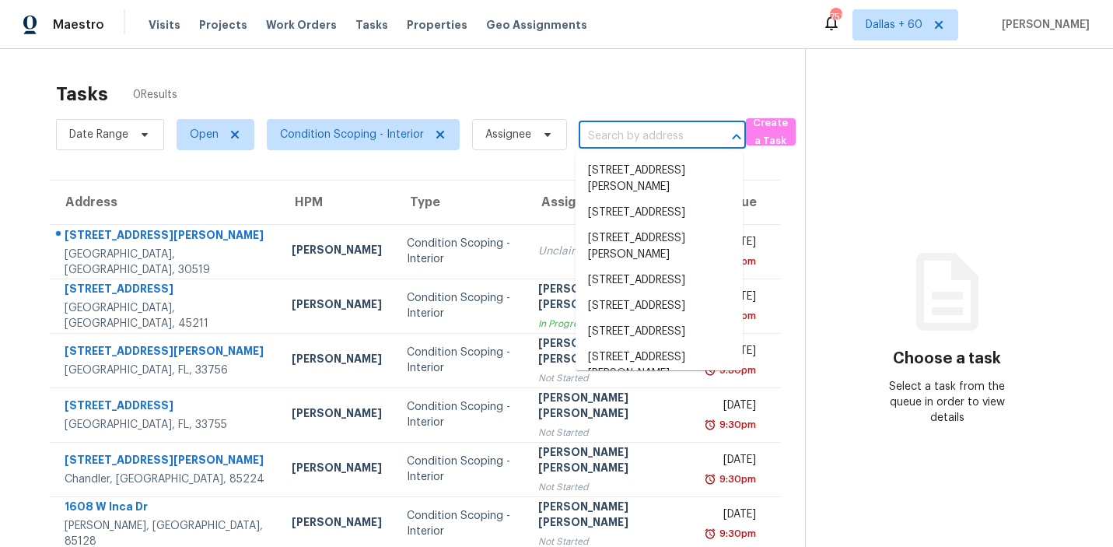
paste input "738 Pebblebranch Ln Blythewood, SC, 29016"
type input "738 Pebblebranch Ln Blythewood, SC, 29016"
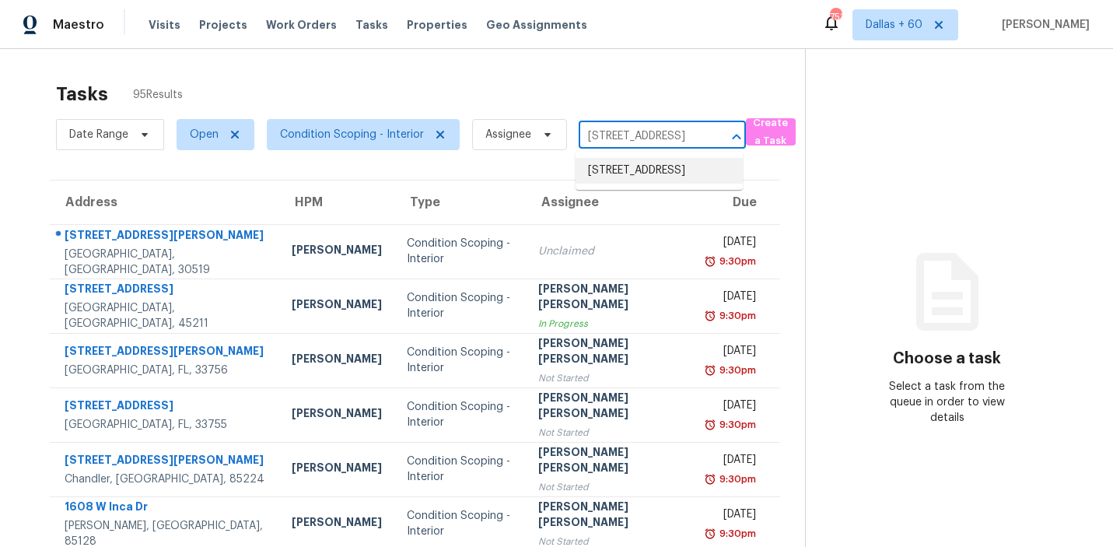
click at [649, 167] on li "738 Pebblebranch Ln, Blythewood, SC 29016" at bounding box center [658, 171] width 167 height 26
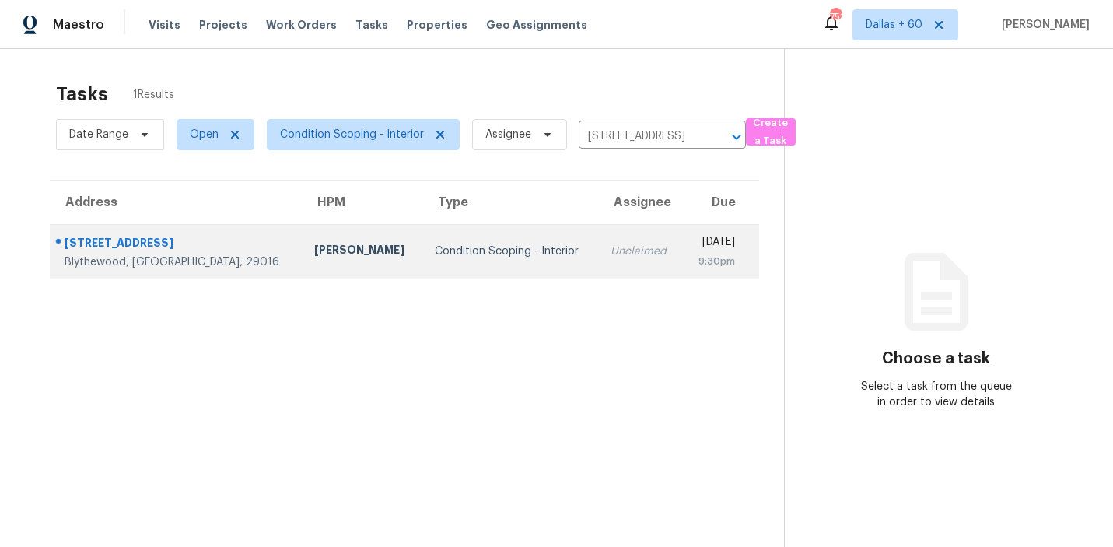
click at [135, 259] on div "Blythewood, SC, 29016" at bounding box center [177, 262] width 225 height 16
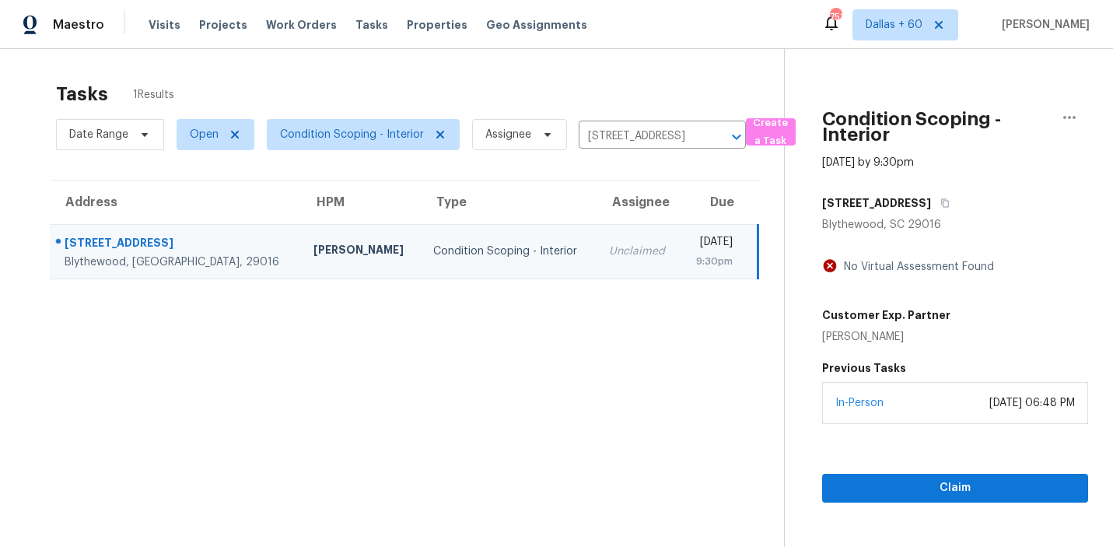
scroll to position [49, 0]
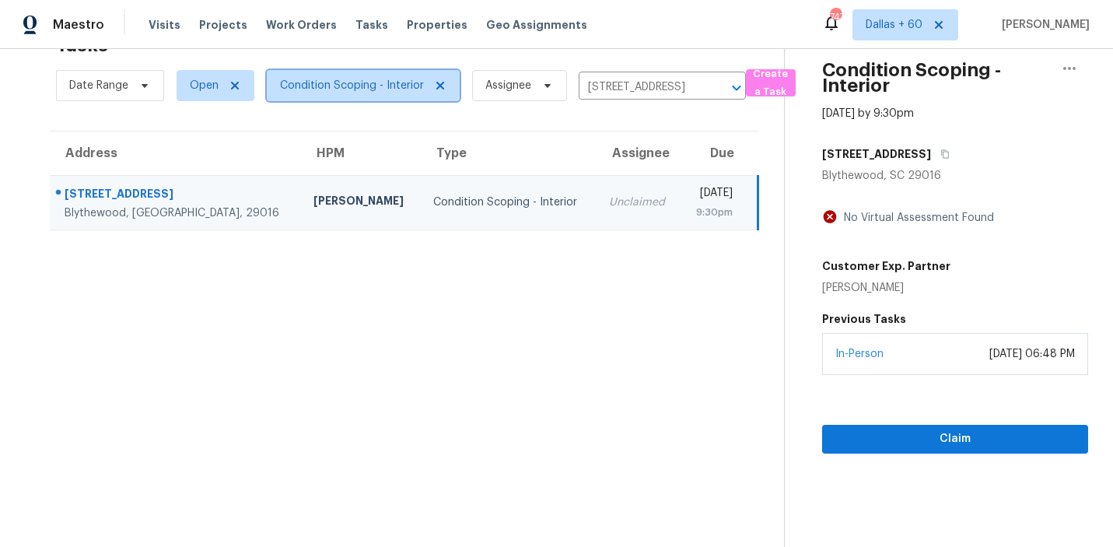
click at [371, 84] on span "Condition Scoping - Interior" at bounding box center [352, 86] width 144 height 16
click at [149, 308] on section "Tasks 1 Results Date Range Open Condition Scoping - Interior Assignee 738 Pebbl…" at bounding box center [404, 286] width 759 height 522
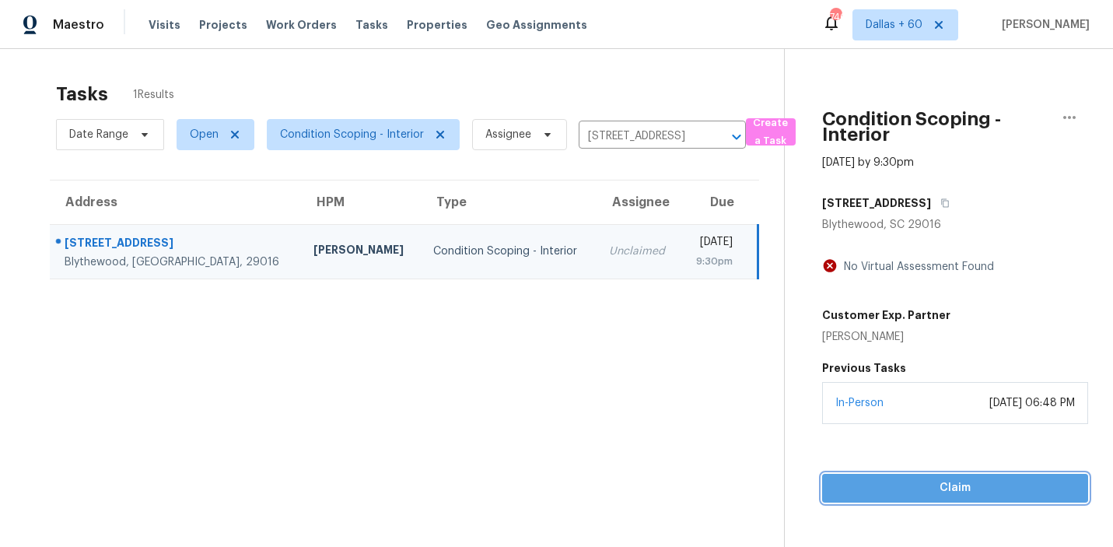
click at [900, 491] on span "Claim" at bounding box center [954, 487] width 241 height 19
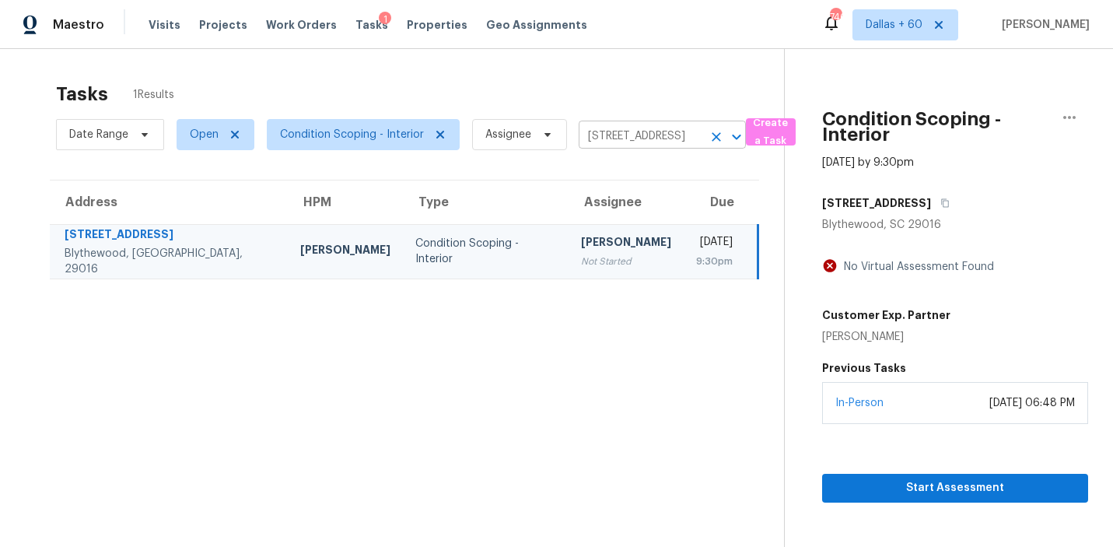
click at [669, 136] on input "738 Pebblebranch Ln, Blythewood, SC 29016" at bounding box center [640, 136] width 124 height 24
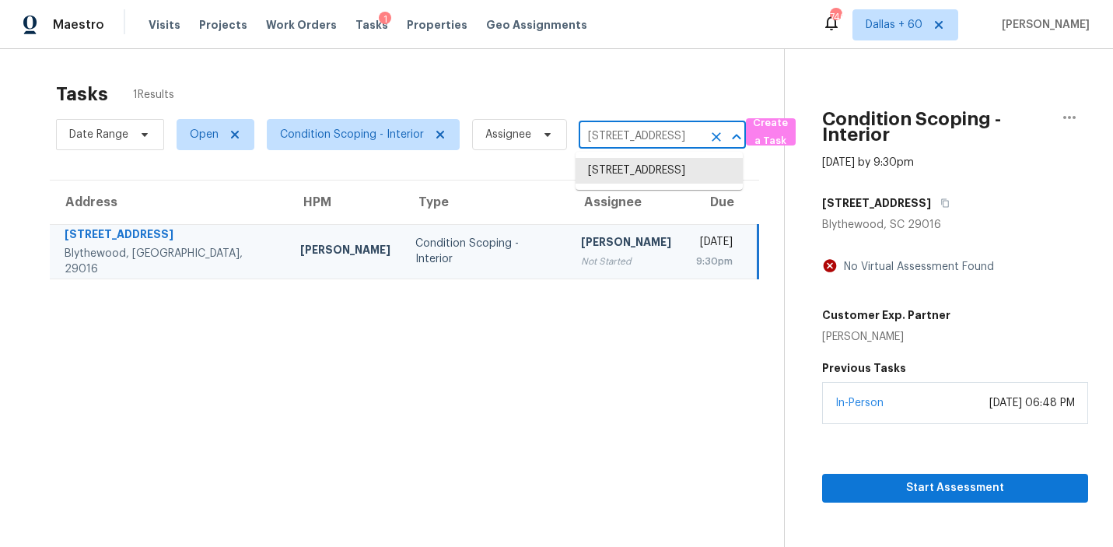
click at [669, 136] on input "738 Pebblebranch Ln, Blythewood, SC 29016" at bounding box center [640, 136] width 124 height 24
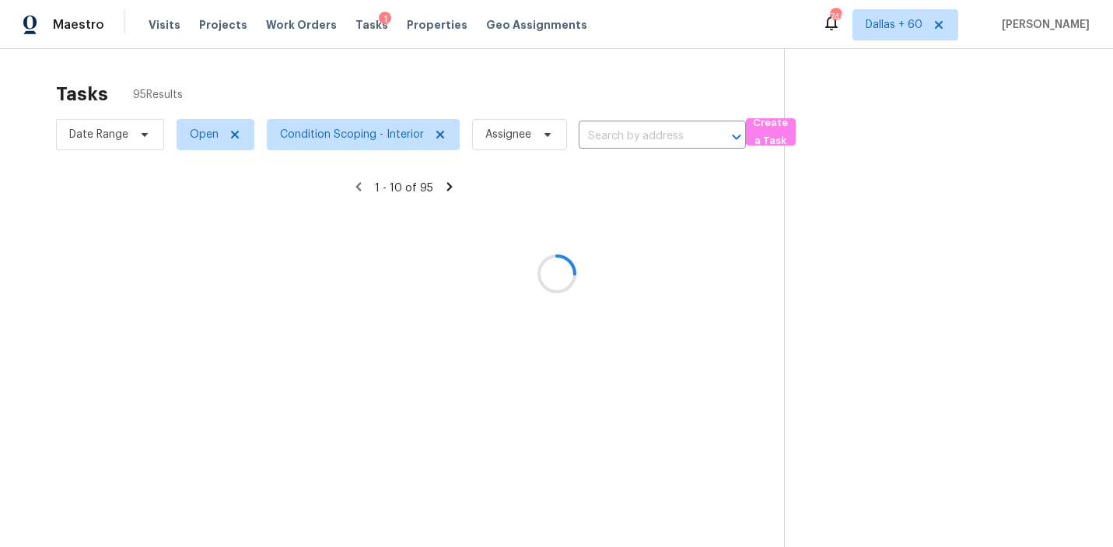
click at [636, 138] on div at bounding box center [556, 273] width 1113 height 547
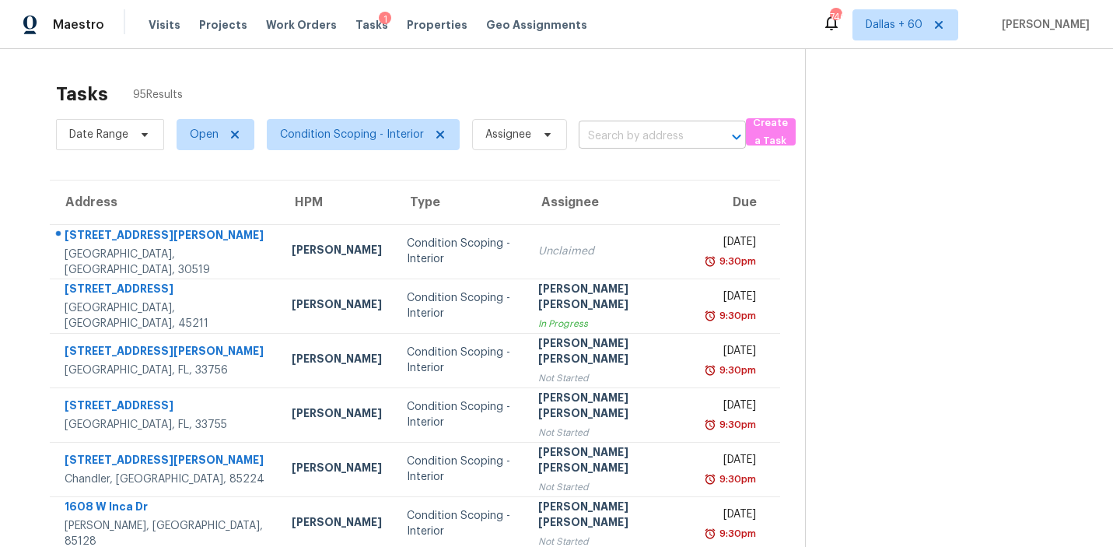
click at [615, 128] on input "text" at bounding box center [640, 136] width 124 height 24
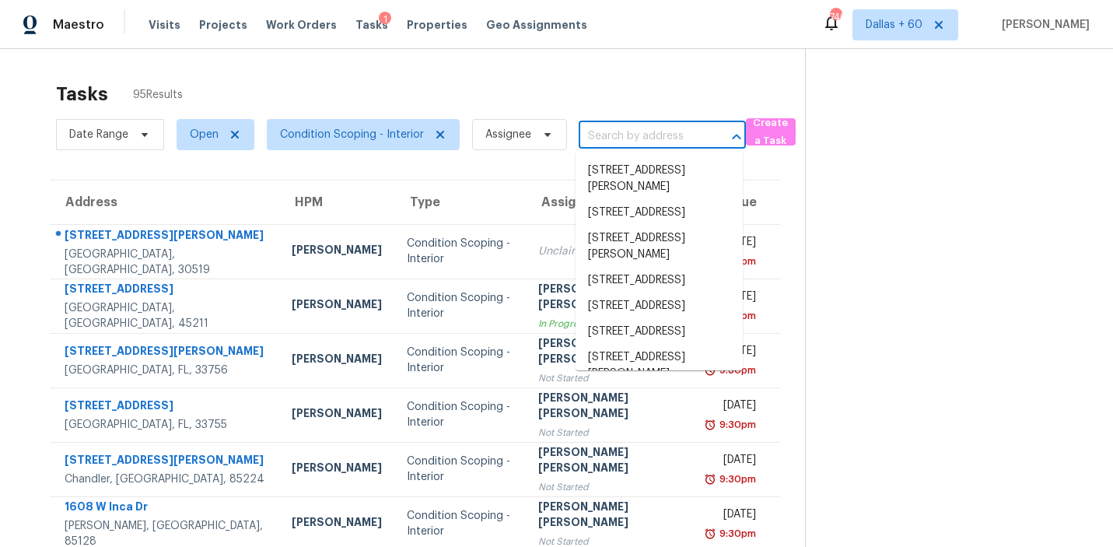
paste input "124 Saint Johns St Knightdale, NC, 27545"
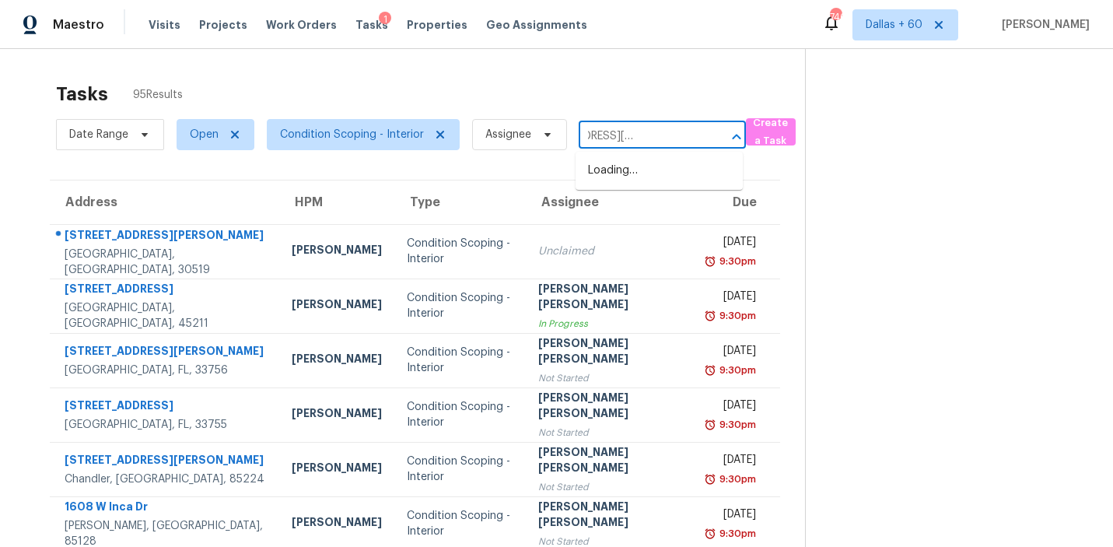
type input "124 Saint Johns St Knightdale, NC, 27545"
click at [616, 167] on li "124 Saint Johns St, Knightdale, NC 27545" at bounding box center [658, 179] width 167 height 42
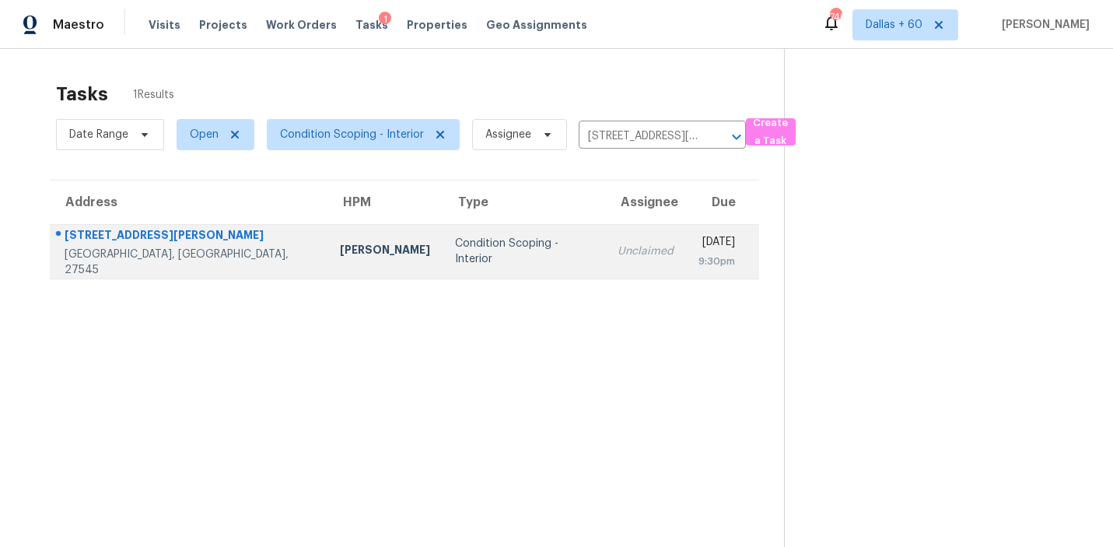
click at [327, 257] on td "Amanda Horton" at bounding box center [384, 251] width 115 height 54
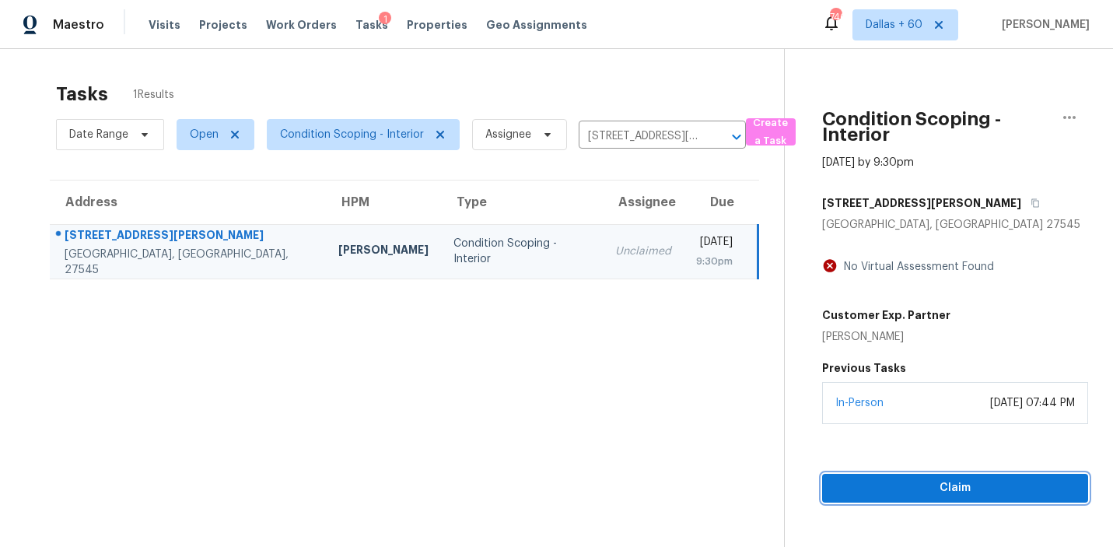
click at [946, 487] on span "Claim" at bounding box center [954, 487] width 241 height 19
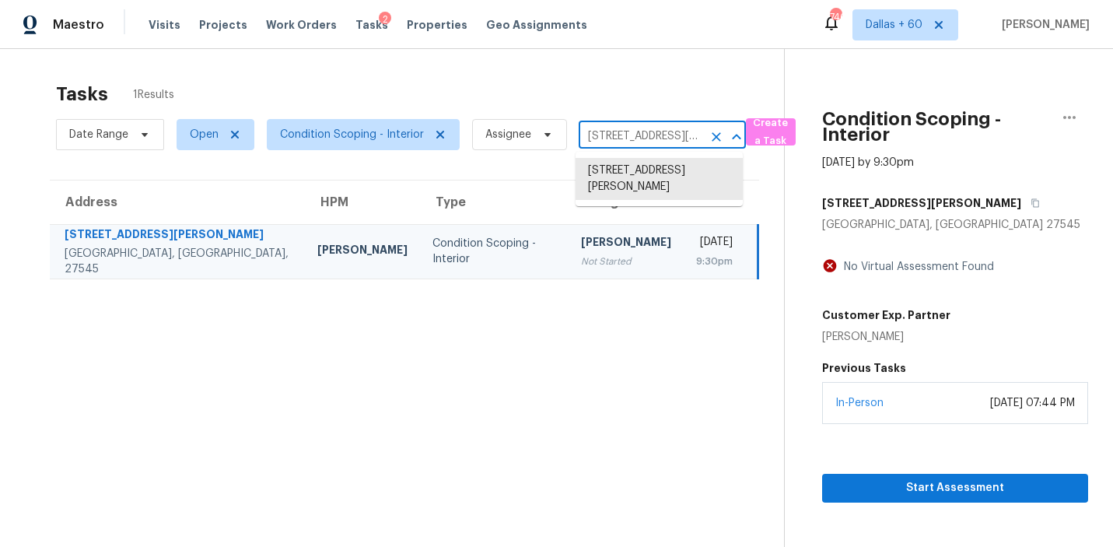
click at [645, 139] on input "124 Saint Johns St, Knightdale, NC 27545" at bounding box center [640, 136] width 124 height 24
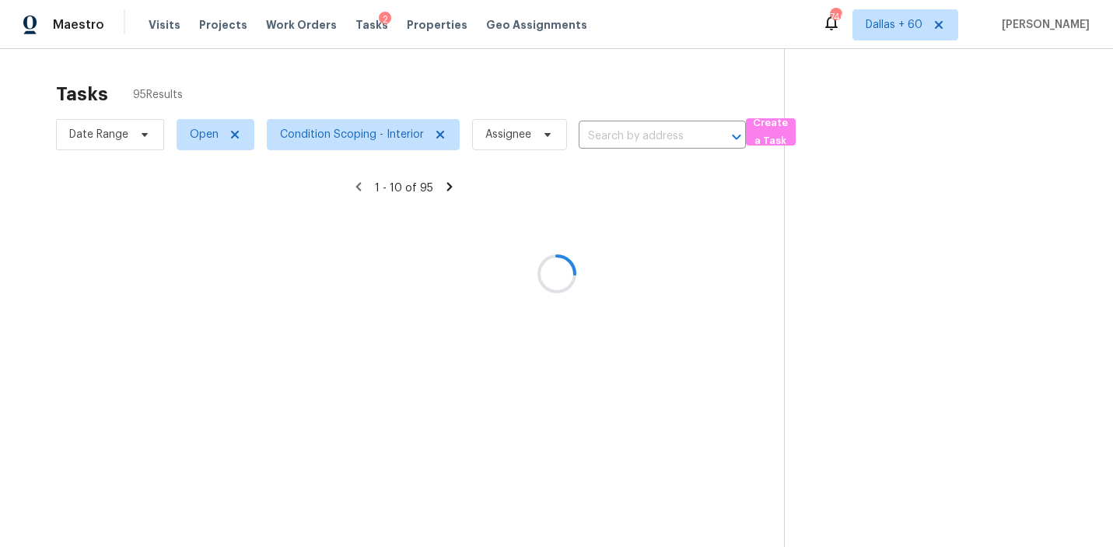
click at [614, 138] on div at bounding box center [556, 273] width 1113 height 547
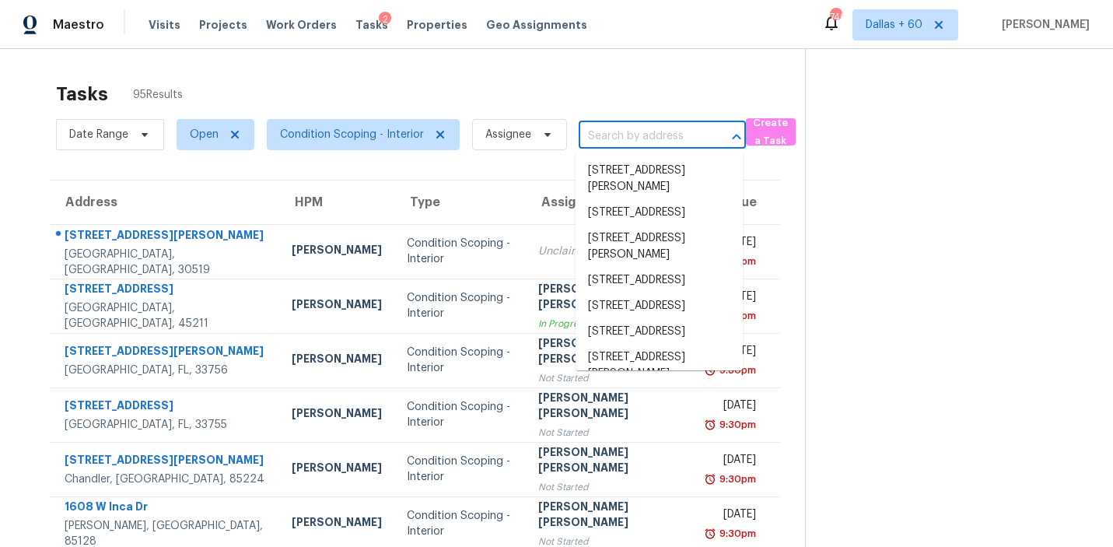
click at [603, 136] on input "text" at bounding box center [640, 136] width 124 height 24
paste input "302 Embassy Dr Summerville, SC, 29483"
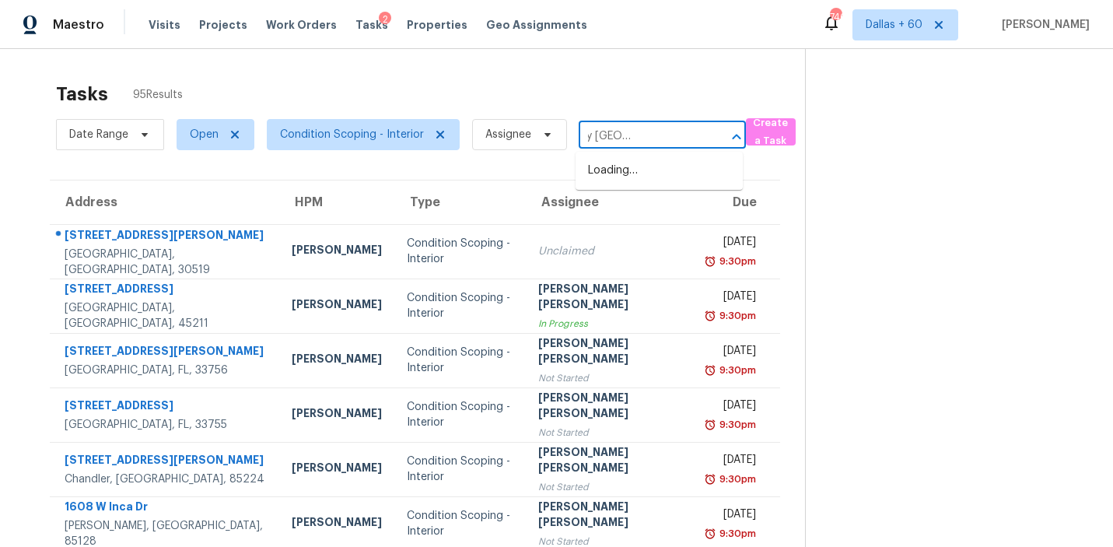
type input "302 Embassy Dr Summerville, SC, 29483"
click at [614, 172] on li "302 Embassy Dr, Summerville, SC 29483" at bounding box center [658, 171] width 167 height 26
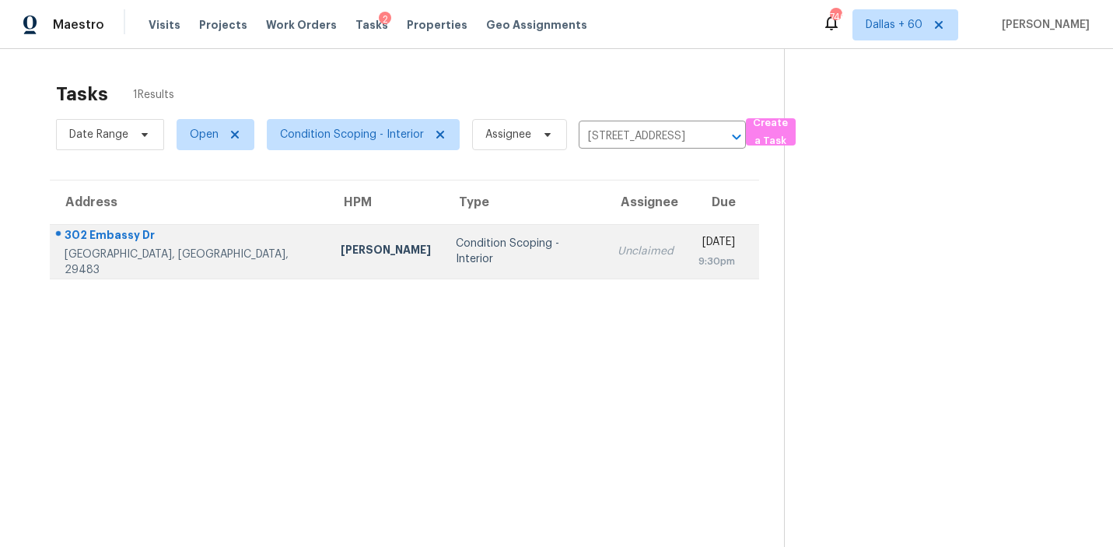
click at [443, 249] on td "Condition Scoping - Interior" at bounding box center [524, 251] width 162 height 54
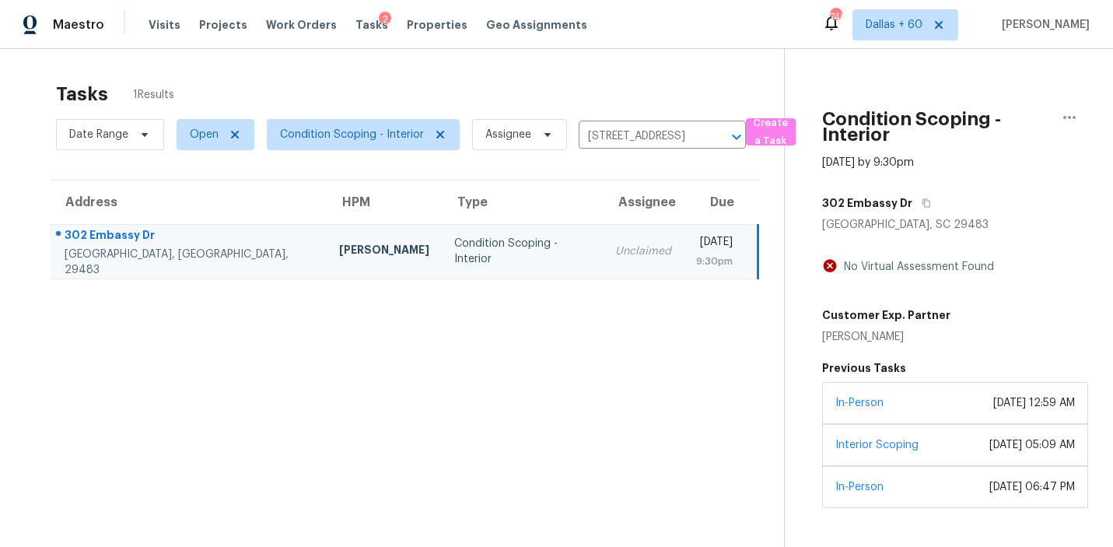
scroll to position [49, 0]
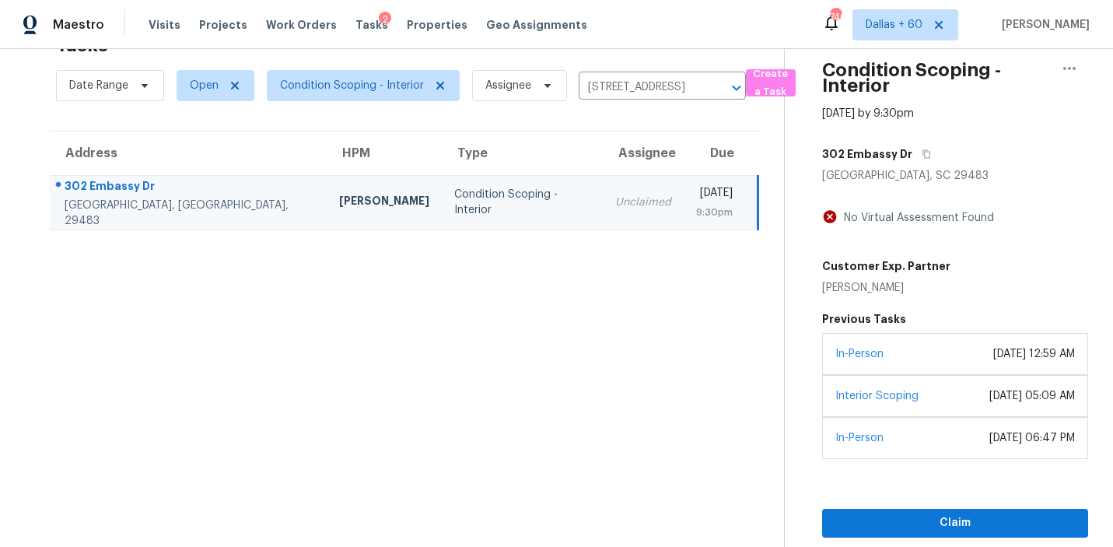
click at [328, 218] on td "Raymond Roberts" at bounding box center [384, 202] width 115 height 54
click at [910, 525] on span "Claim" at bounding box center [954, 522] width 241 height 19
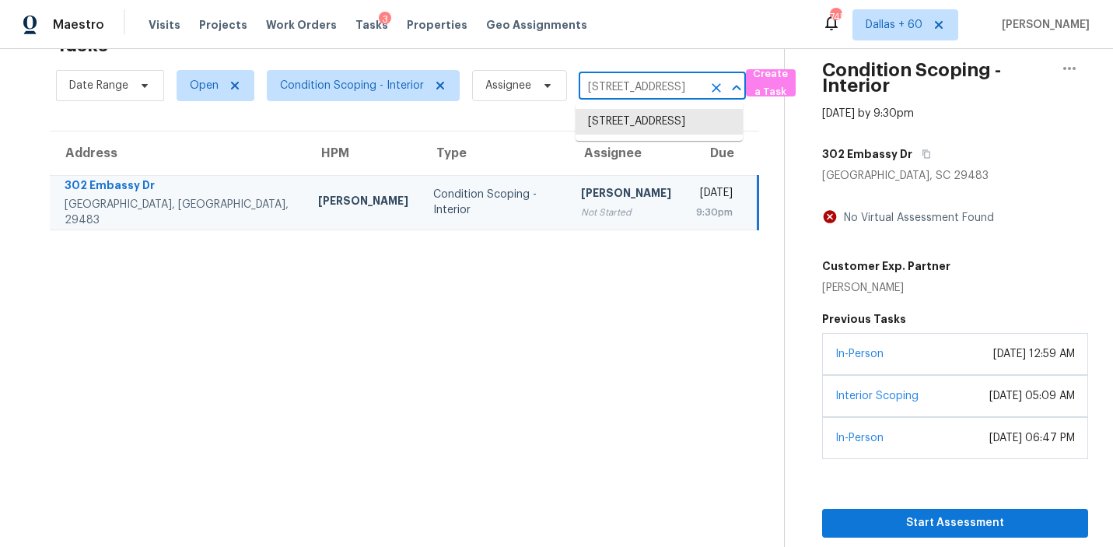
click at [595, 91] on input "302 Embassy Dr, Summerville, SC 29483" at bounding box center [640, 87] width 124 height 24
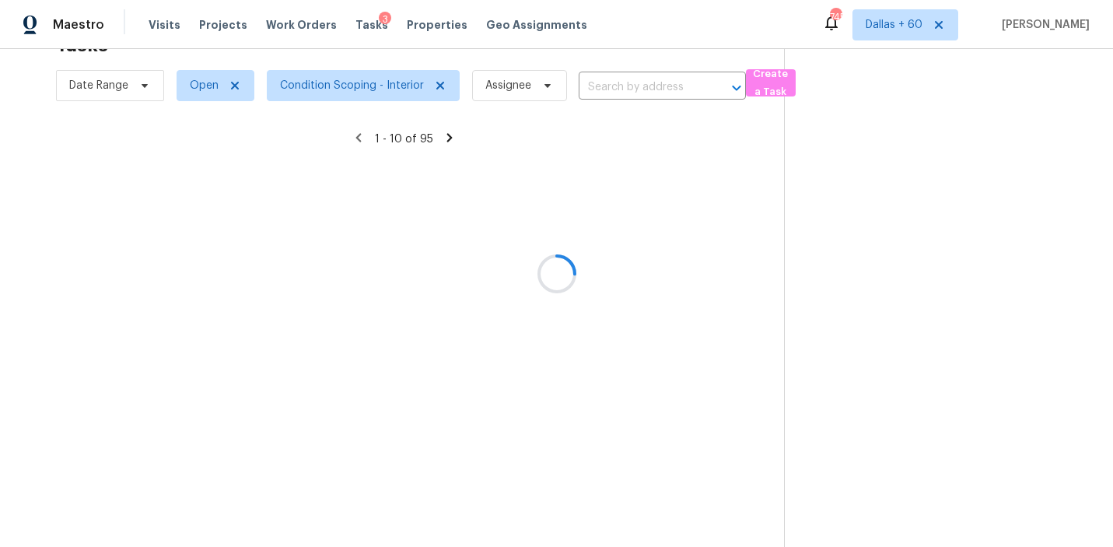
click at [608, 89] on div at bounding box center [556, 273] width 1113 height 547
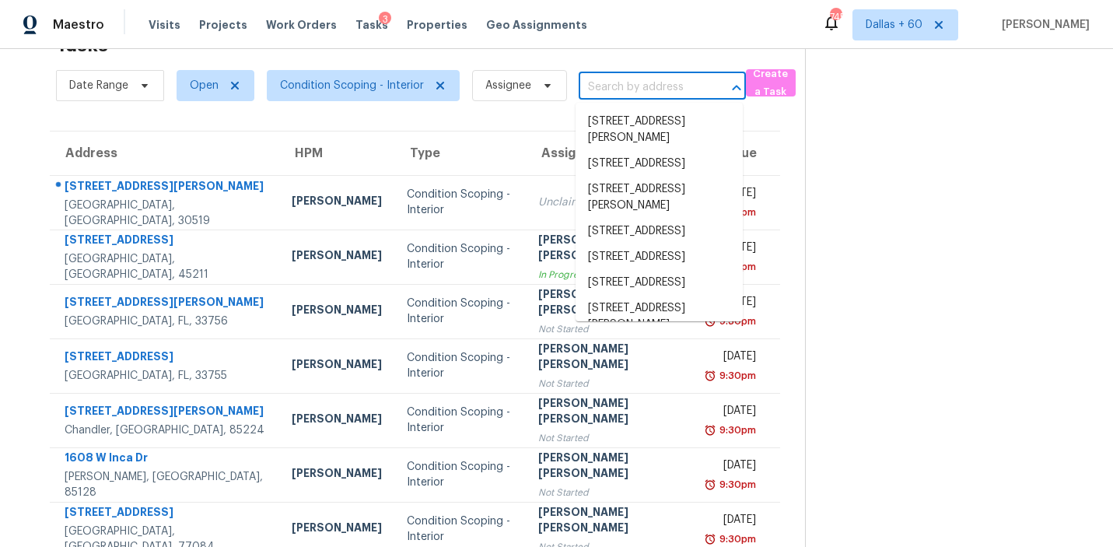
click at [596, 82] on input "text" at bounding box center [640, 87] width 124 height 24
paste input "7590 W Bruno Ave Saint Louis, MO, 63117"
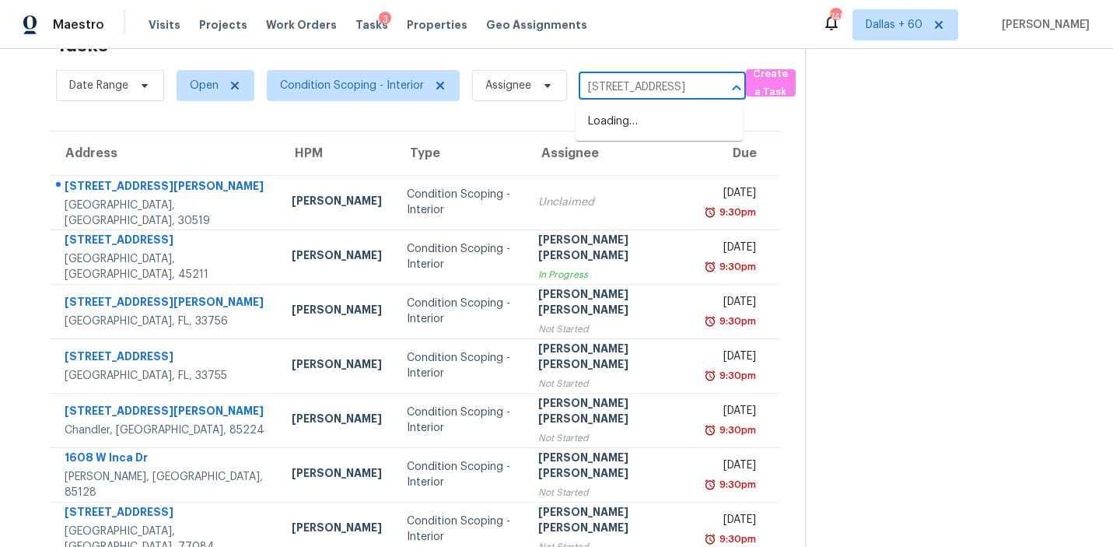
type input "7590 W Bruno Ave Saint Louis, MO, 63117"
click at [599, 124] on li "7590 W Bruno Ave, Saint Louis, MO 63117" at bounding box center [658, 122] width 167 height 26
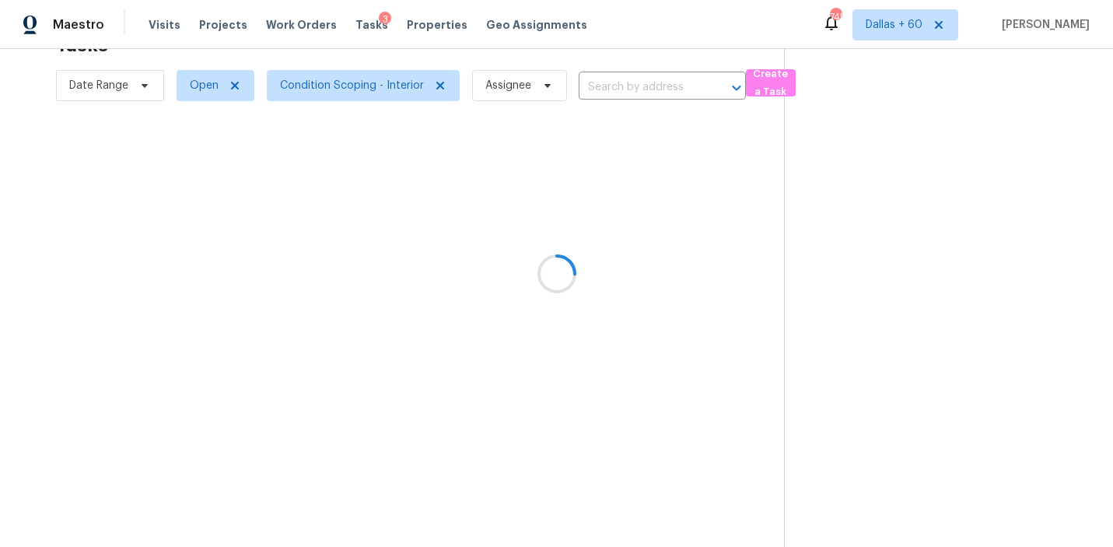
type input "7590 W Bruno Ave, Saint Louis, MO 63117"
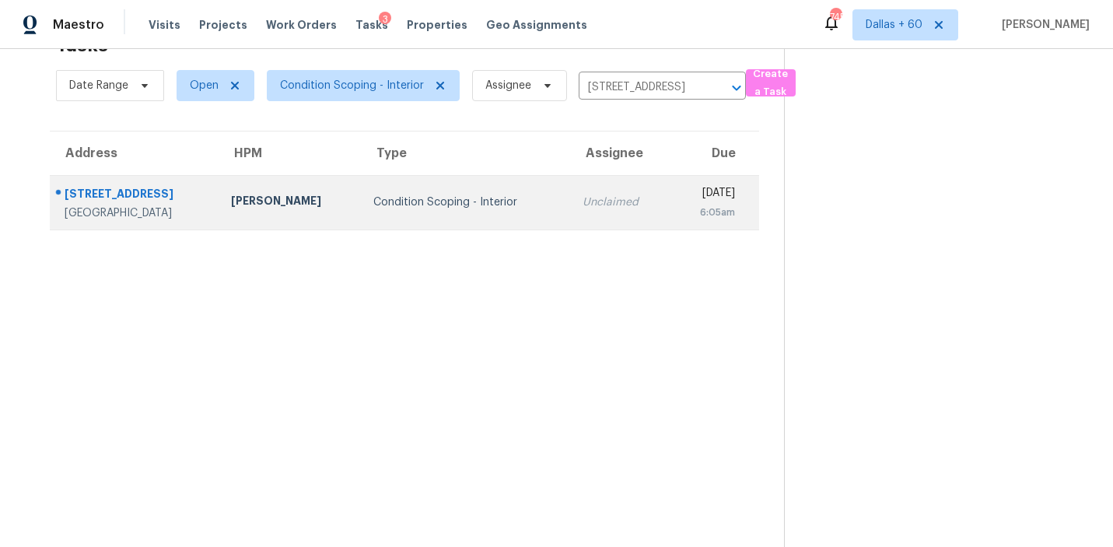
click at [309, 212] on td "Michael Gruener" at bounding box center [289, 202] width 142 height 54
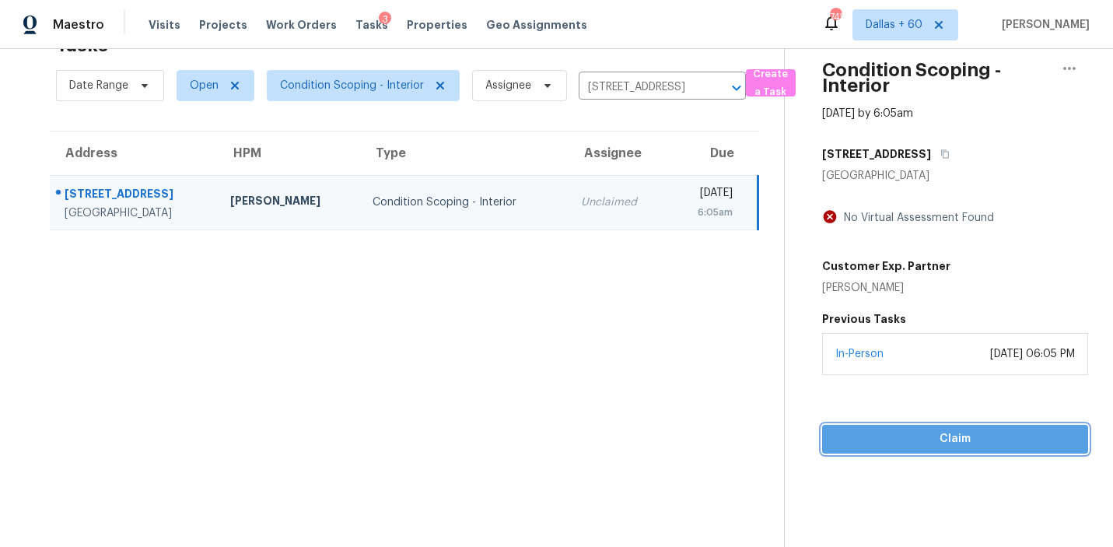
click at [902, 441] on span "Claim" at bounding box center [954, 438] width 241 height 19
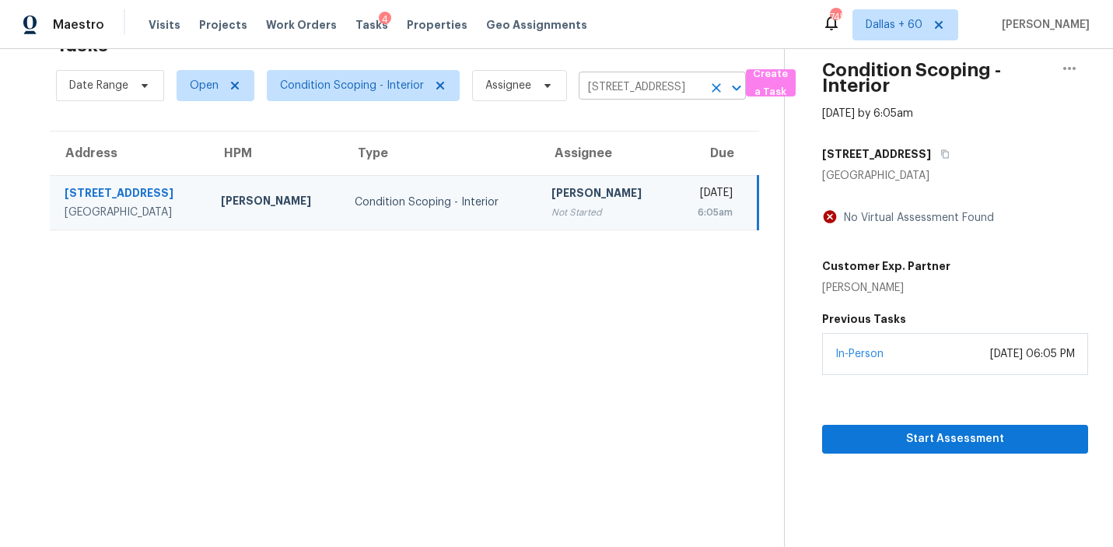
click at [646, 87] on input "7590 W Bruno Ave, Saint Louis, MO 63117" at bounding box center [640, 87] width 124 height 24
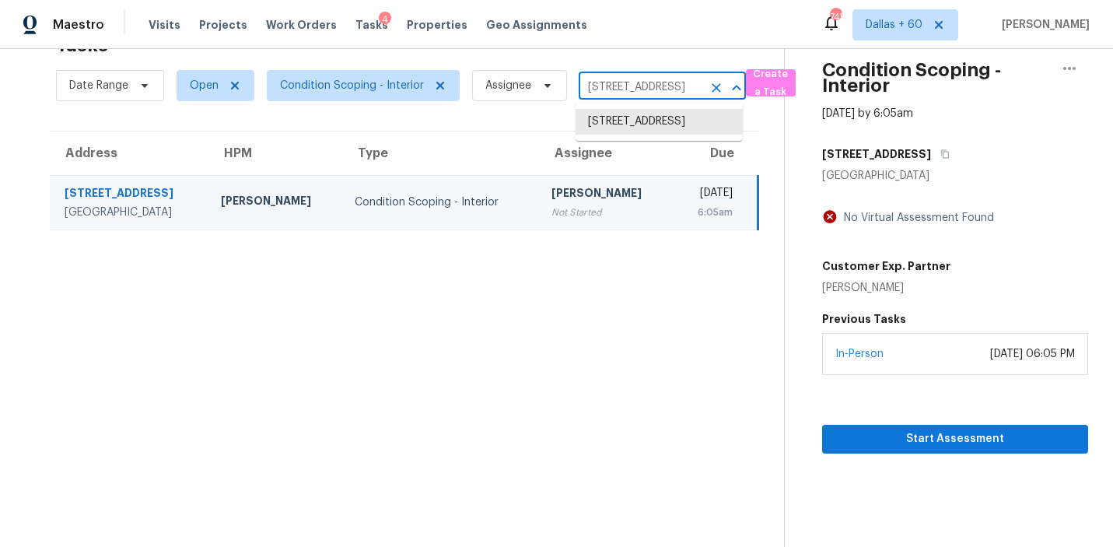
click at [646, 87] on input "7590 W Bruno Ave, Saint Louis, MO 63117" at bounding box center [640, 87] width 124 height 24
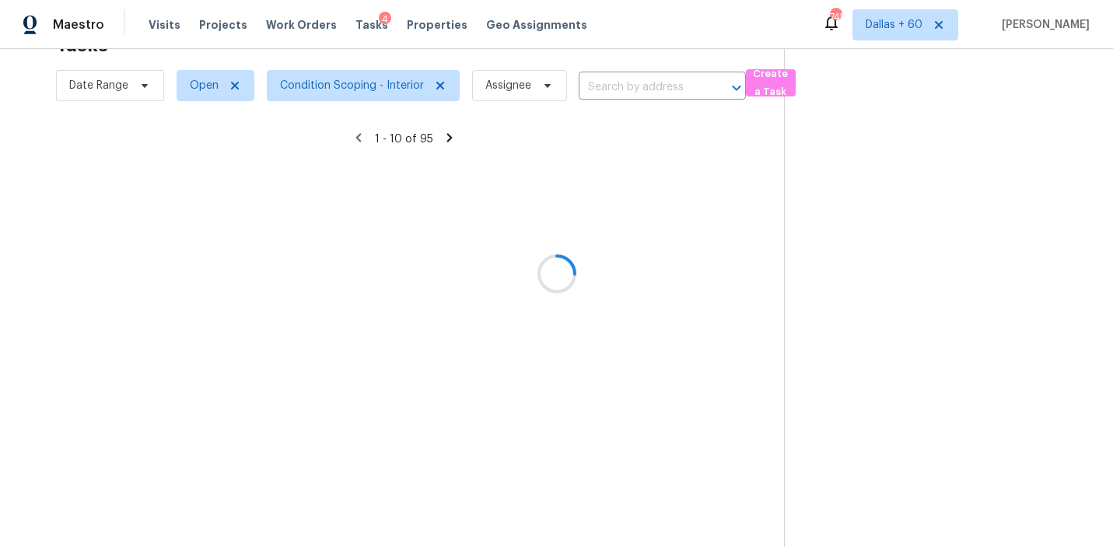
click at [610, 84] on div at bounding box center [556, 273] width 1113 height 547
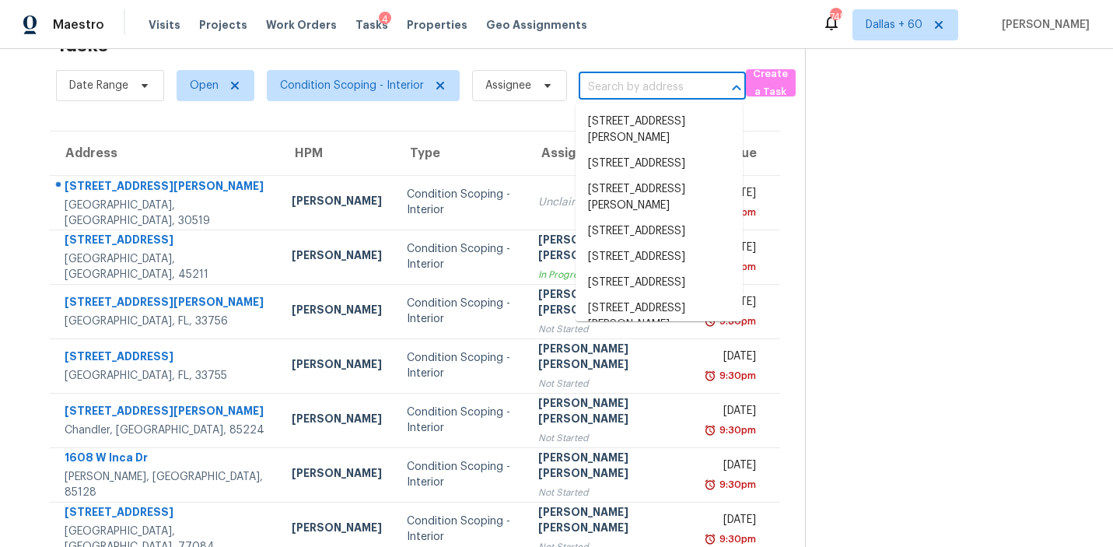
click at [609, 92] on input "text" at bounding box center [640, 87] width 124 height 24
paste input "3731 Owster Ln Indianapolis, IN, 46237"
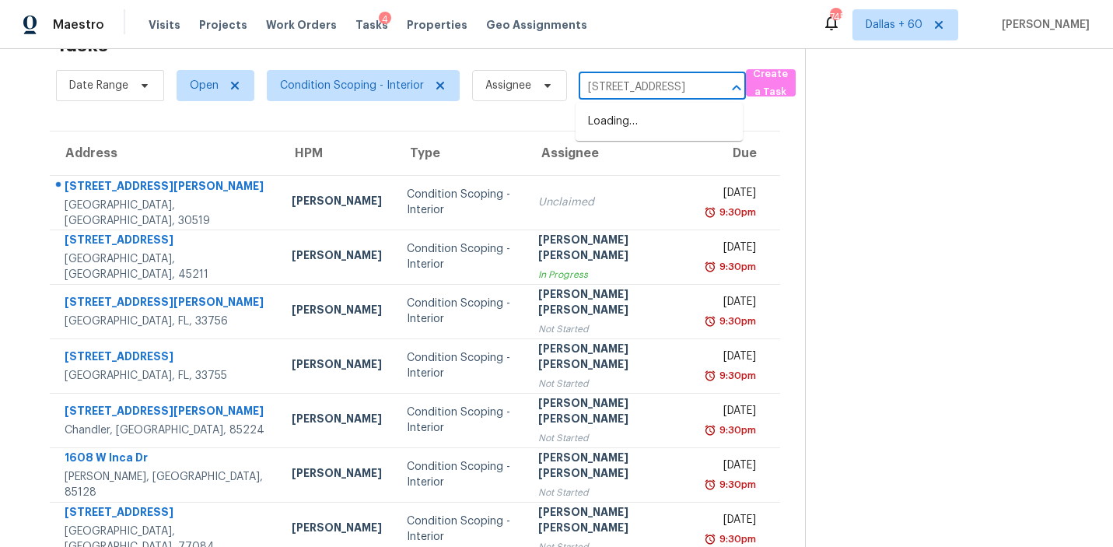
scroll to position [0, 82]
type input "3731 Owster Ln Indianapolis, IN, 46237"
click at [613, 132] on li "3731 Owster Ln, Indianapolis, IN 46237" at bounding box center [658, 122] width 167 height 26
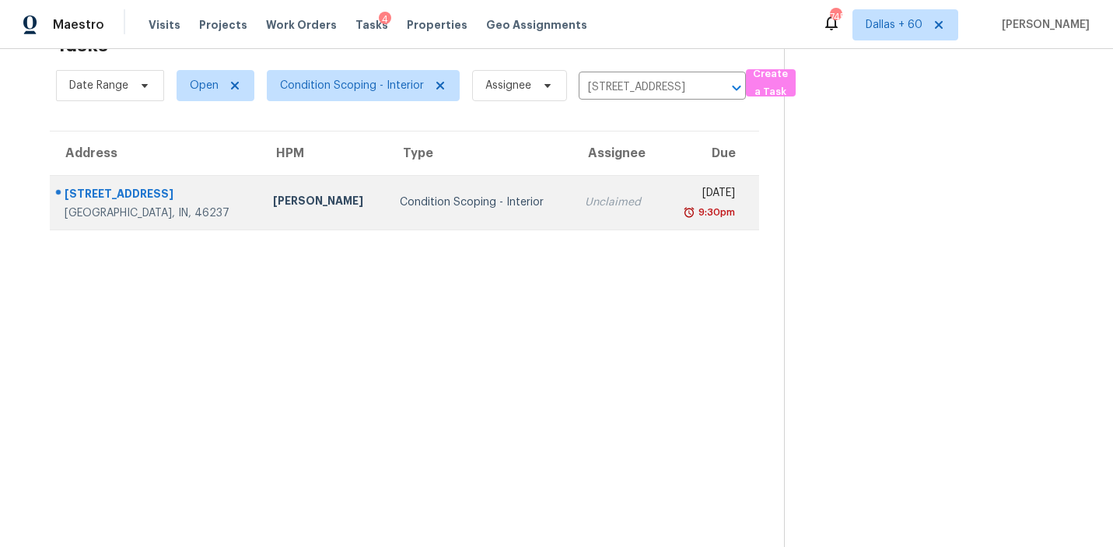
click at [400, 197] on div "Condition Scoping - Interior" at bounding box center [480, 202] width 160 height 16
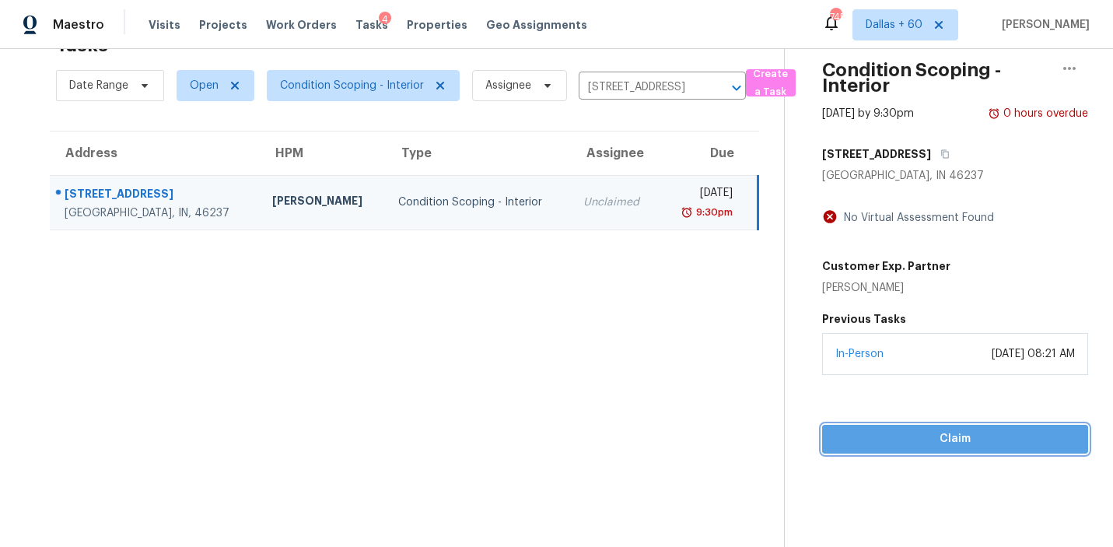
click at [896, 439] on span "Claim" at bounding box center [954, 438] width 241 height 19
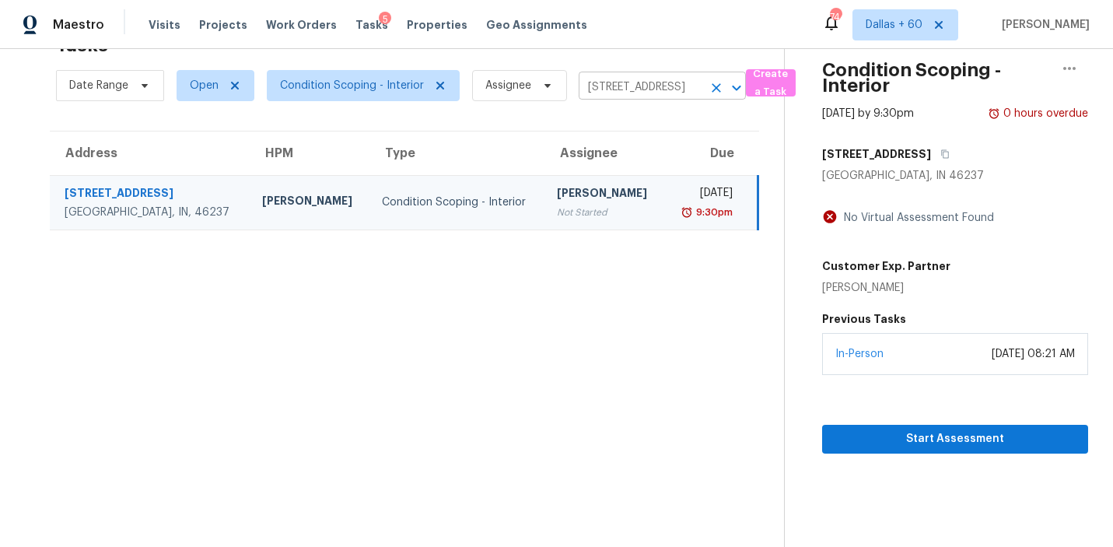
click at [652, 86] on input "3731 Owster Ln, Indianapolis, IN 46237" at bounding box center [640, 87] width 124 height 24
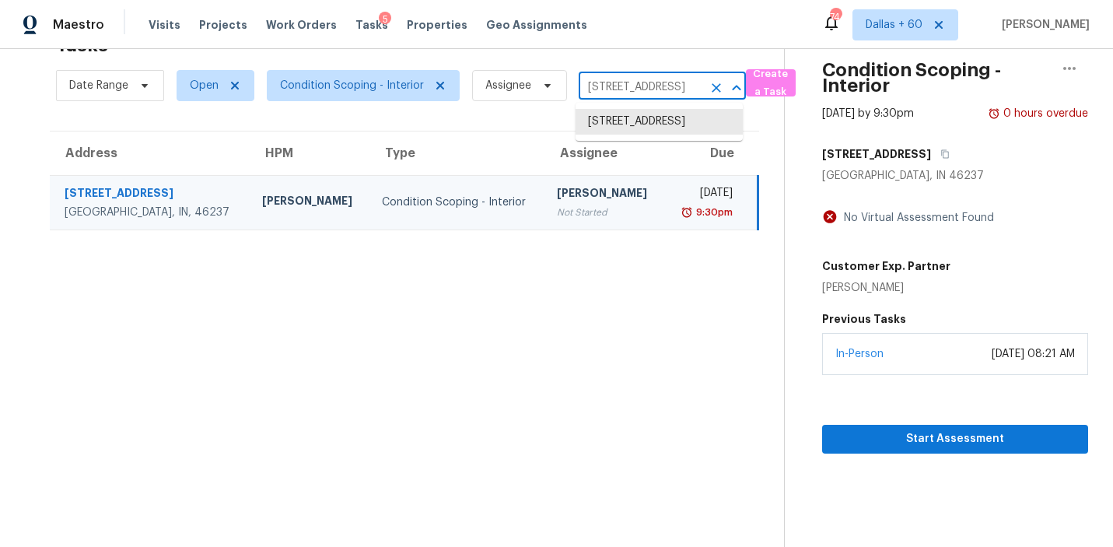
click at [652, 86] on input "3731 Owster Ln, Indianapolis, IN 46237" at bounding box center [640, 87] width 124 height 24
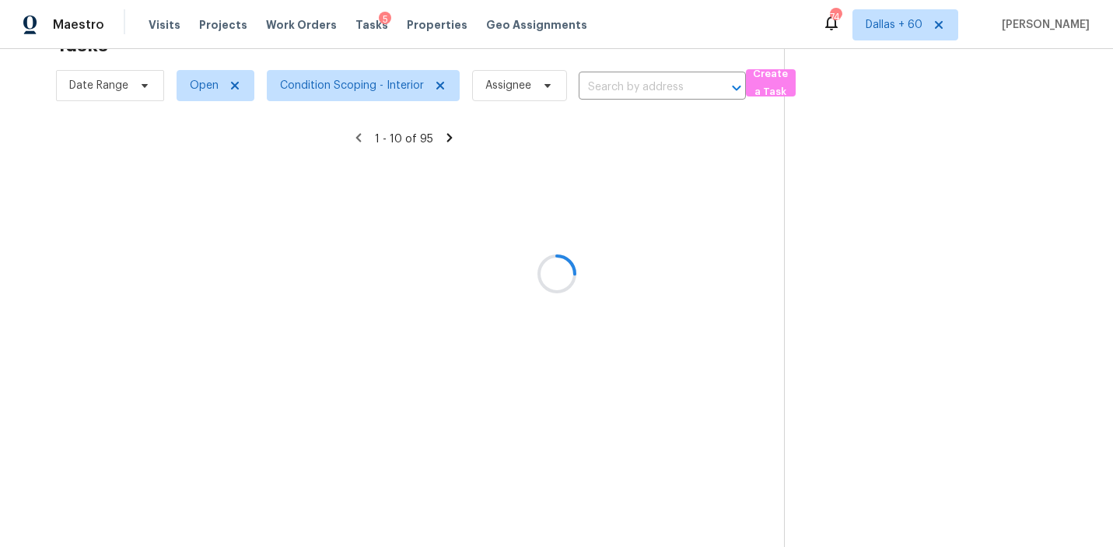
click at [622, 82] on div at bounding box center [556, 273] width 1113 height 547
click at [621, 87] on div at bounding box center [556, 273] width 1113 height 547
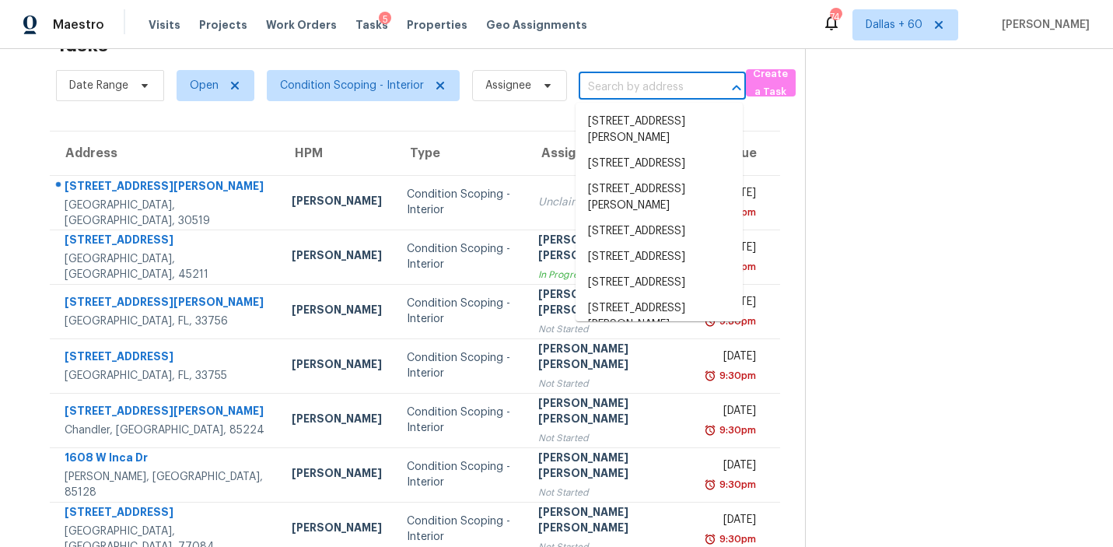
click at [617, 88] on input "text" at bounding box center [640, 87] width 124 height 24
paste input "738 Pebblebranch Ln Blythewood, SC, 29016"
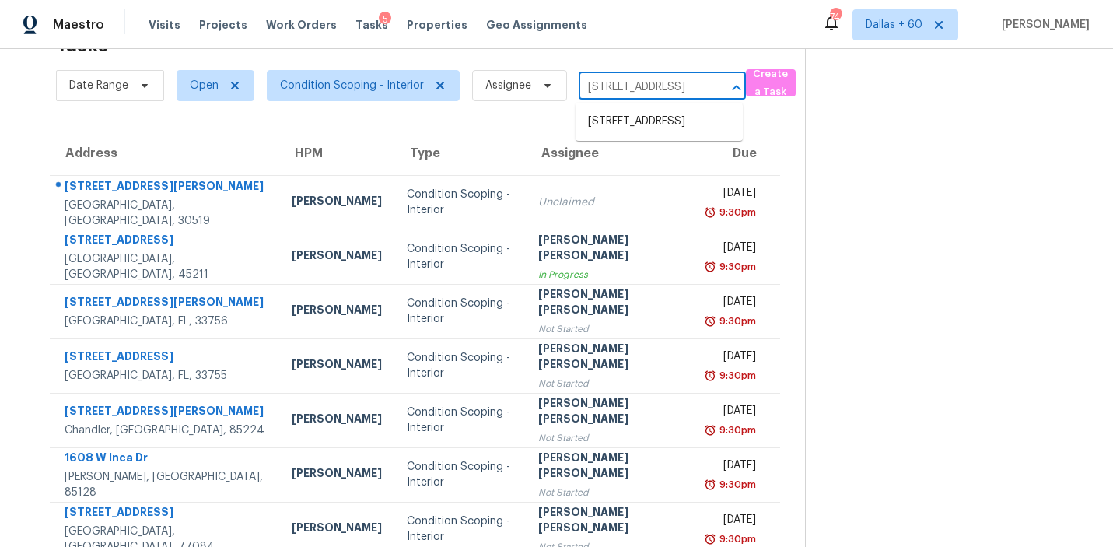
scroll to position [0, 114]
type input "738 Pebblebranch Ln Blythewood, SC, 29016"
click at [620, 129] on li "738 Pebblebranch Ln, Blythewood, SC 29016" at bounding box center [658, 122] width 167 height 26
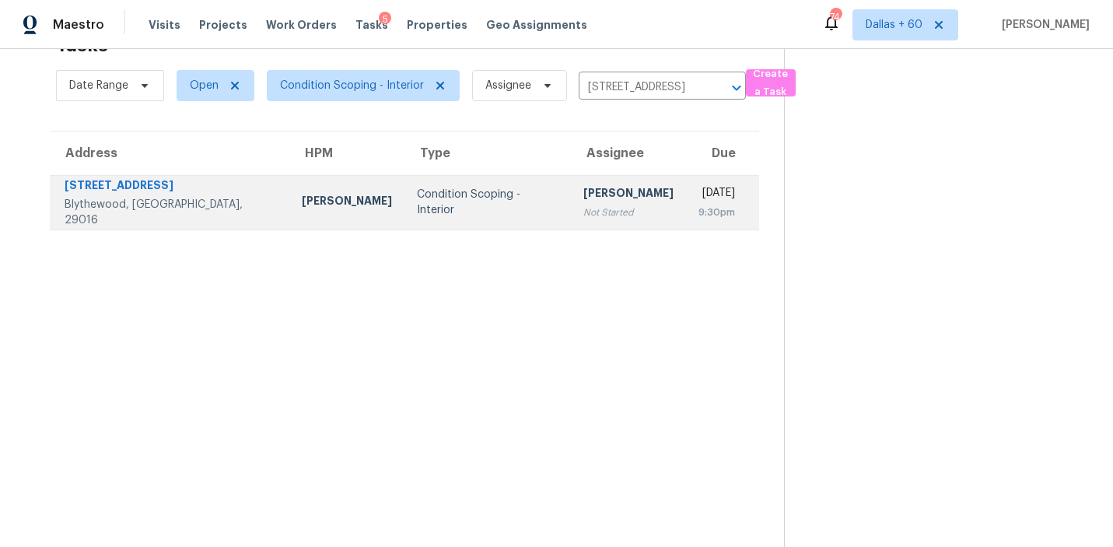
click at [302, 204] on div "Ryan Middleton" at bounding box center [347, 202] width 90 height 19
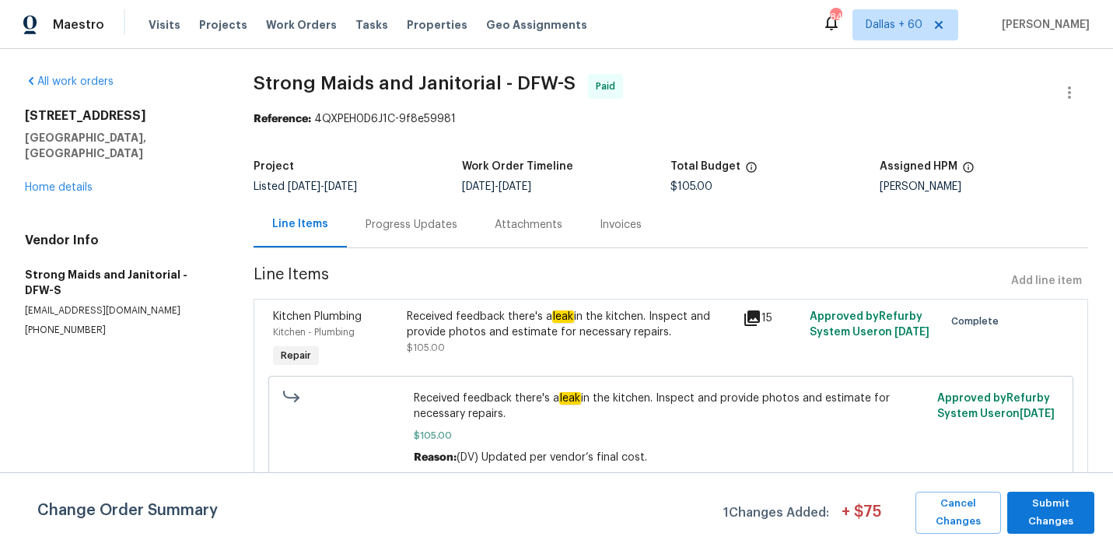
click at [400, 221] on div "Progress Updates" at bounding box center [411, 225] width 92 height 16
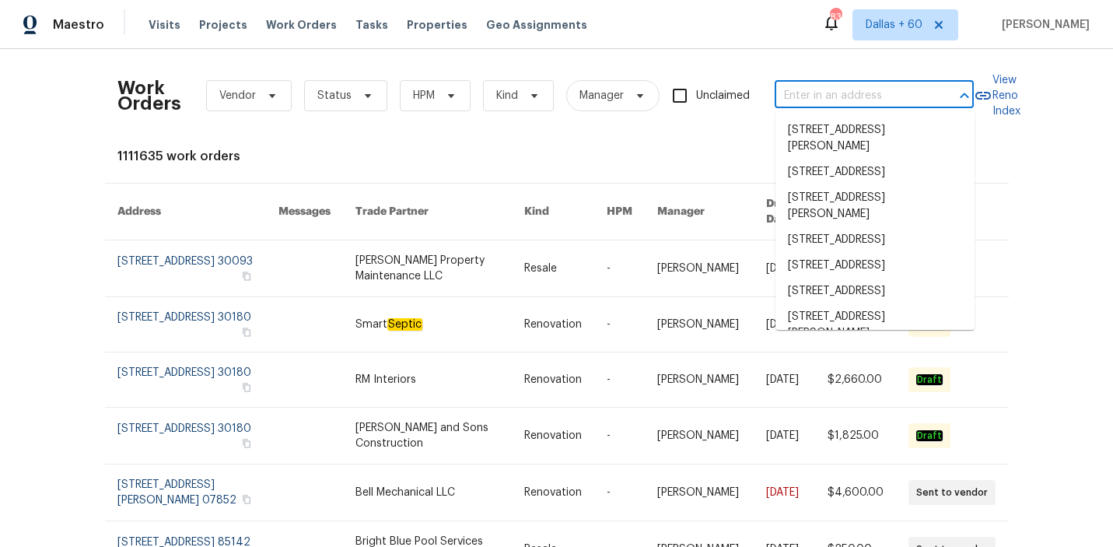
click at [847, 96] on input "text" at bounding box center [851, 96] width 155 height 24
click at [267, 153] on div "1111635 work orders" at bounding box center [556, 156] width 879 height 16
